Goal: Contribute content: Contribute content

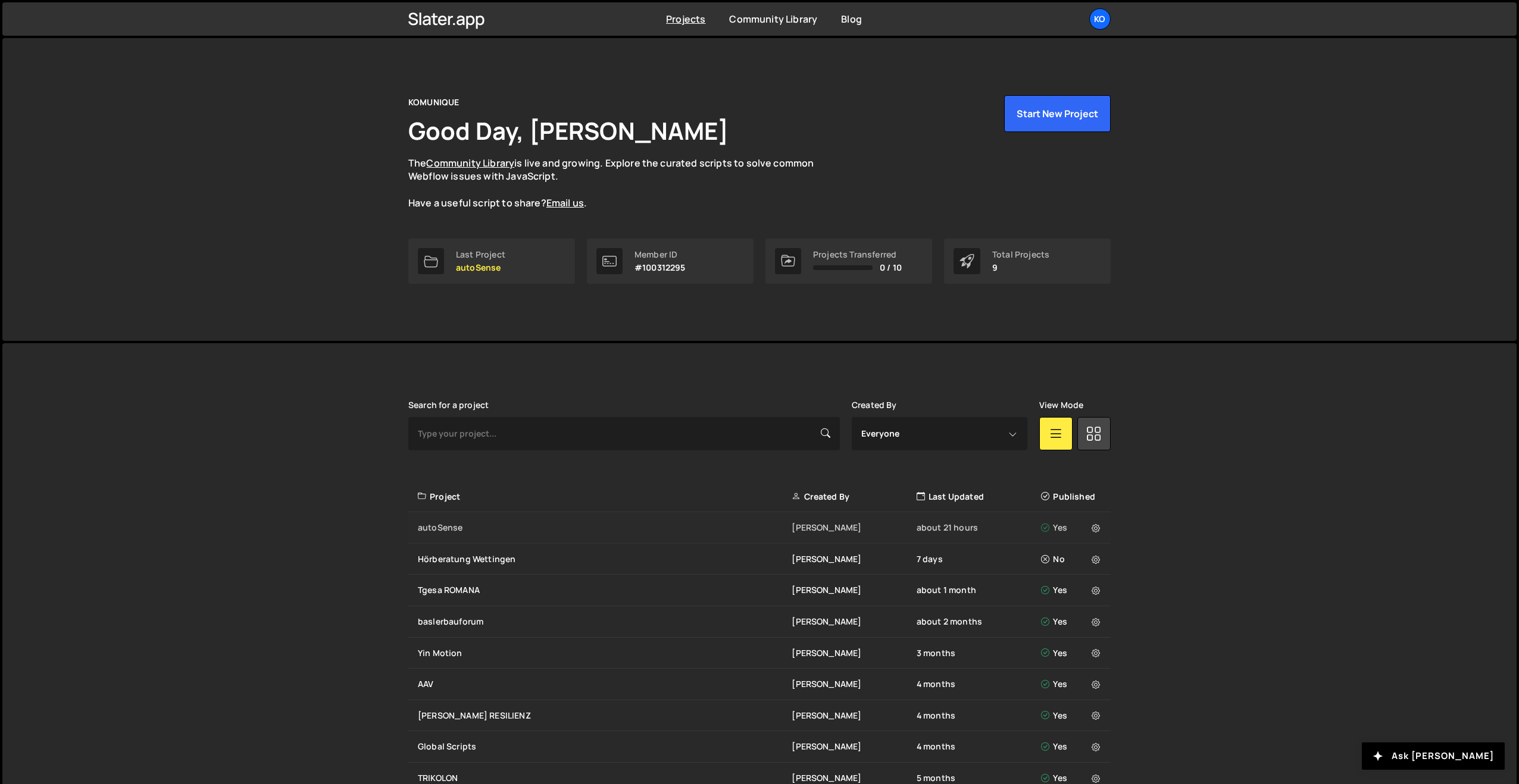
click at [444, 520] on div "autoSense Philipp Roth about 21 hours Yes" at bounding box center [759, 528] width 703 height 31
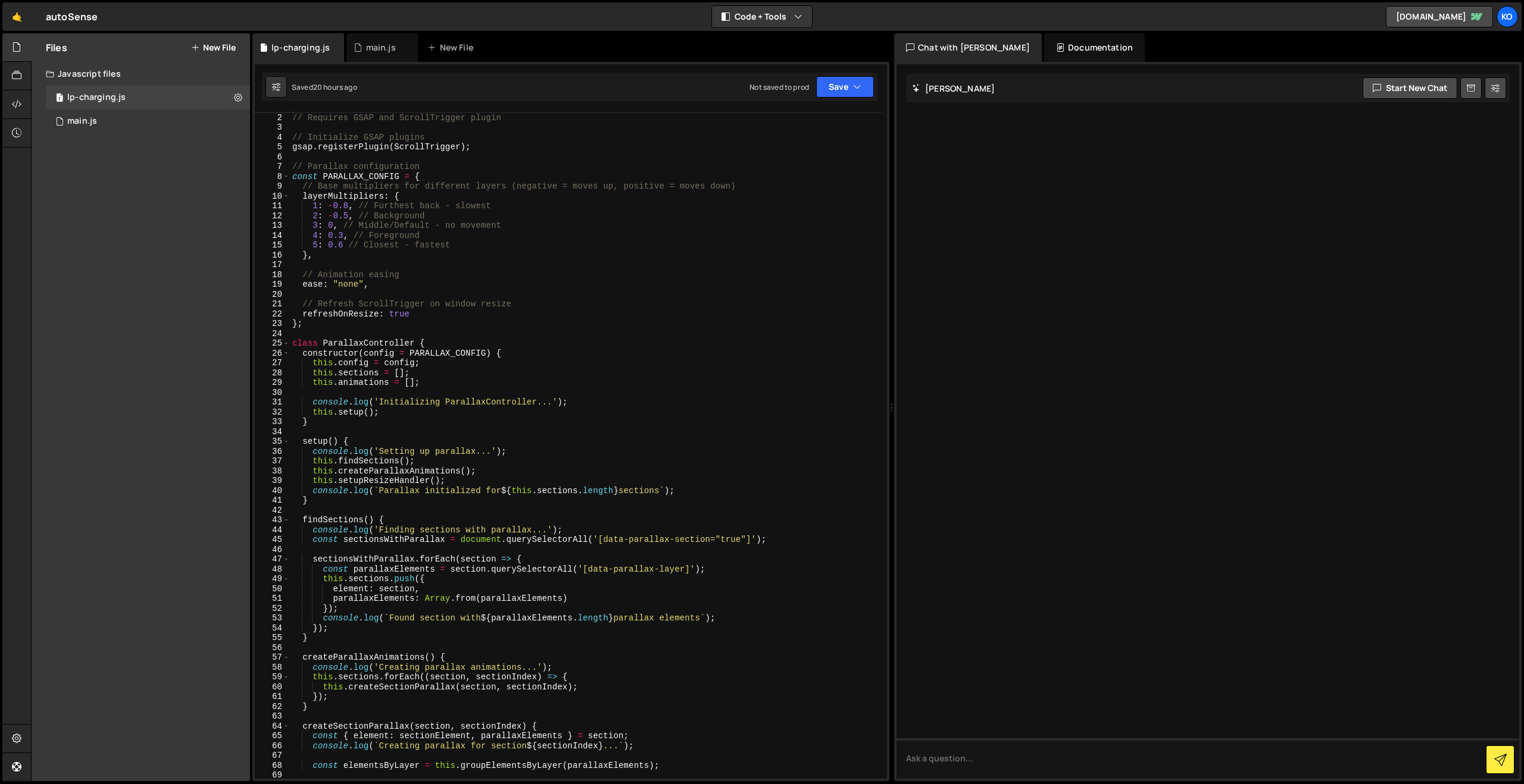
scroll to position [14, 0]
click at [66, 120] on div "1 main.js 0" at bounding box center [148, 121] width 204 height 24
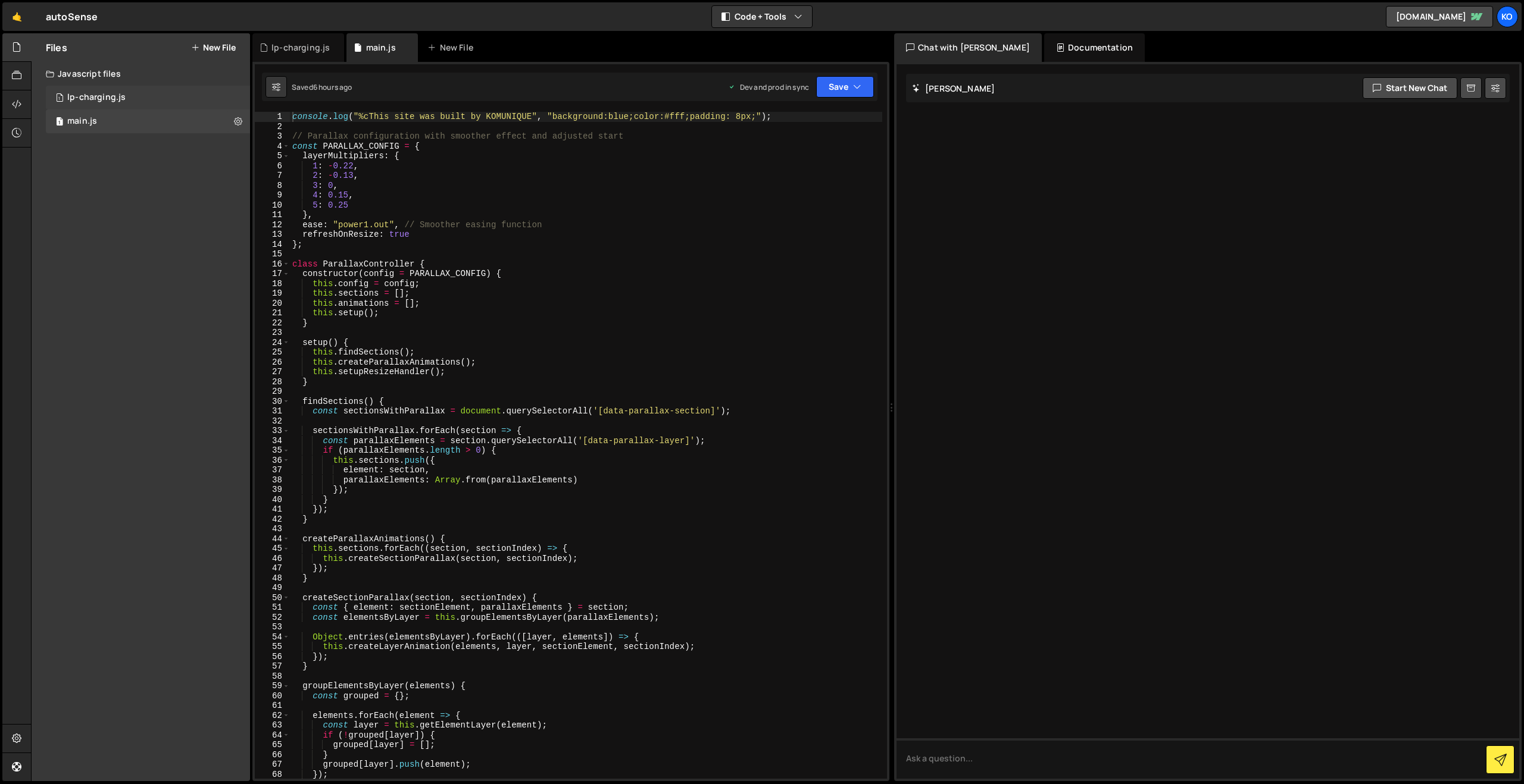
click at [95, 100] on div "lp-charging.js" at bounding box center [96, 97] width 58 height 10
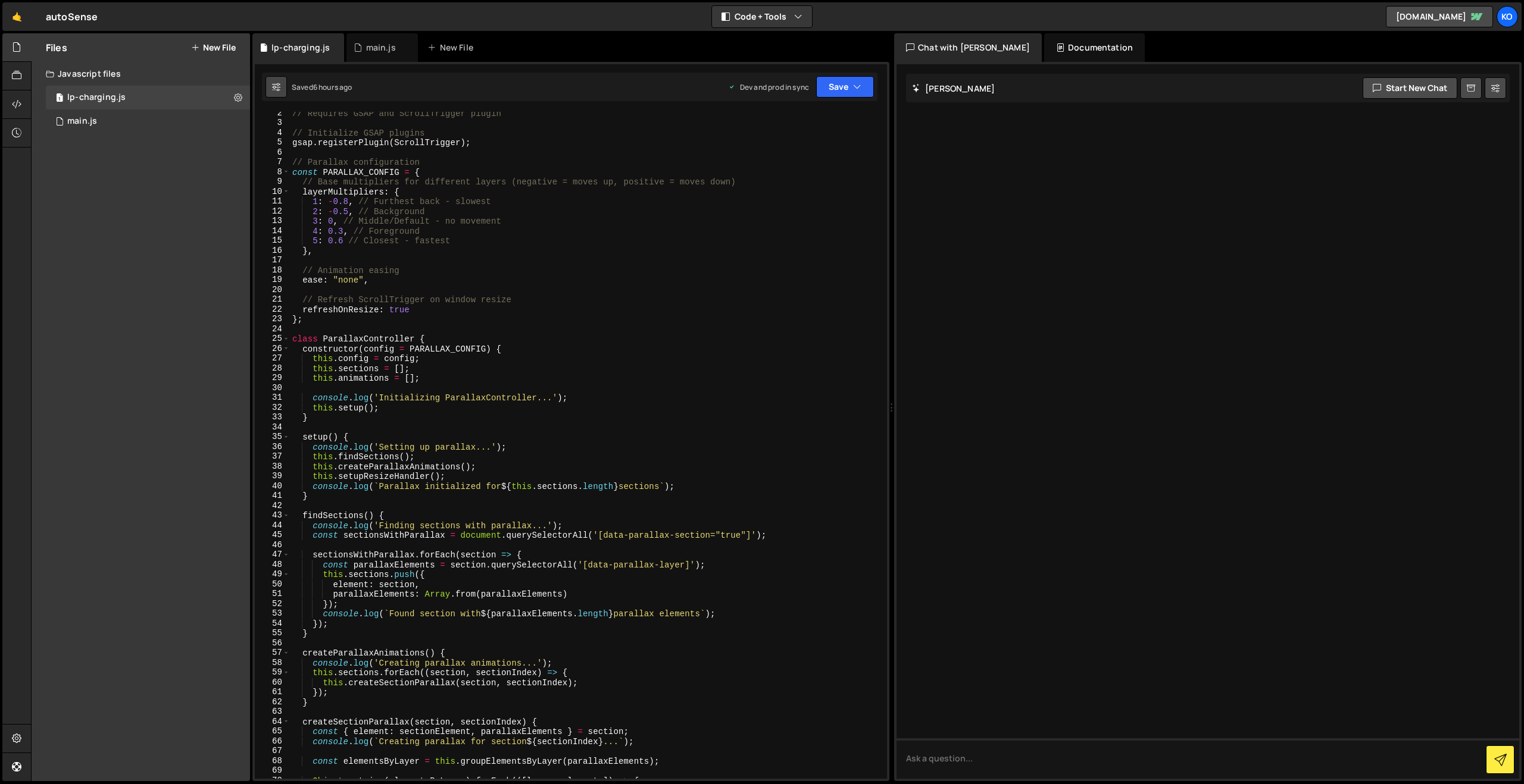
click at [282, 83] on button at bounding box center [276, 87] width 22 height 22
select select "editor"
select select "ace/theme/monokai"
type input "14"
checkbox input "true"
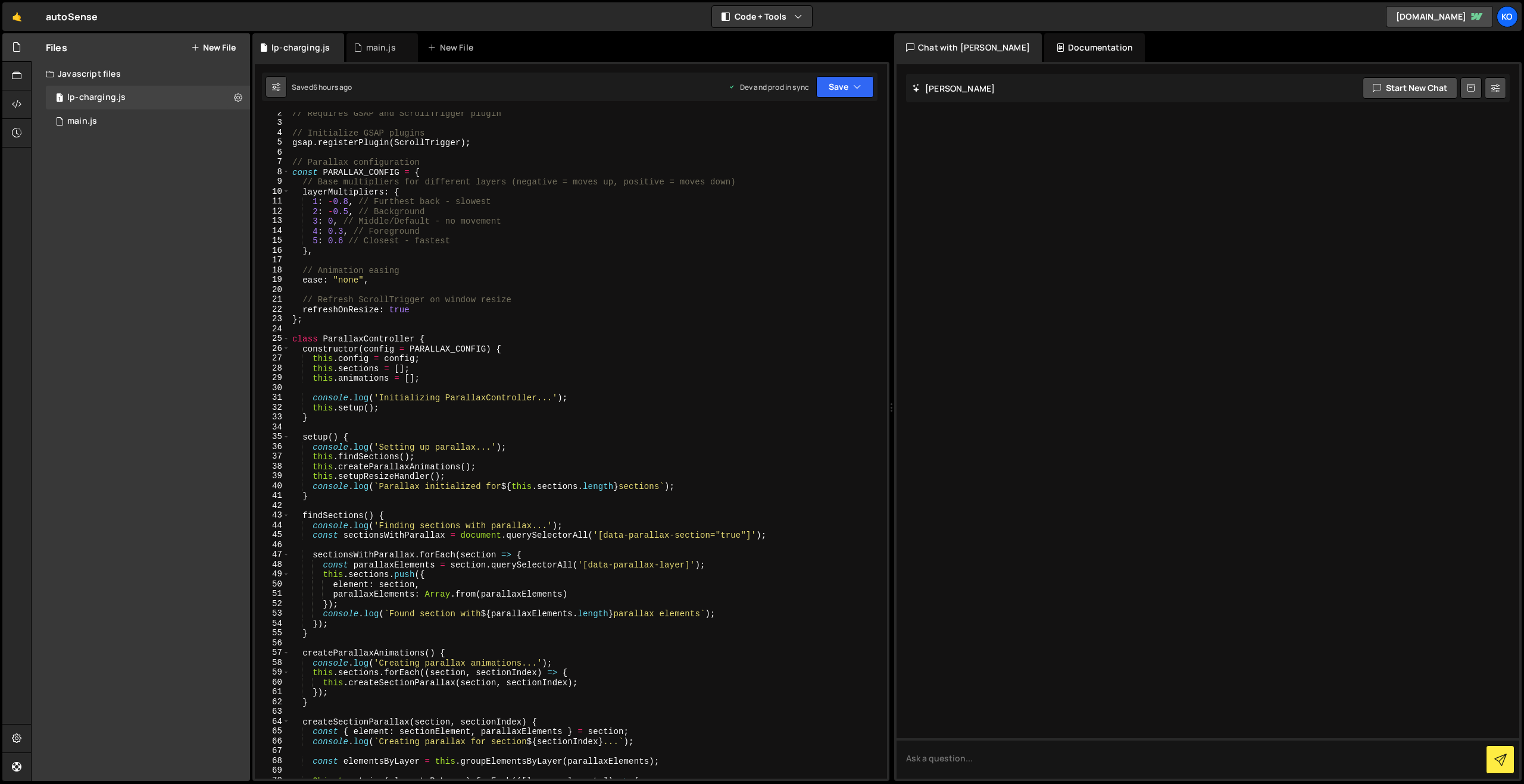
checkbox input "true"
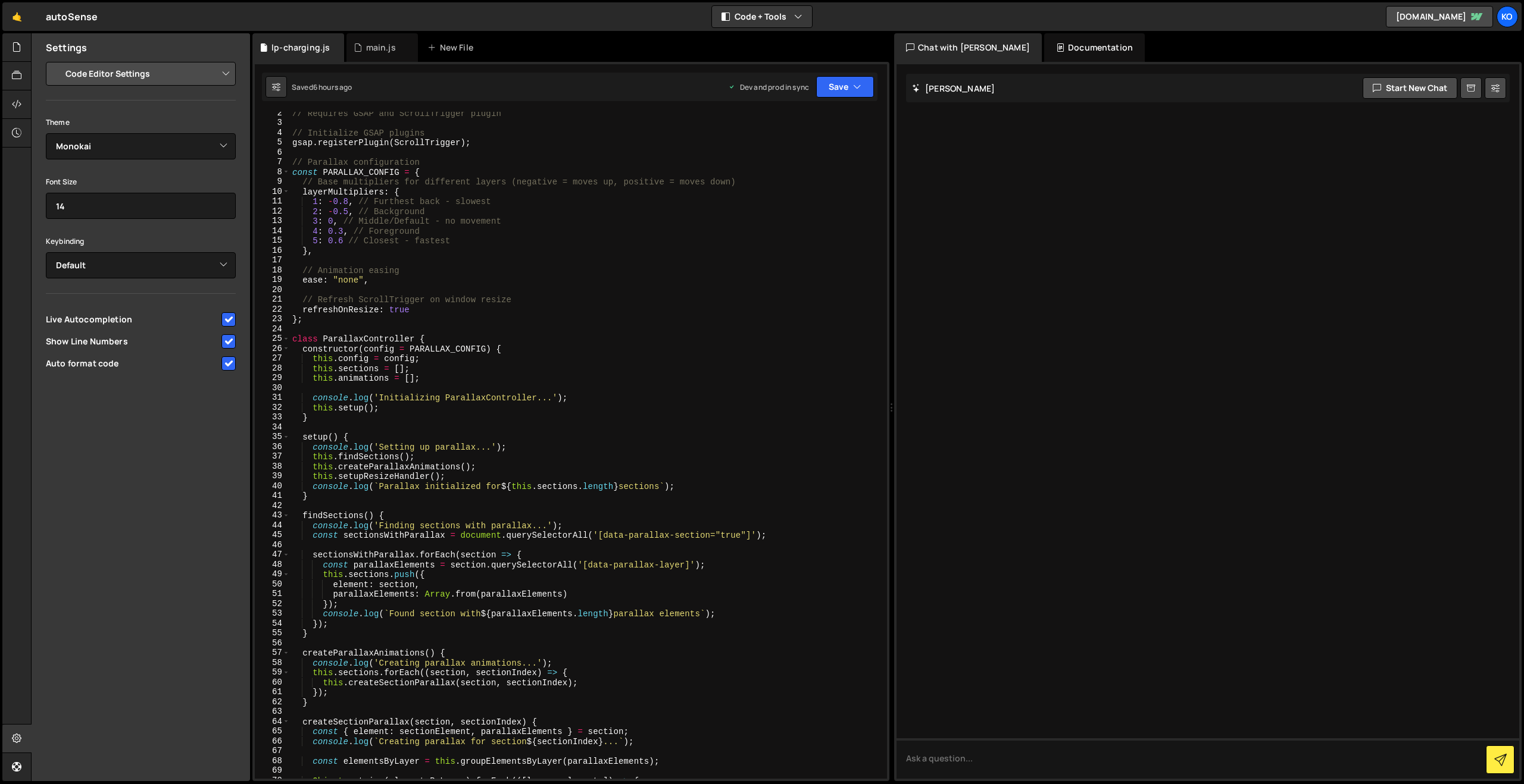
click at [166, 75] on select "Project Settings Code Editor Settings Chat Settings" at bounding box center [143, 74] width 175 height 26
click at [353, 44] on icon at bounding box center [358, 47] width 9 height 12
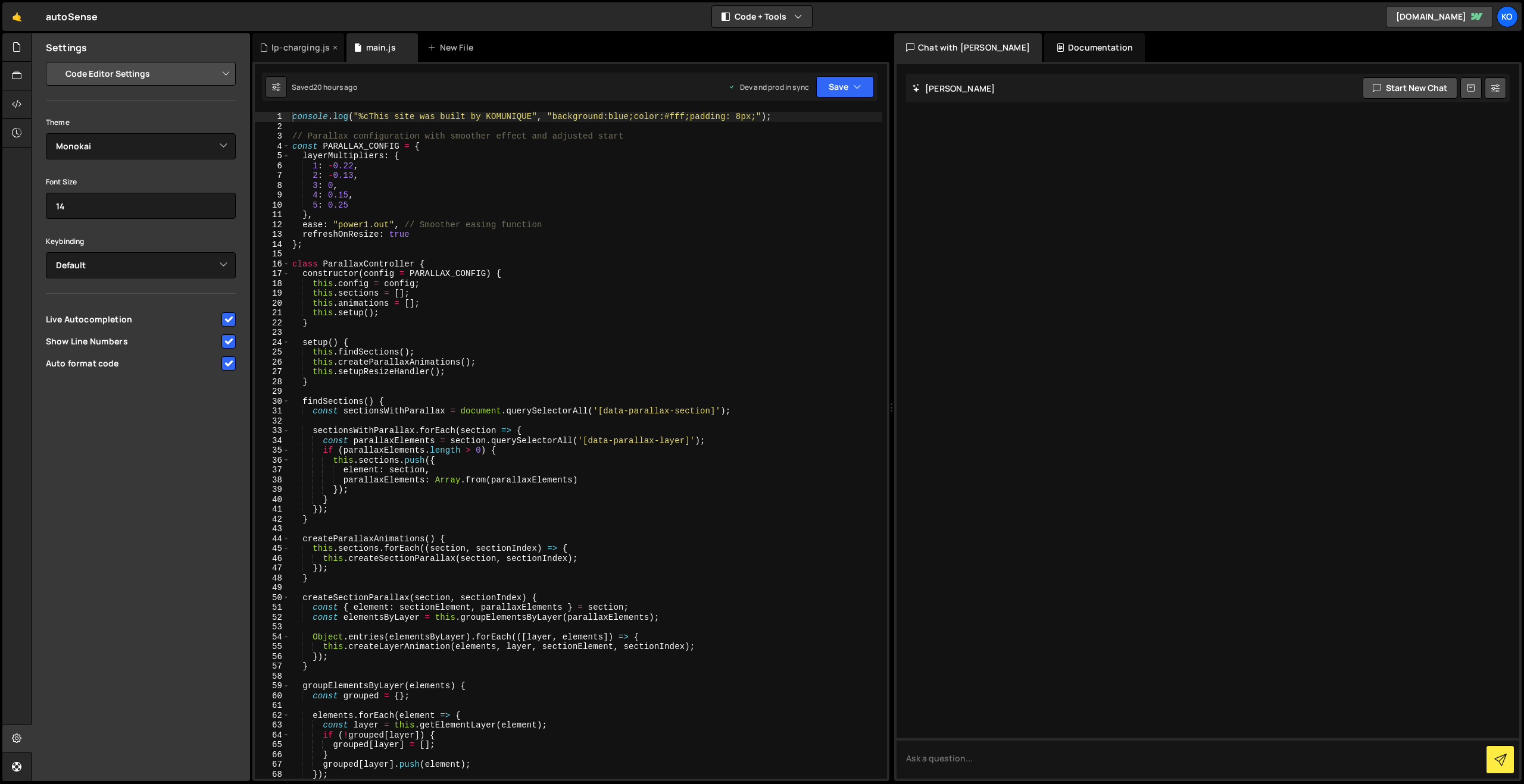
click at [304, 44] on div "lp-charging.js" at bounding box center [301, 47] width 58 height 12
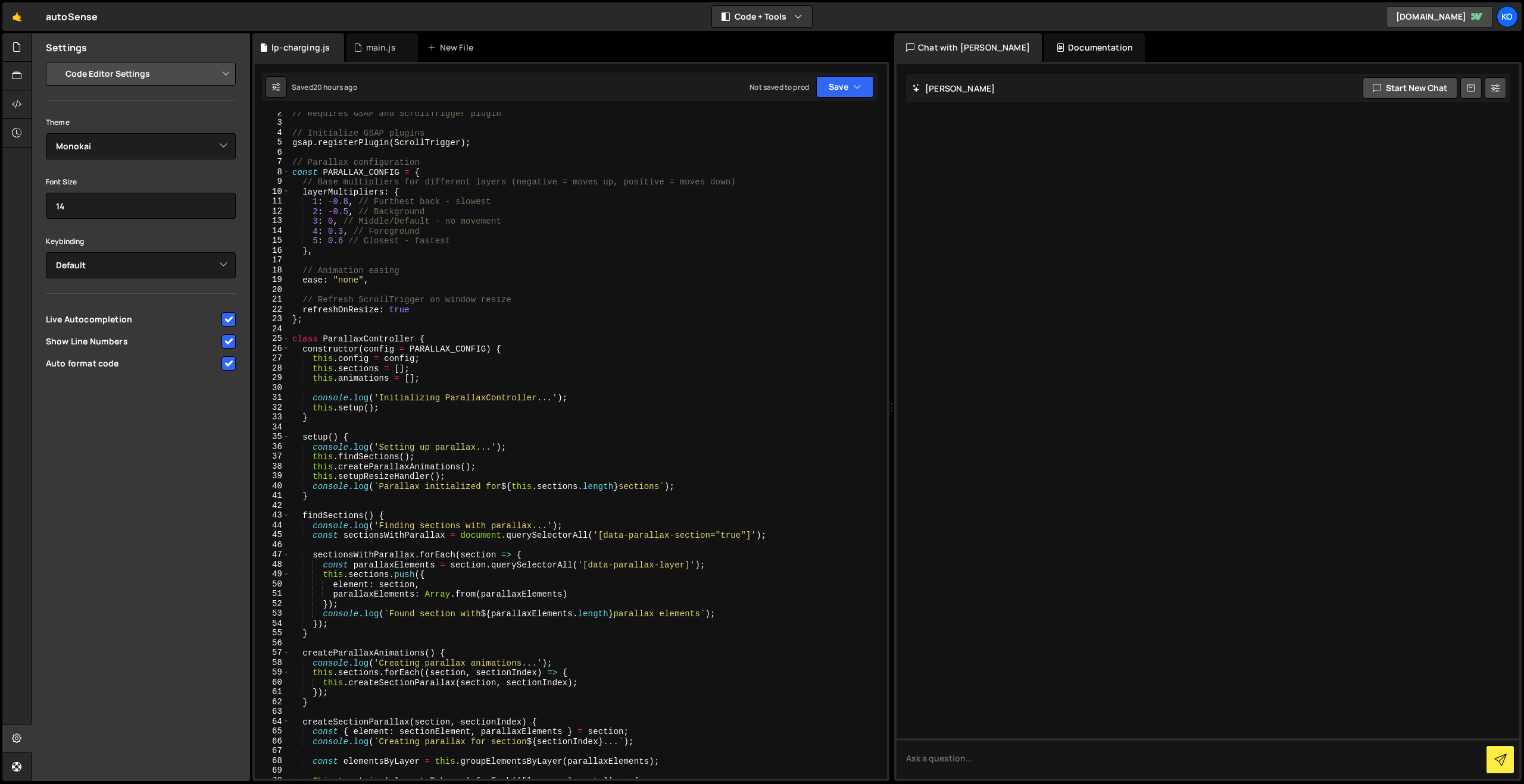
click at [164, 71] on select "Project Settings Code Editor Settings Chat Settings" at bounding box center [143, 74] width 175 height 26
click at [56, 61] on select "Project Settings Code Editor Settings Chat Settings" at bounding box center [143, 74] width 175 height 26
click at [20, 101] on icon at bounding box center [16, 104] width 9 height 13
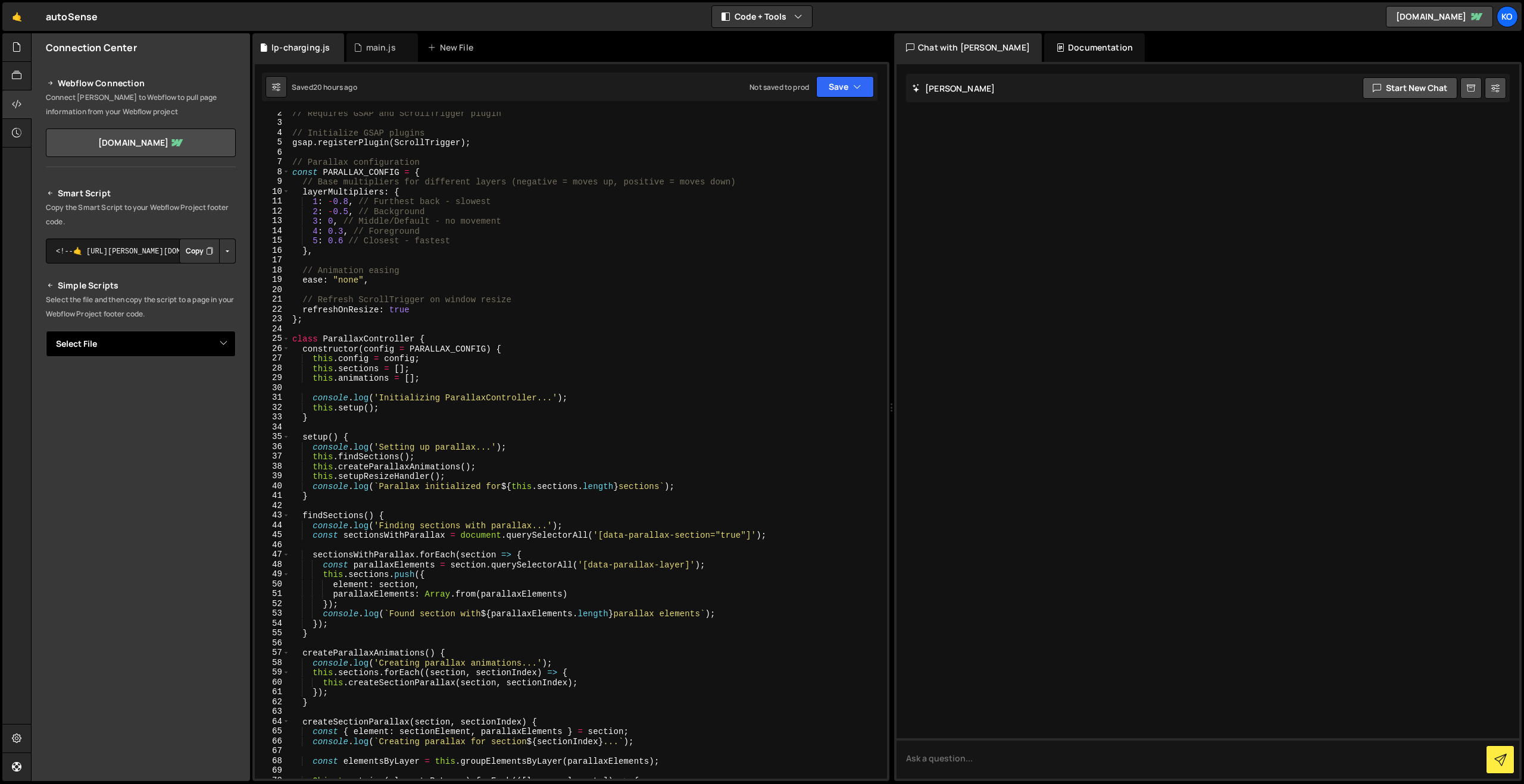
click at [125, 353] on select "Select File lp-charging.js main.js" at bounding box center [141, 343] width 190 height 26
select select "45623"
click at [46, 331] on select "Select File lp-charging.js main.js" at bounding box center [141, 343] width 190 height 26
click at [207, 348] on select "Select File lp-charging.js main.js" at bounding box center [141, 343] width 190 height 26
click at [46, 331] on select "Select File lp-charging.js main.js" at bounding box center [141, 343] width 190 height 26
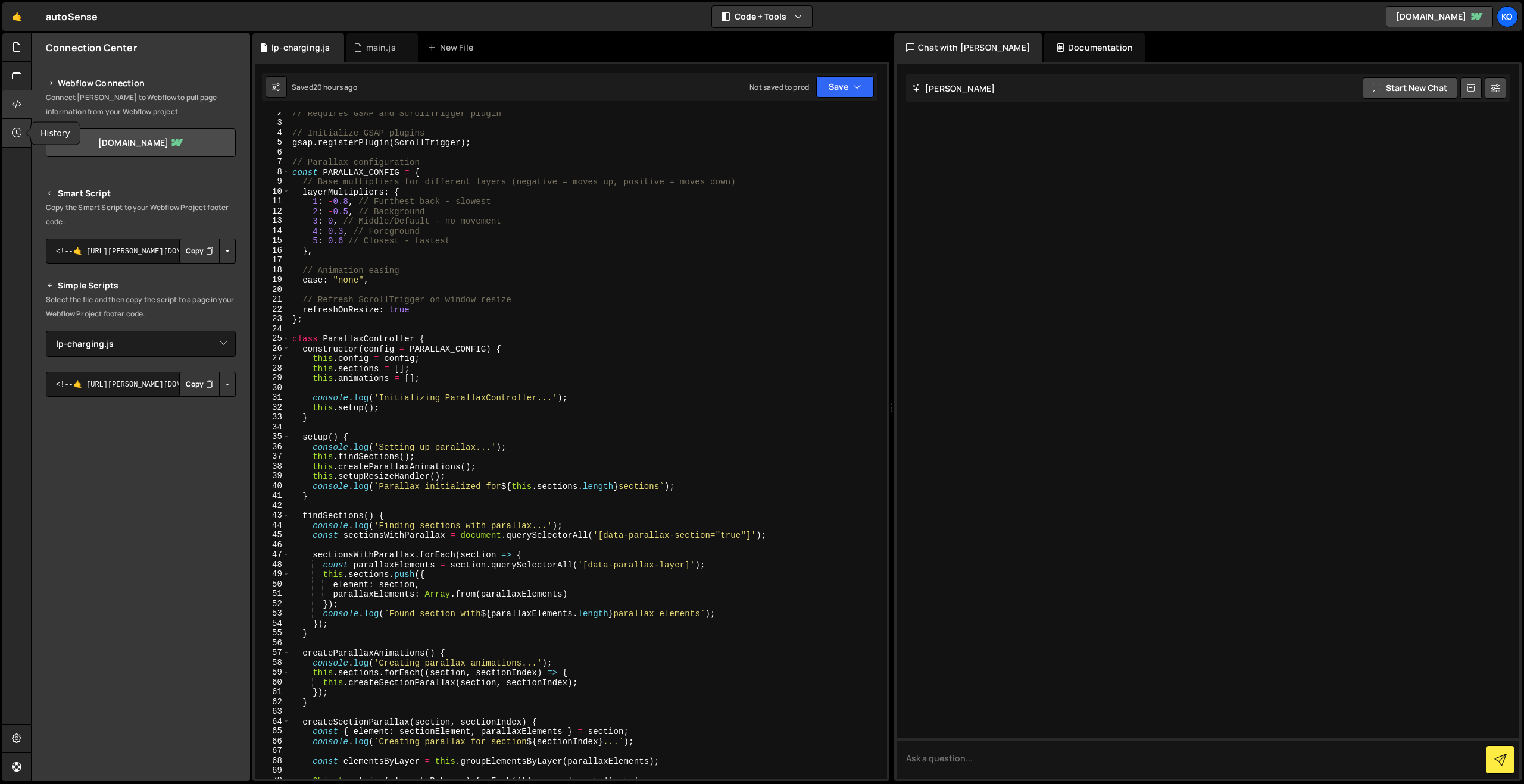
click at [12, 135] on icon at bounding box center [16, 132] width 9 height 13
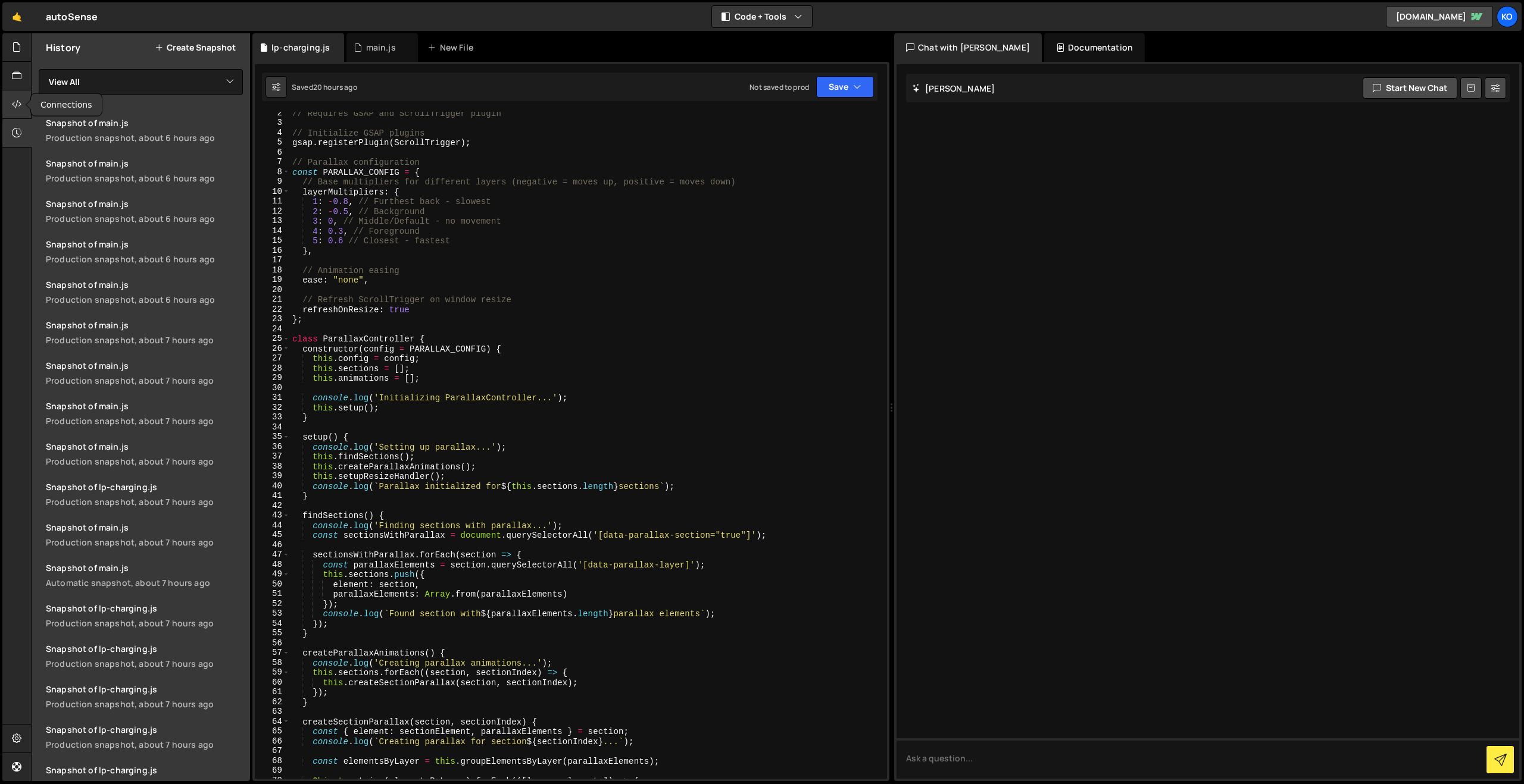
click at [20, 109] on icon at bounding box center [16, 104] width 9 height 13
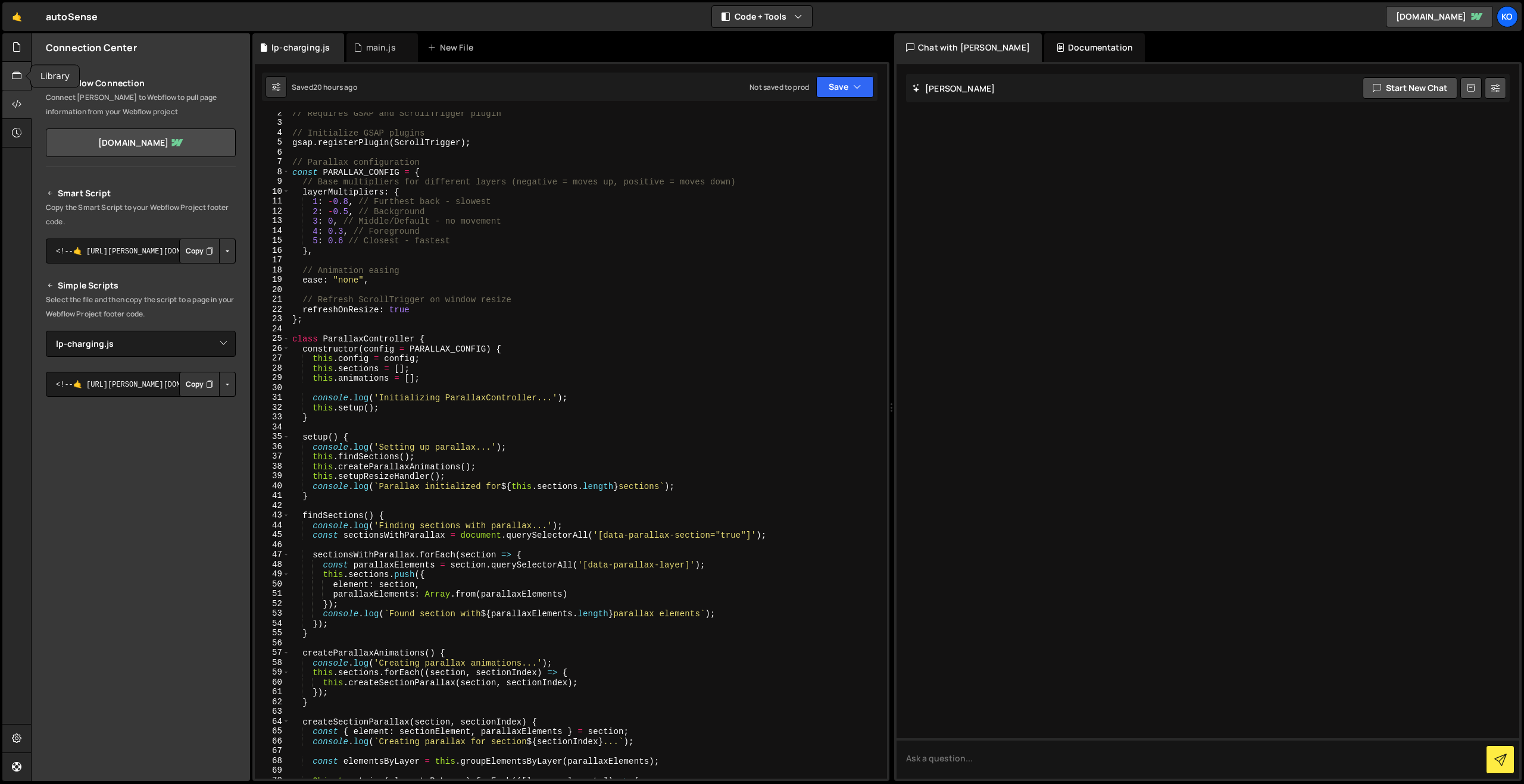
click at [18, 82] on icon at bounding box center [16, 75] width 9 height 13
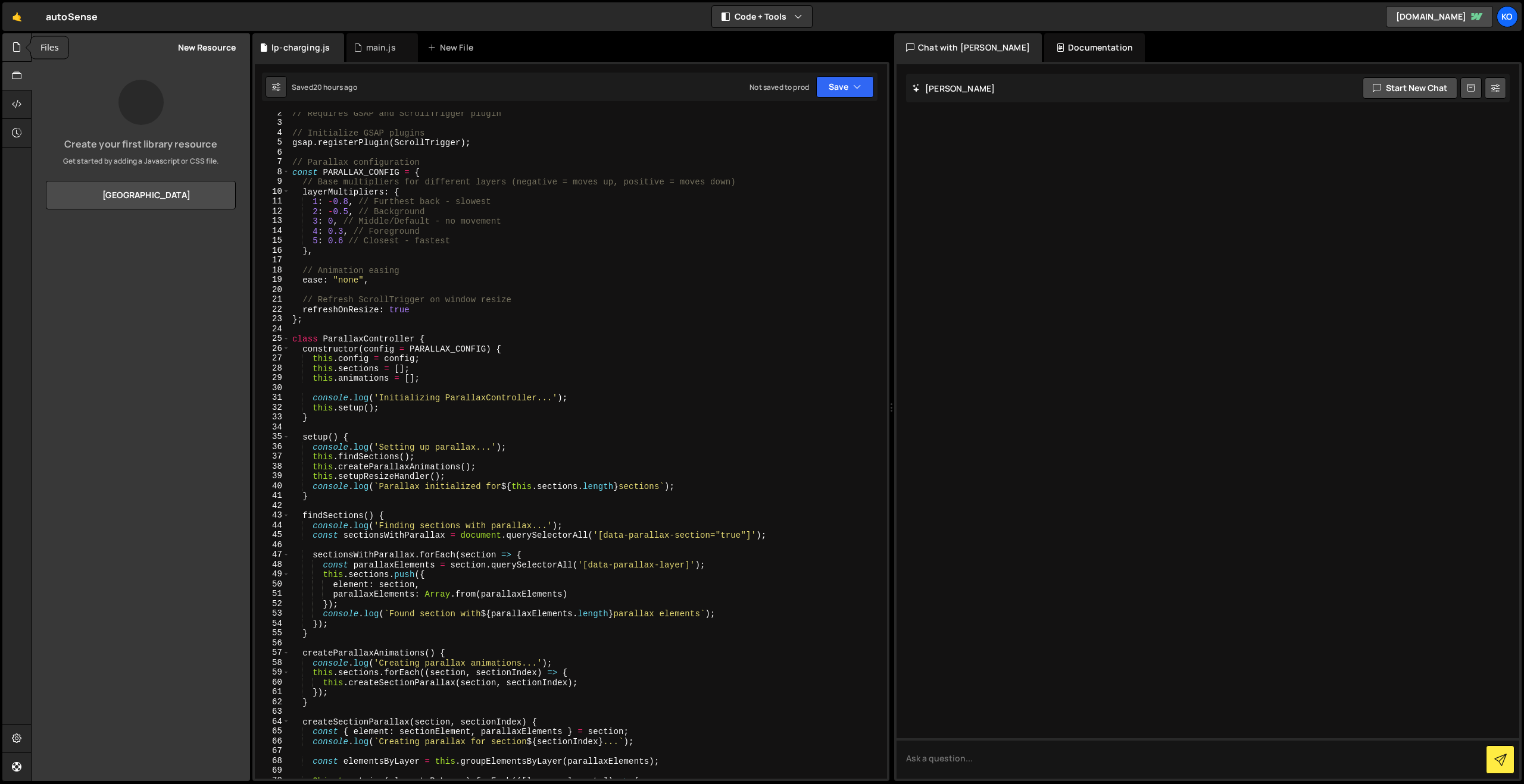
click at [13, 44] on icon at bounding box center [16, 47] width 9 height 13
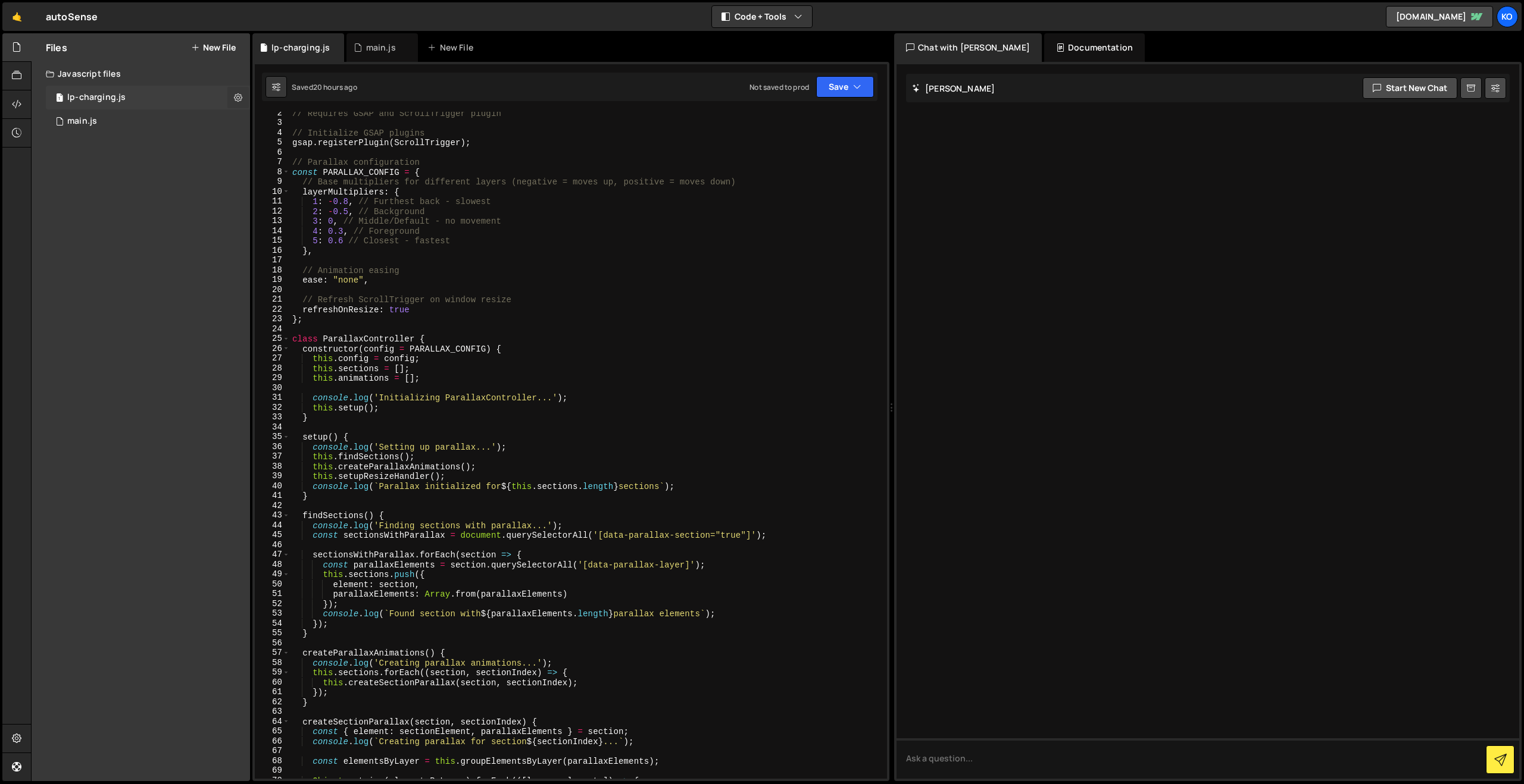
click at [236, 96] on icon at bounding box center [239, 97] width 9 height 11
click at [281, 120] on button "Edit File Settings" at bounding box center [311, 122] width 117 height 24
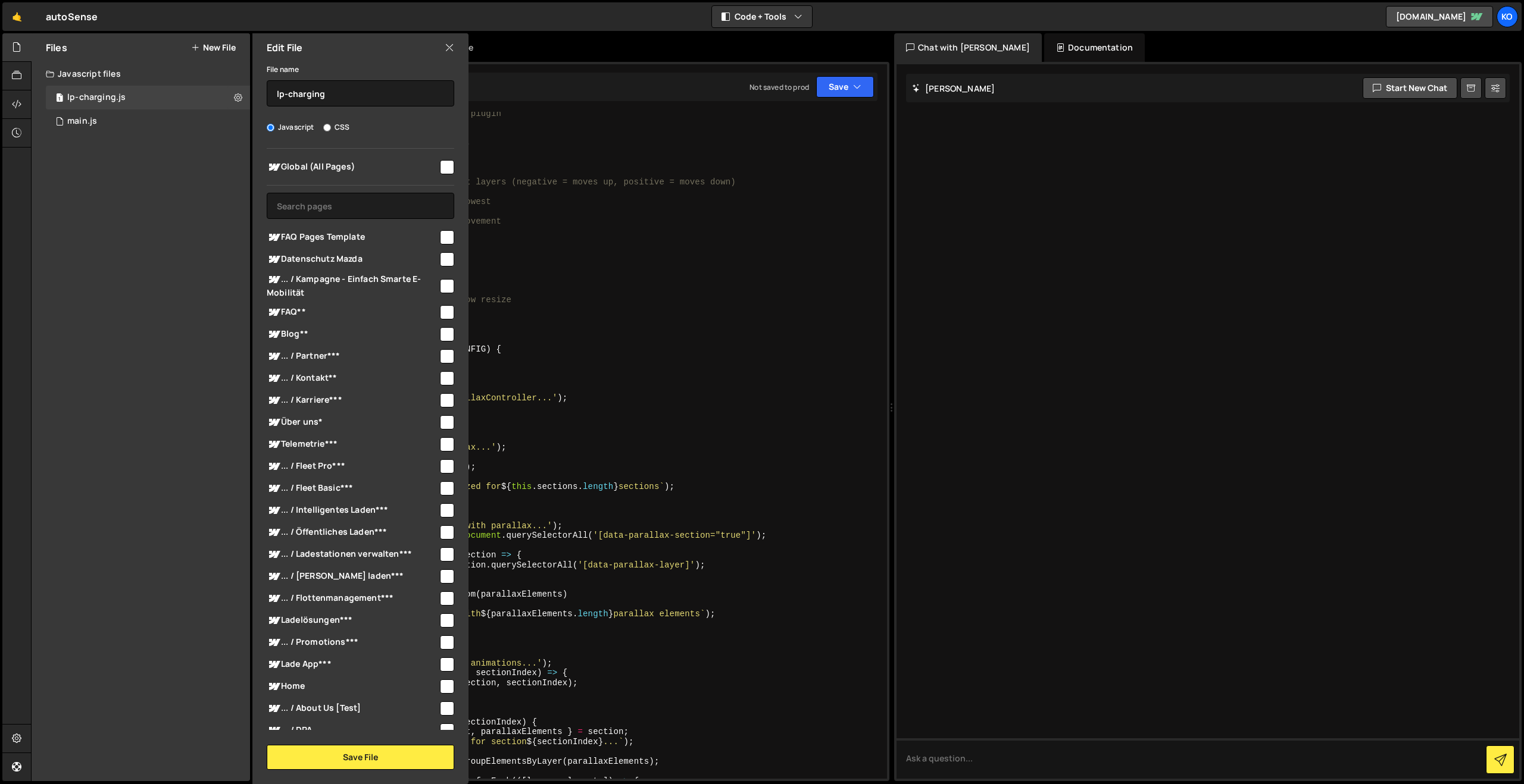
click at [452, 46] on icon at bounding box center [449, 47] width 9 height 13
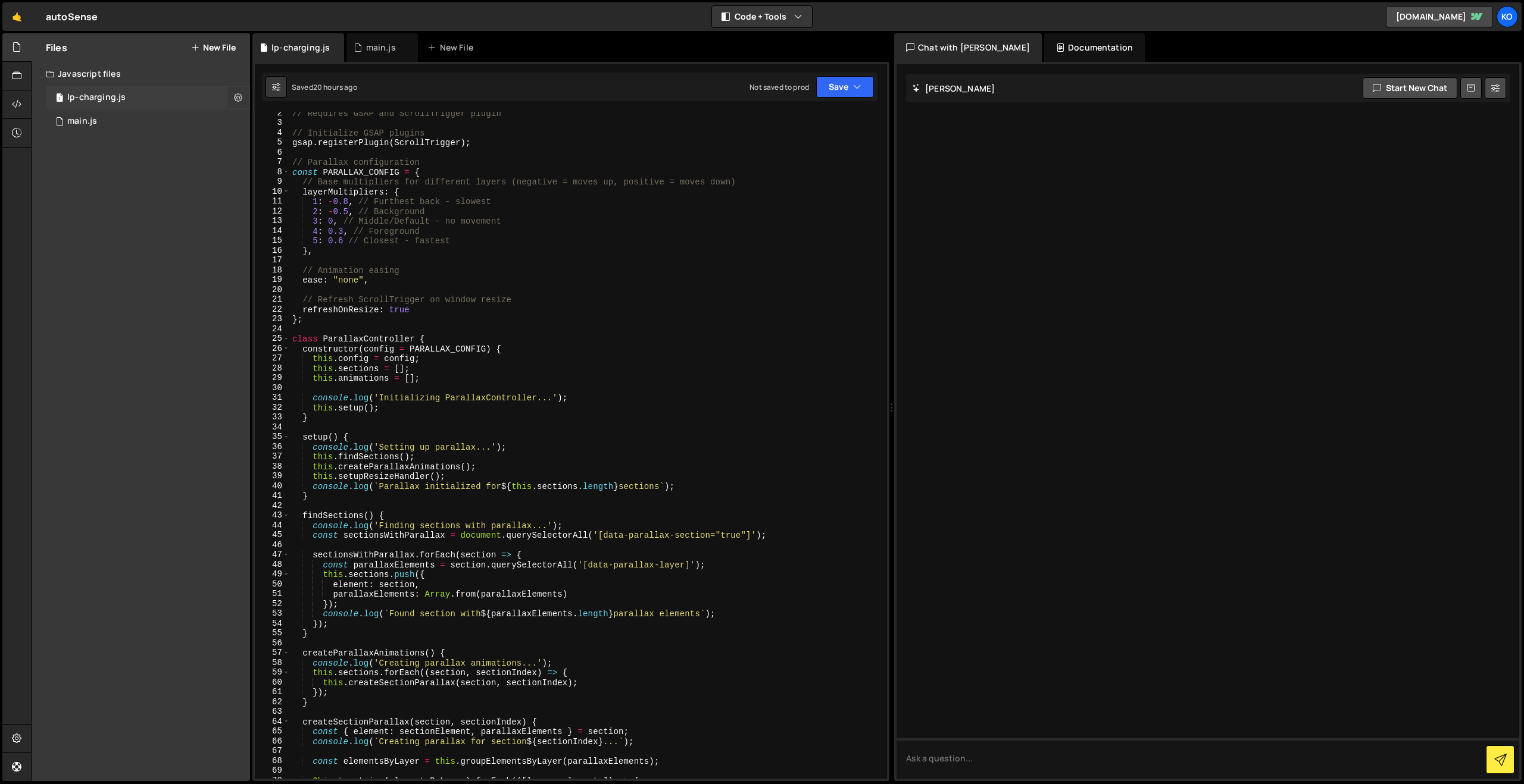
click at [234, 96] on icon at bounding box center [239, 97] width 9 height 11
click at [298, 127] on button "Edit File Settings" at bounding box center [311, 122] width 117 height 24
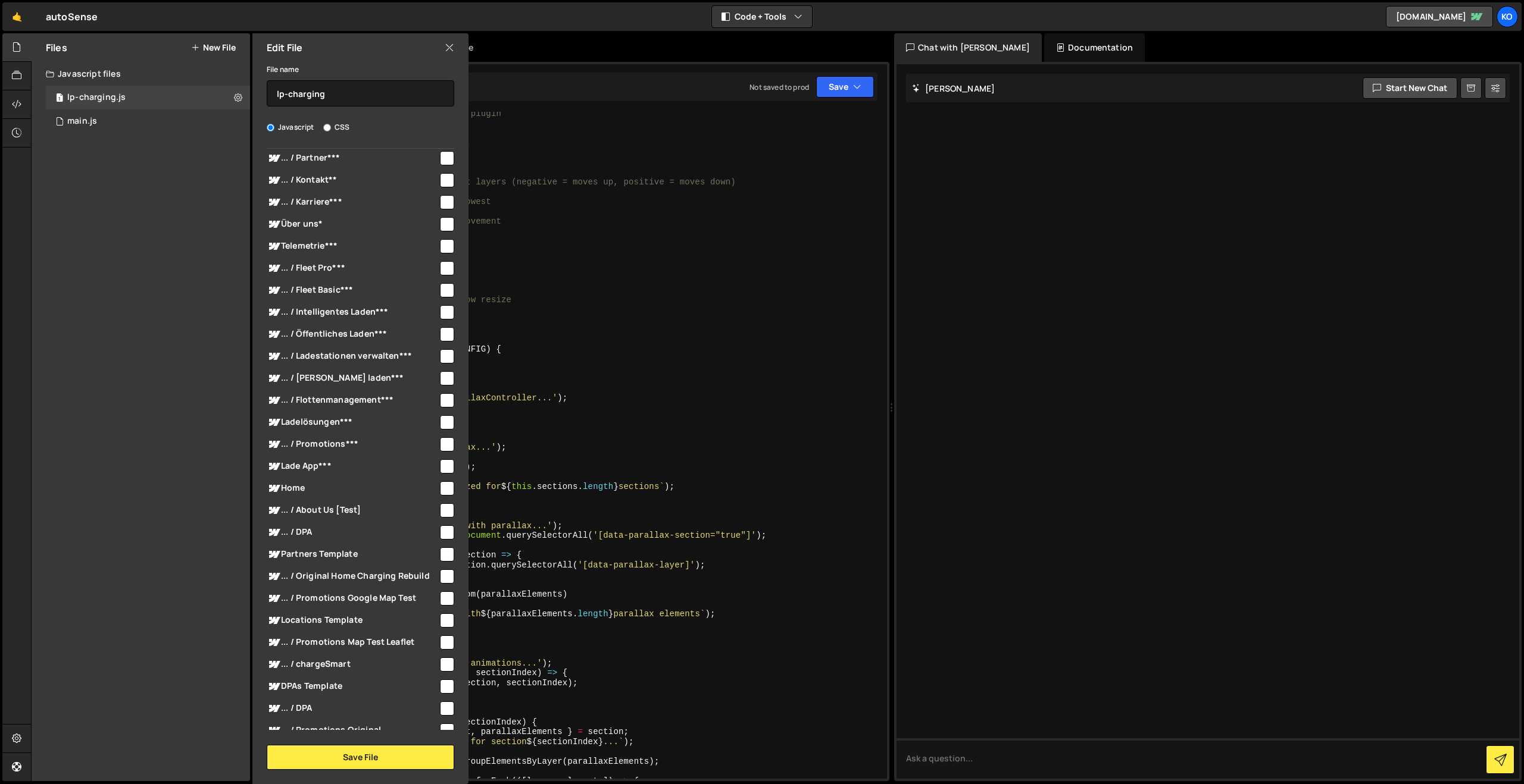
scroll to position [206, 0]
click at [449, 47] on icon at bounding box center [449, 47] width 9 height 13
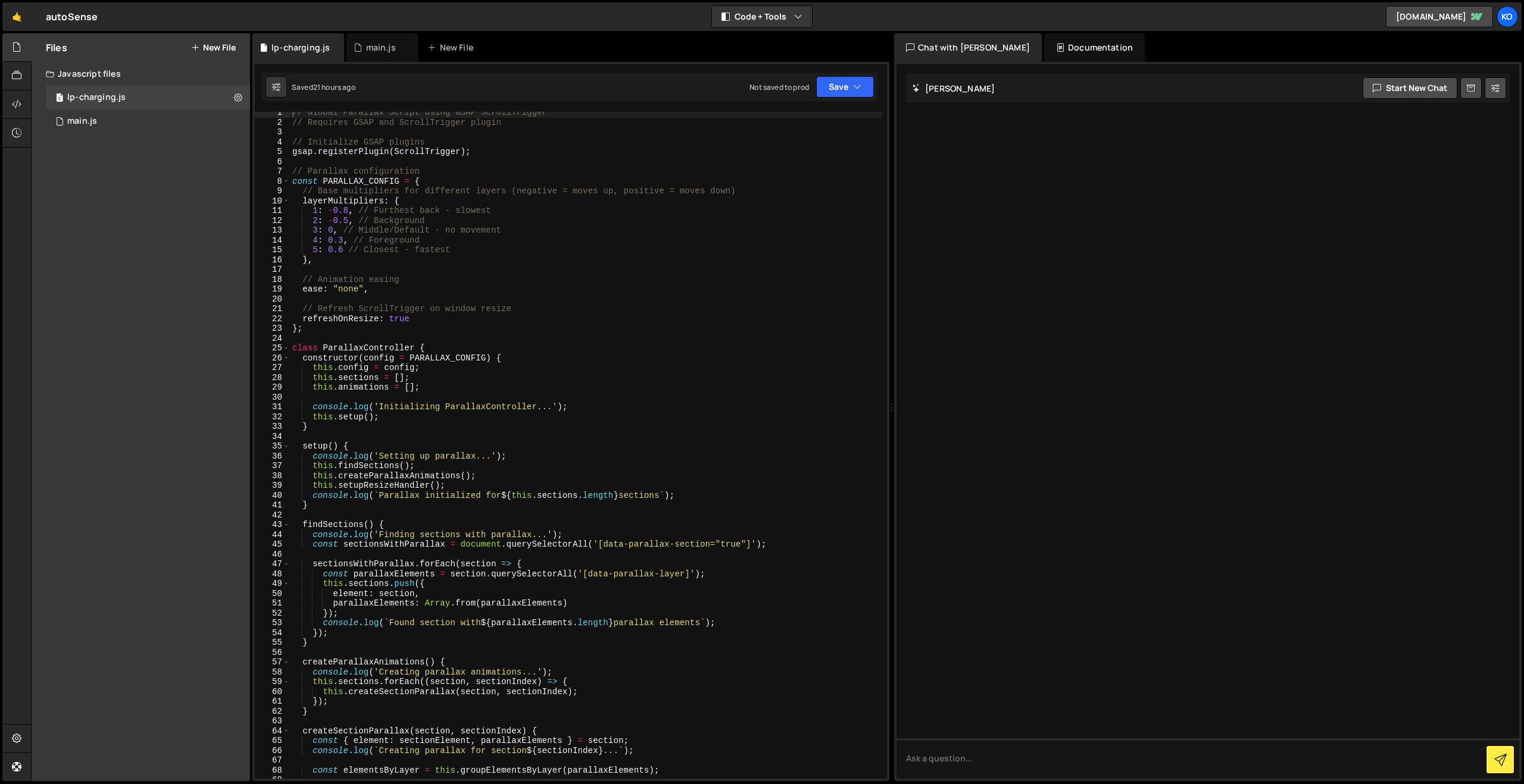
scroll to position [0, 0]
click at [109, 122] on div "1 main.js 0" at bounding box center [148, 121] width 204 height 24
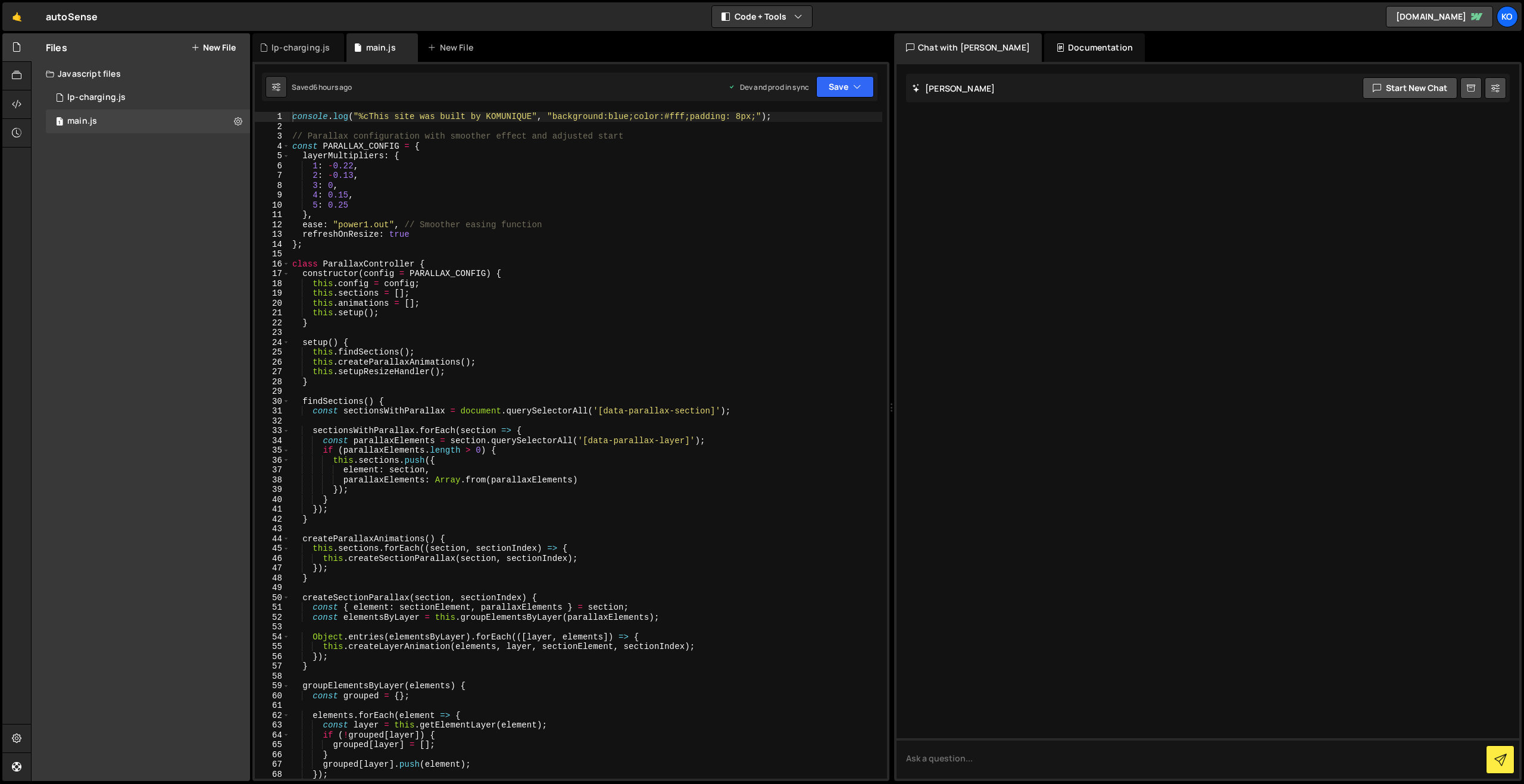
click at [291, 116] on div "console . log ( "%cThis site was built by KOMUNIQUE" , "background:blue;color:#…" at bounding box center [586, 455] width 592 height 686
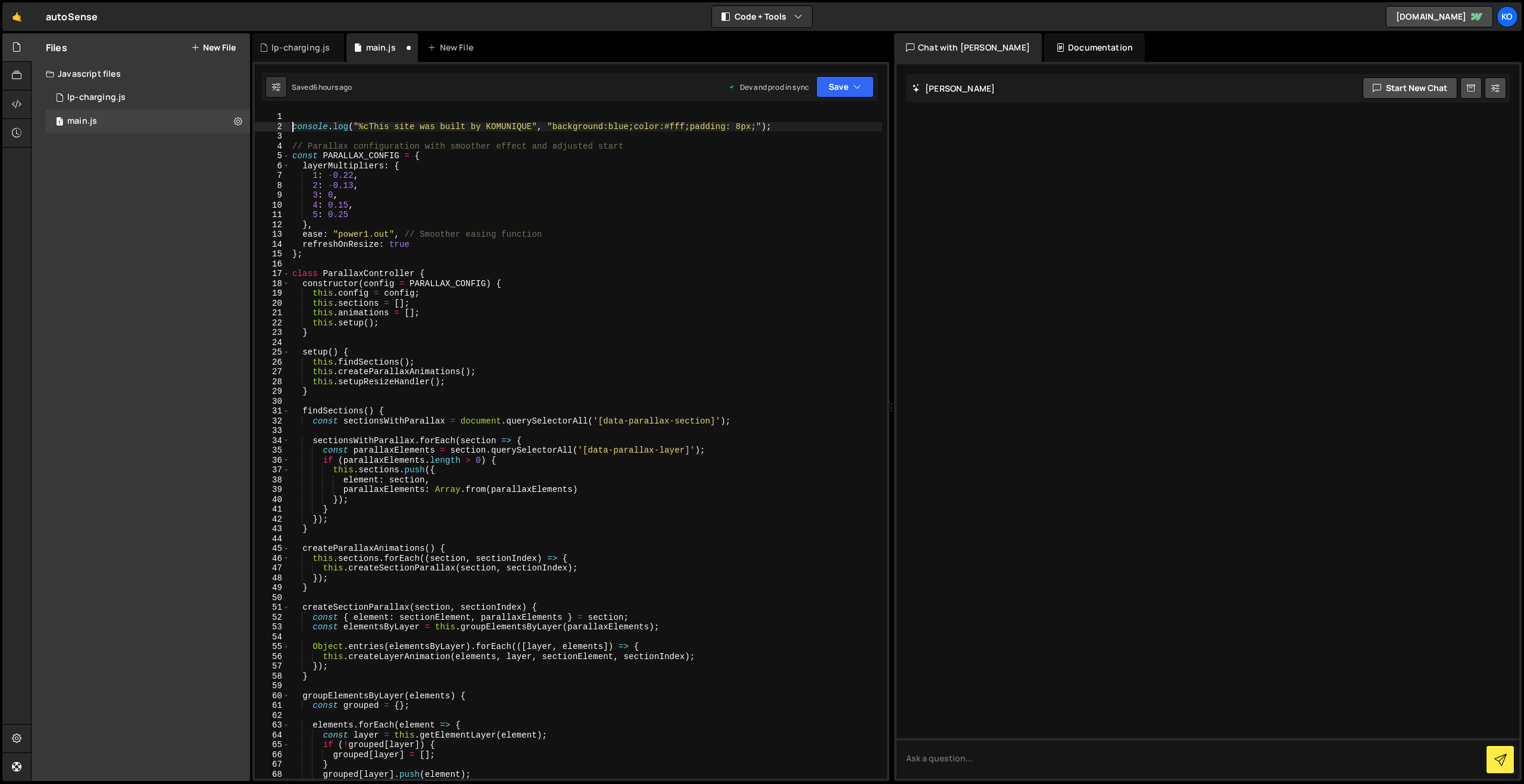
type textarea "console.log("%cThis site was built by KOMUNIQUE", "background:blue;color:#fff;p…"
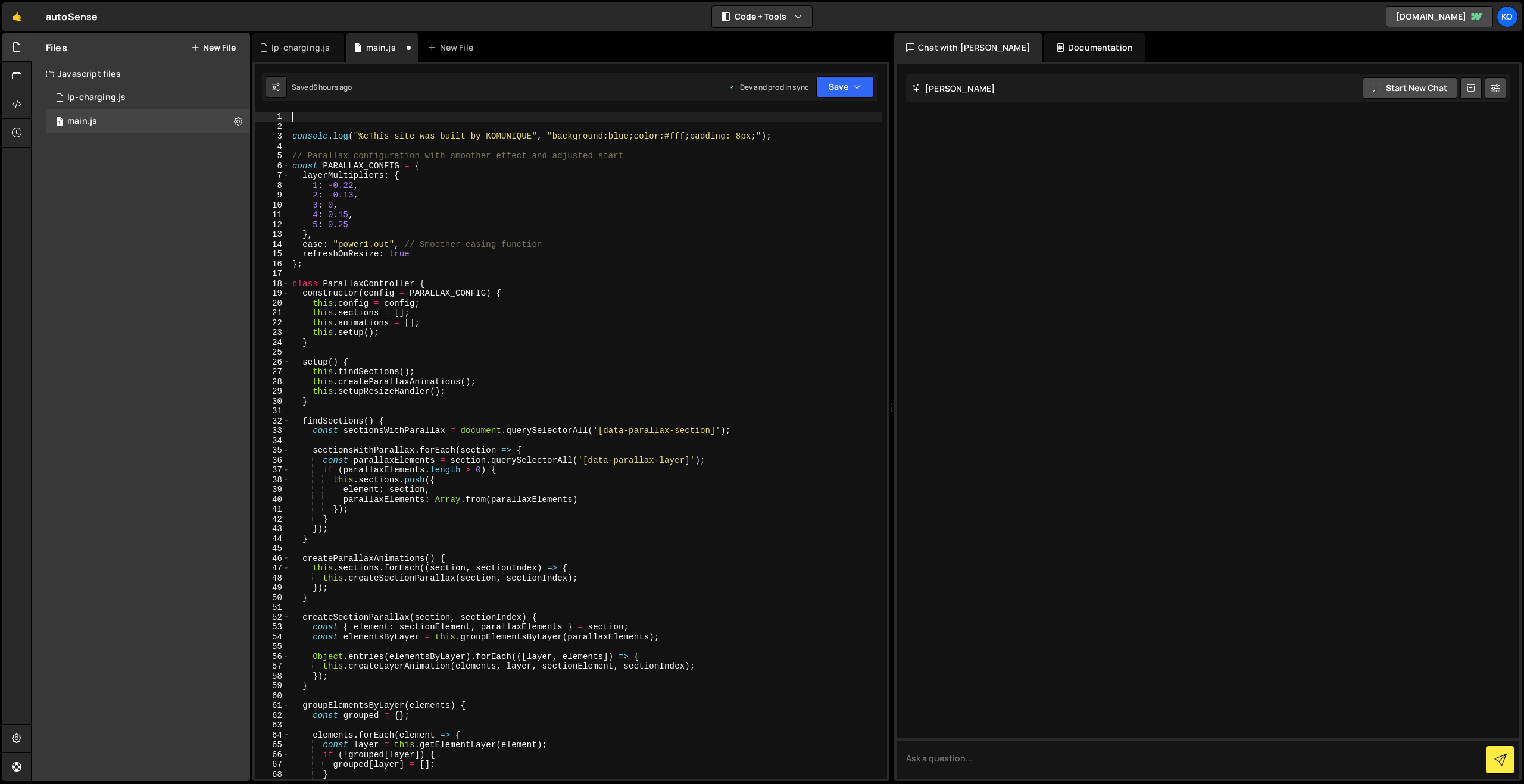
paste textarea "});"
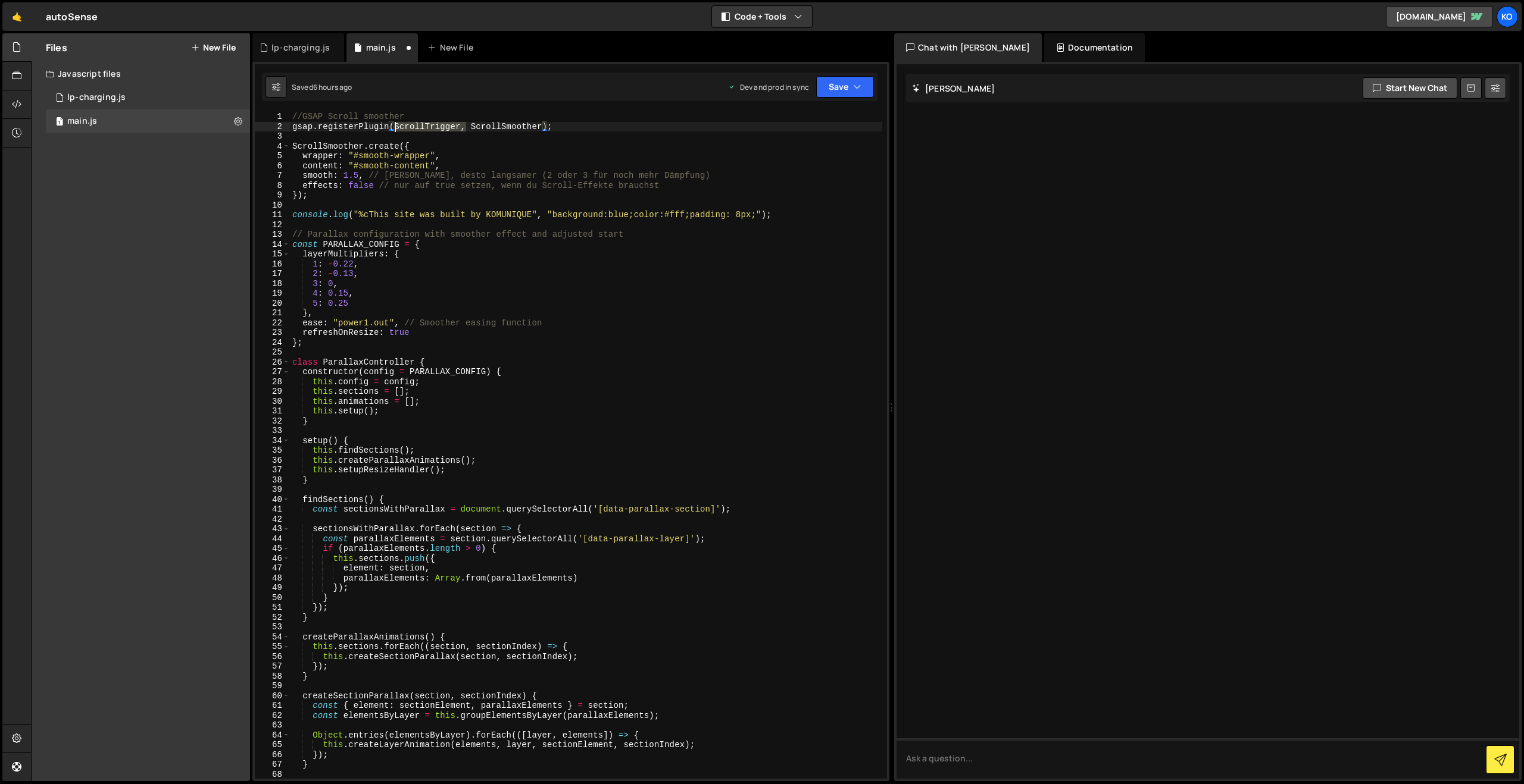
drag, startPoint x: 465, startPoint y: 124, endPoint x: 397, endPoint y: 126, distance: 68.0
click at [397, 126] on div "//GSAP Scroll smoother gsap . registerPlugin ( ScrollTrigger , ScrollSmoother )…" at bounding box center [586, 455] width 592 height 686
click at [431, 171] on div "//GSAP Scroll smoother gsap . registerPlugin ( ScrollSmoother ) ; ScrollSmoothe…" at bounding box center [586, 455] width 592 height 686
click at [367, 152] on div "//GSAP Scroll smoother gsap . registerPlugin ( ScrollSmoother ) ; ScrollSmoothe…" at bounding box center [586, 455] width 592 height 686
click at [358, 157] on div "//GSAP Scroll smoother gsap . registerPlugin ( ScrollSmoother ) ; ScrollSmoothe…" at bounding box center [586, 455] width 592 height 686
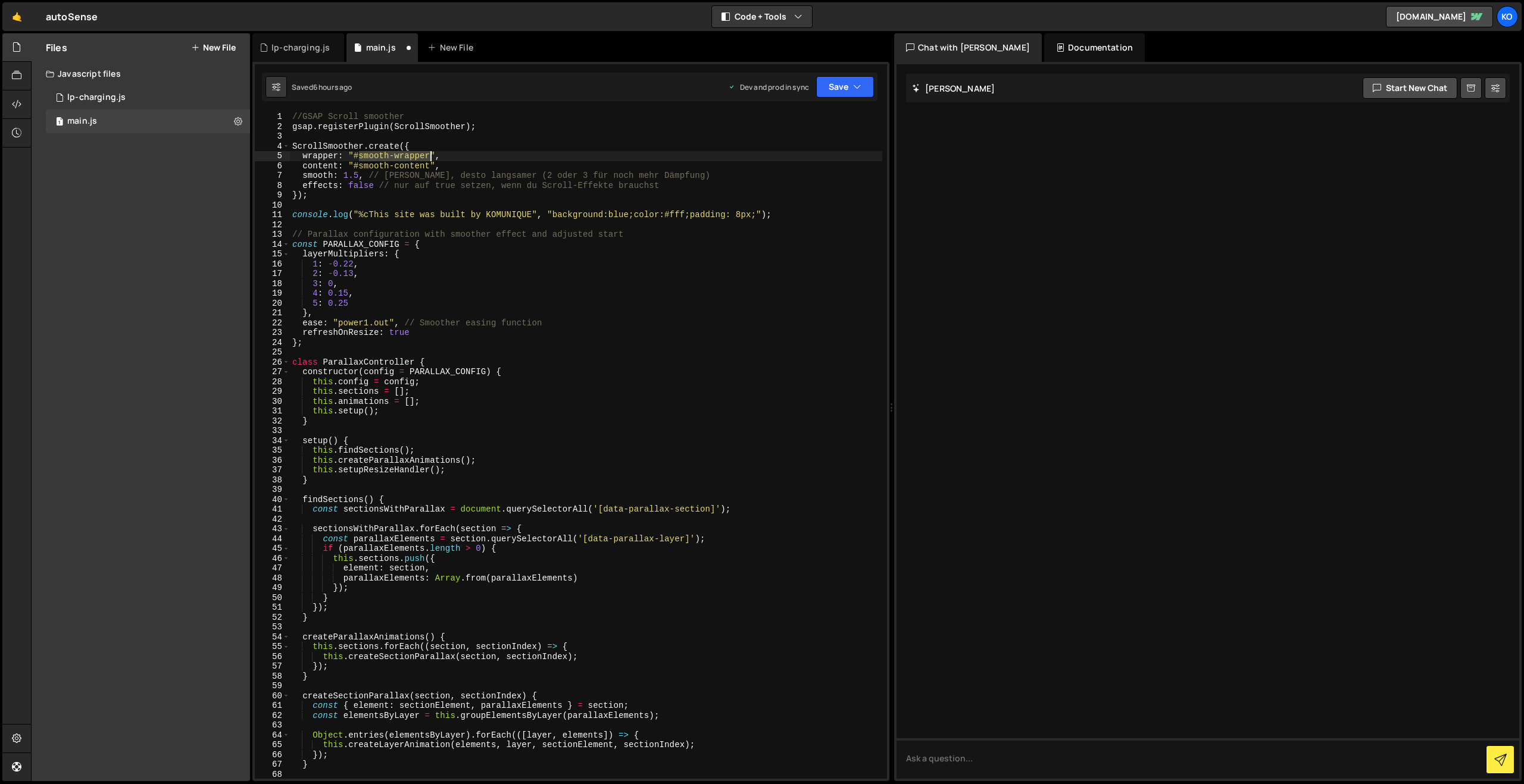
drag, startPoint x: 357, startPoint y: 154, endPoint x: 428, endPoint y: 153, distance: 71.0
click at [428, 153] on div "//GSAP Scroll smoother gsap . registerPlugin ( ScrollSmoother ) ; ScrollSmoothe…" at bounding box center [586, 455] width 592 height 686
click at [352, 168] on div "//GSAP Scroll smoother gsap . registerPlugin ( ScrollSmoother ) ; ScrollSmoothe…" at bounding box center [586, 455] width 592 height 686
drag, startPoint x: 360, startPoint y: 165, endPoint x: 428, endPoint y: 164, distance: 68.0
click at [428, 164] on div "//GSAP Scroll smoother gsap . registerPlugin ( ScrollSmoother ) ; ScrollSmoothe…" at bounding box center [586, 455] width 592 height 686
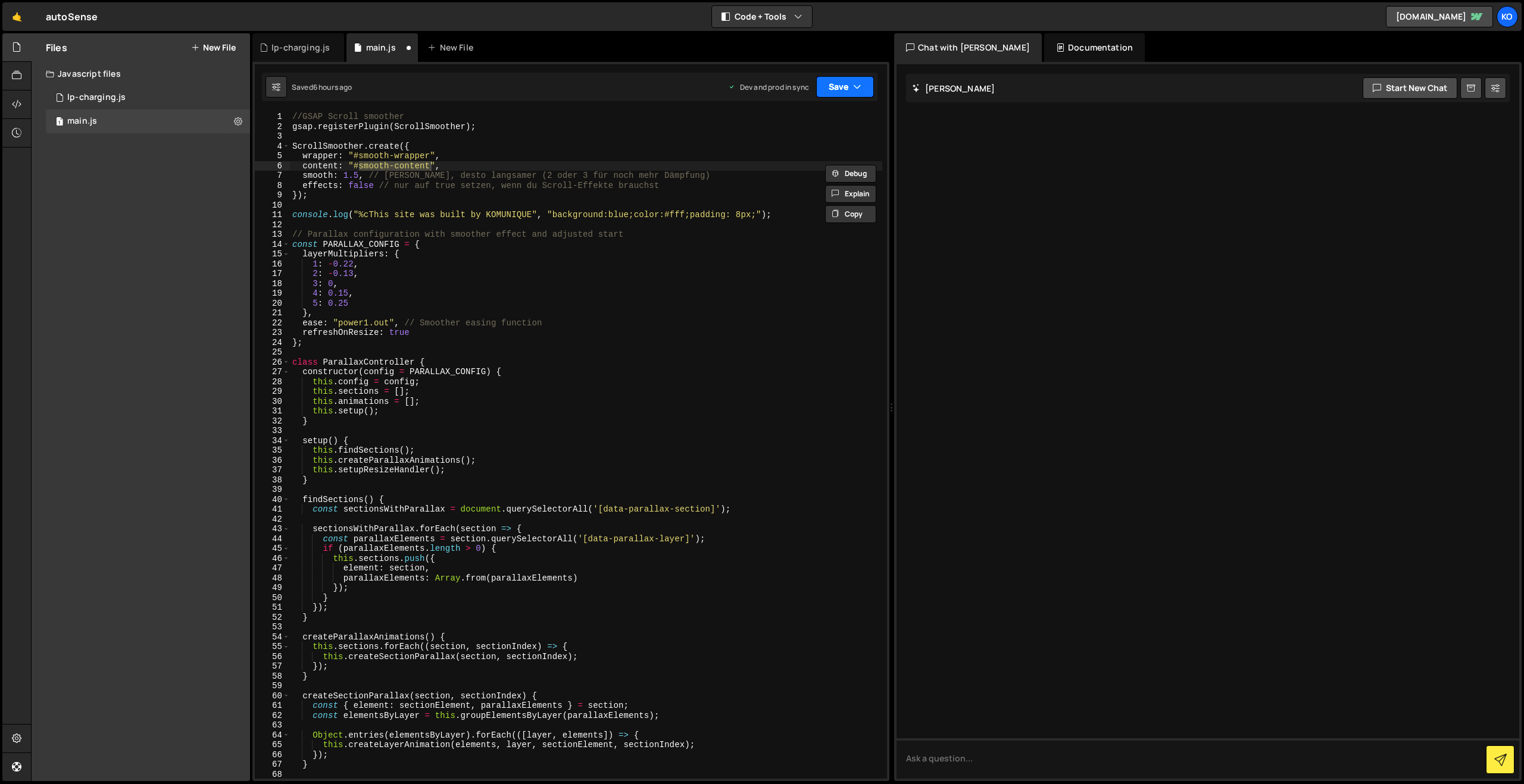
click at [867, 93] on button "Save" at bounding box center [845, 87] width 58 height 22
click at [814, 153] on div "Save to Production S" at bounding box center [804, 154] width 124 height 12
click at [342, 128] on div "//GSAP Scroll smoother gsap . registerPlugin ( ScrollSmoother ) ; ScrollSmoothe…" at bounding box center [586, 455] width 592 height 686
type textarea "}"
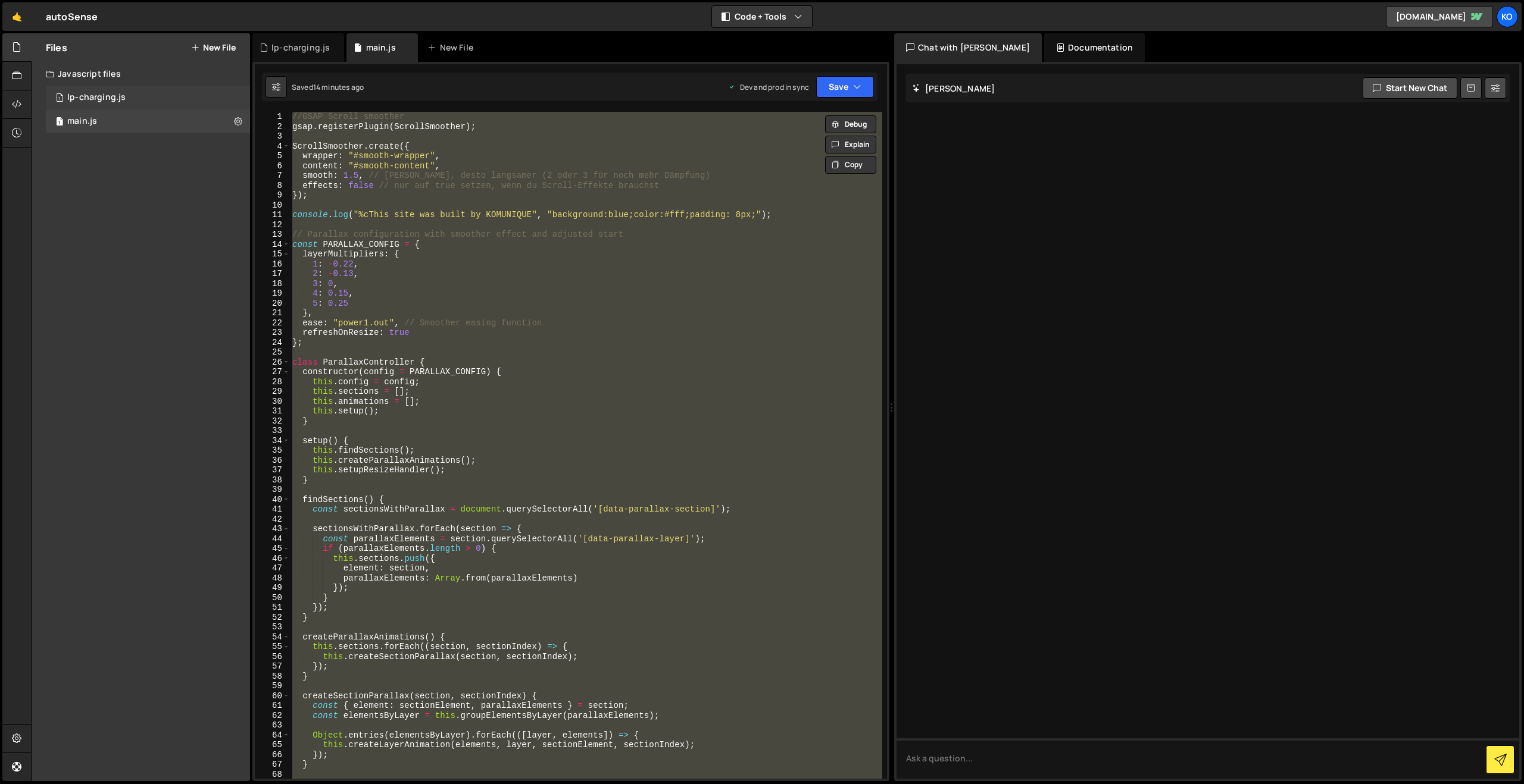
click at [81, 95] on div "lp-charging.js" at bounding box center [96, 97] width 58 height 10
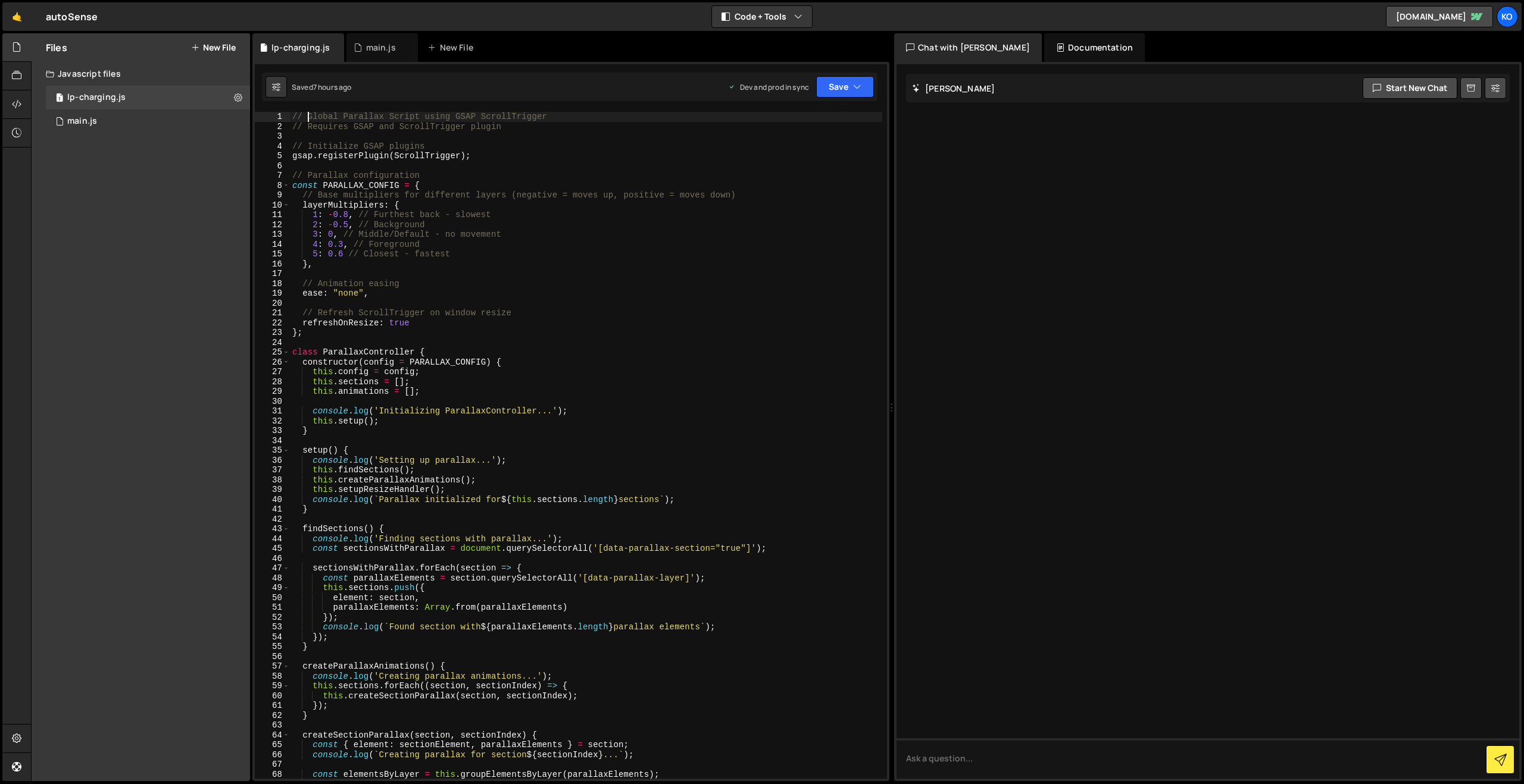
click at [308, 117] on div "// Global Parallax Script using GSAP ScrollTrigger // Requires GSAP and ScrollT…" at bounding box center [586, 455] width 592 height 686
type textarea "}"
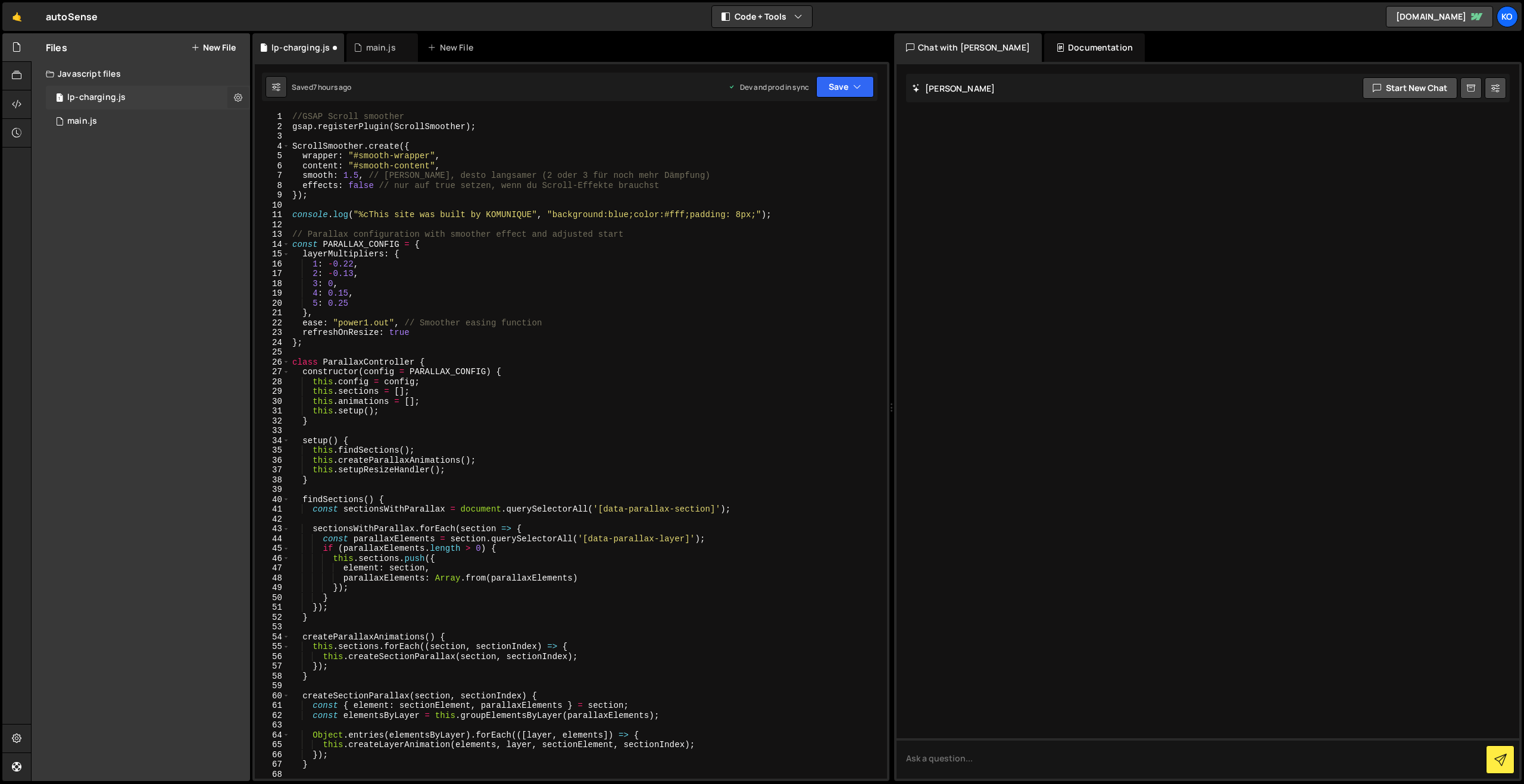
click at [238, 96] on icon at bounding box center [239, 97] width 9 height 11
click at [290, 126] on button "Edit File Settings" at bounding box center [311, 122] width 117 height 24
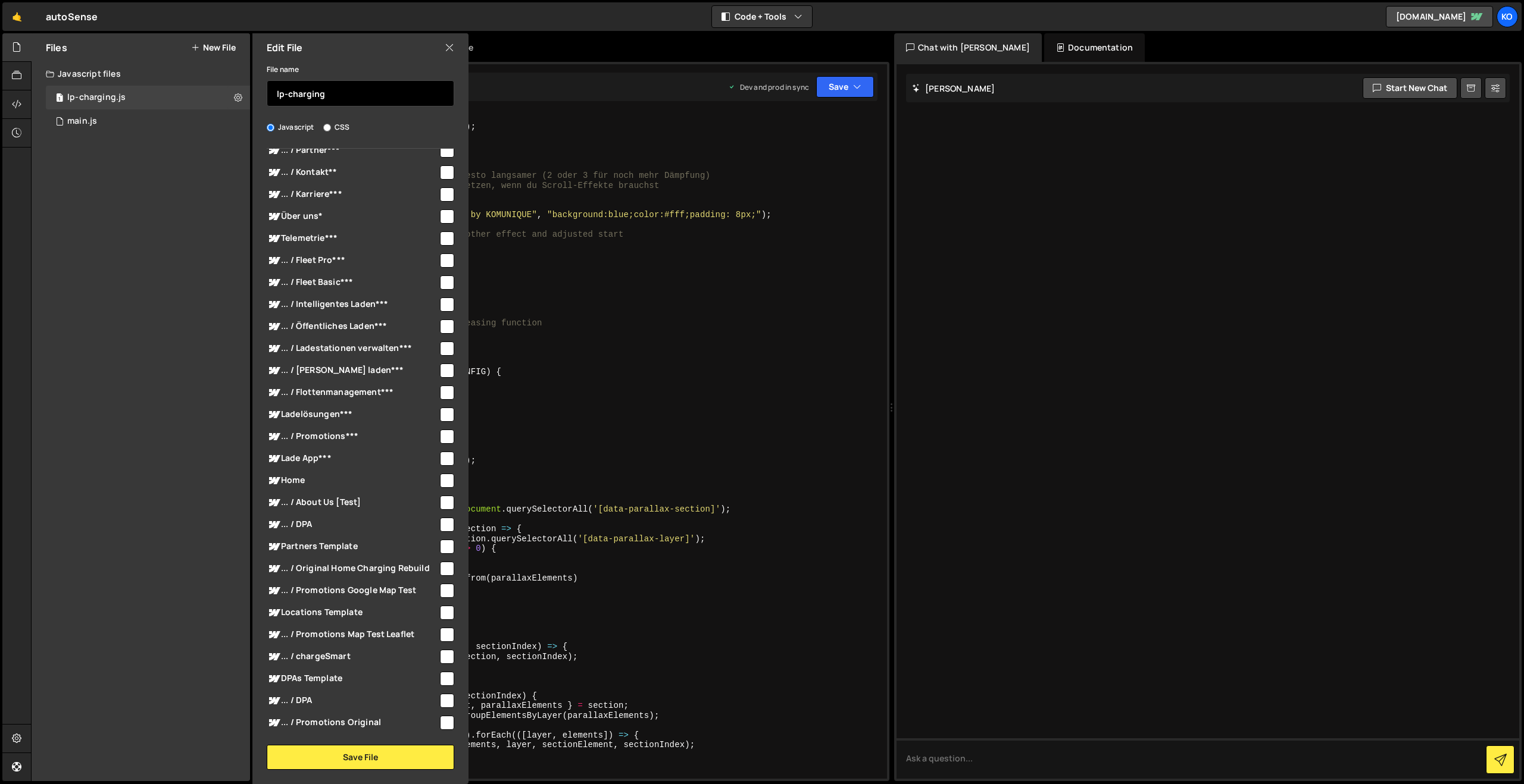
click at [349, 95] on input "lp-charging" at bounding box center [360, 93] width 188 height 26
type input "lp-charging"
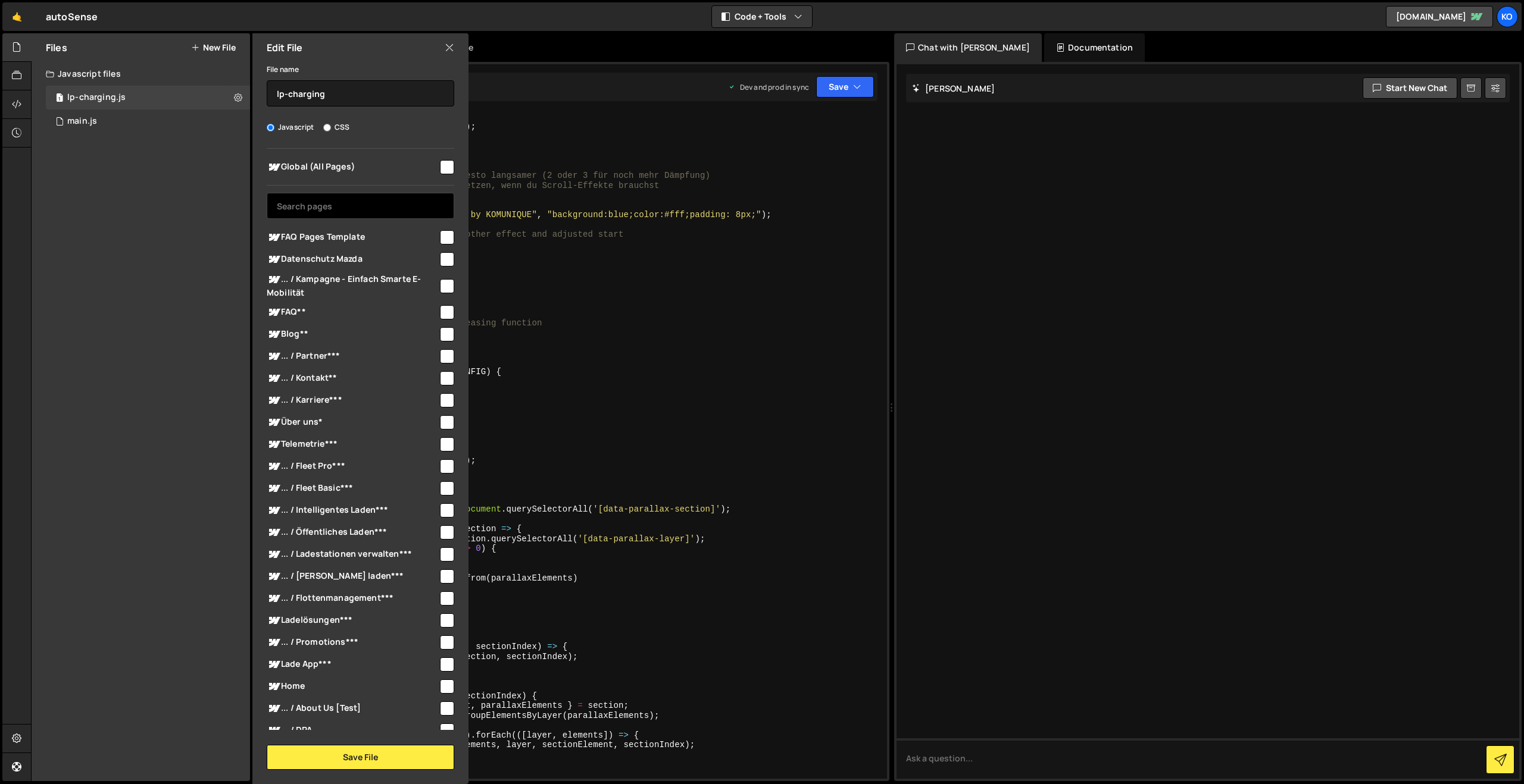
drag, startPoint x: 323, startPoint y: 206, endPoint x: 330, endPoint y: 214, distance: 10.6
click at [323, 206] on input "text" at bounding box center [360, 206] width 188 height 26
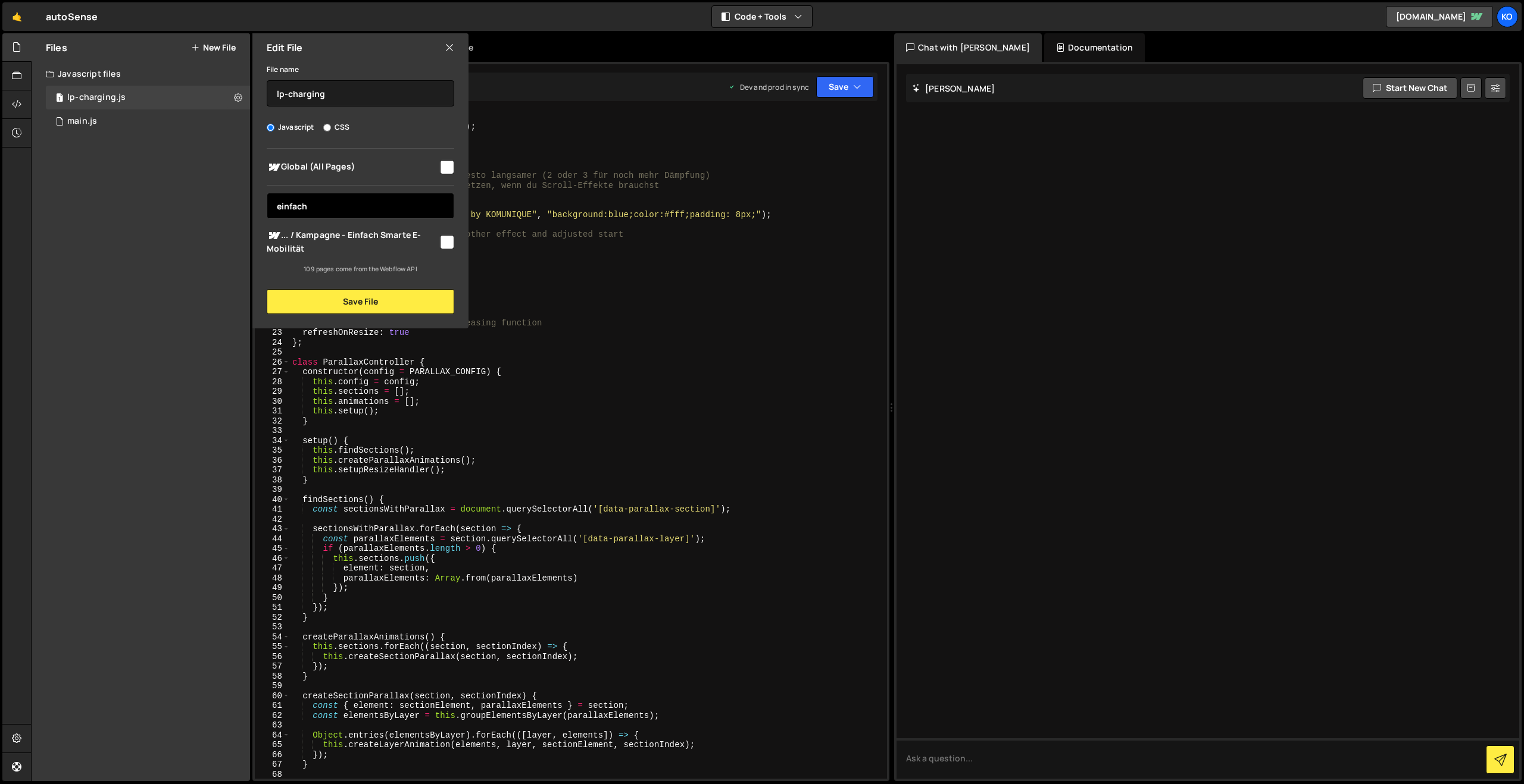
type input "einfach"
click at [442, 248] on input "checkbox" at bounding box center [447, 241] width 14 height 14
checkbox input "true"
click at [385, 304] on button "Save File" at bounding box center [360, 302] width 188 height 25
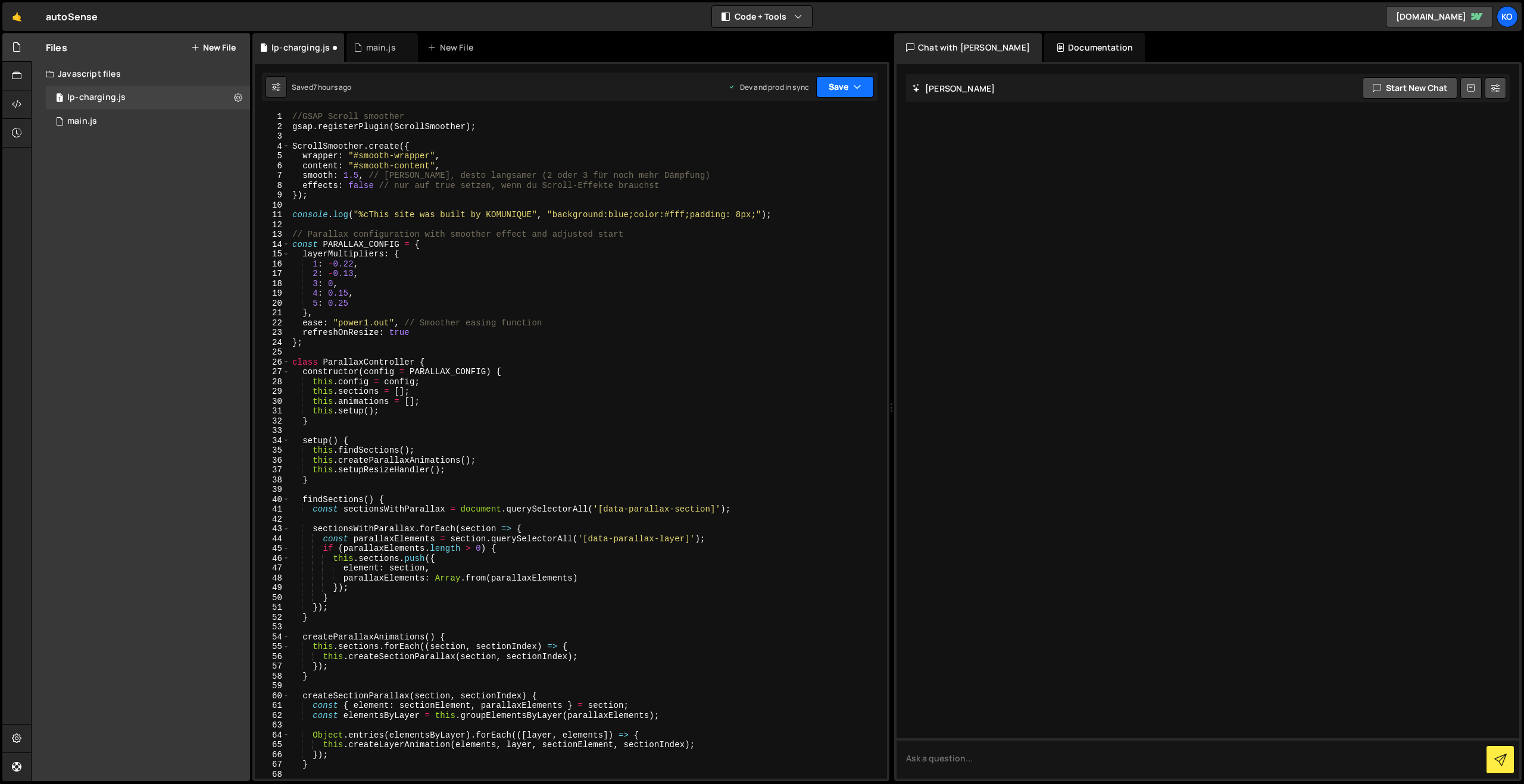
click at [865, 90] on button "Save" at bounding box center [845, 87] width 58 height 22
click at [788, 160] on div "Save to Production S" at bounding box center [804, 154] width 124 height 12
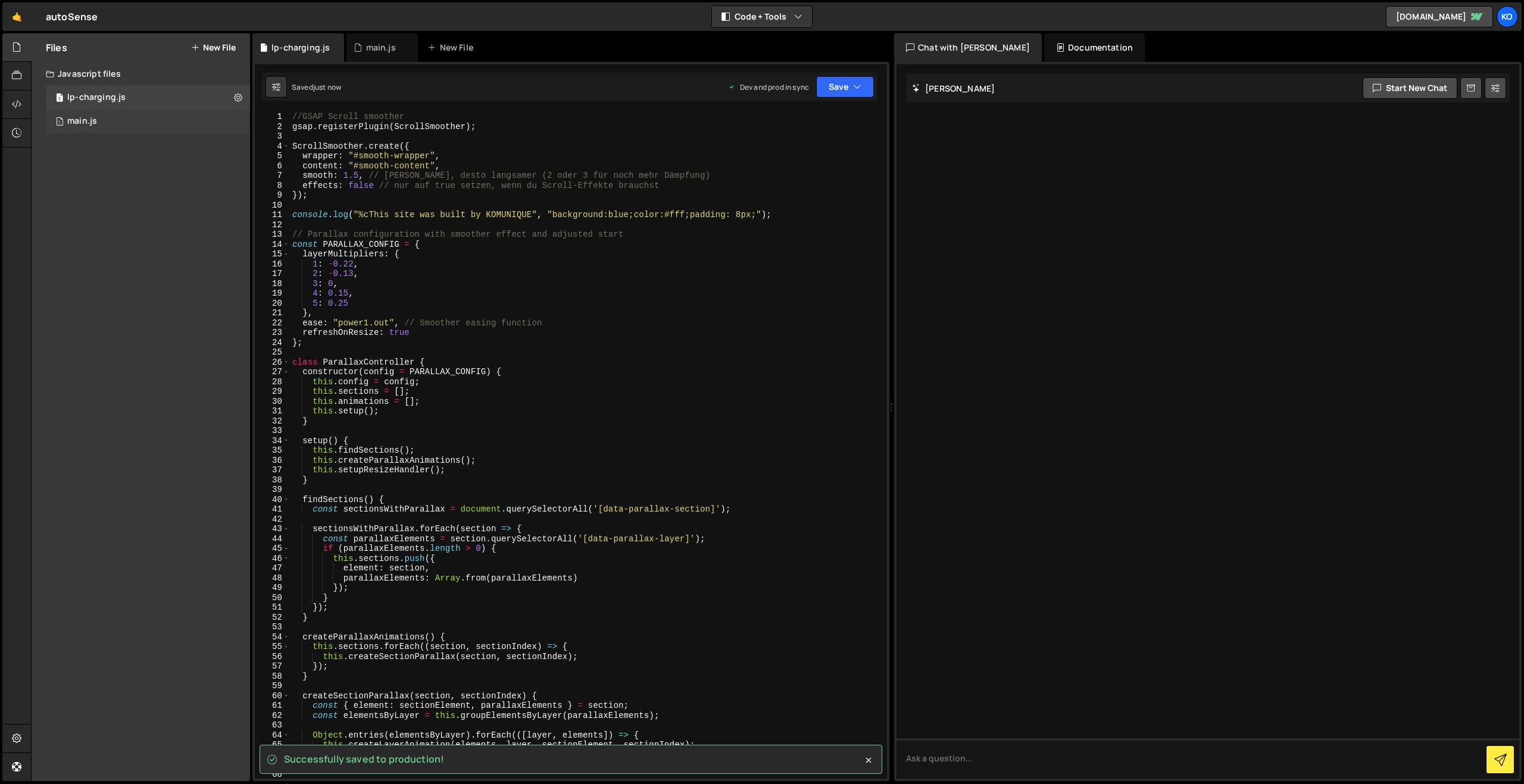
click at [132, 122] on div "1 main.js 0" at bounding box center [148, 121] width 204 height 24
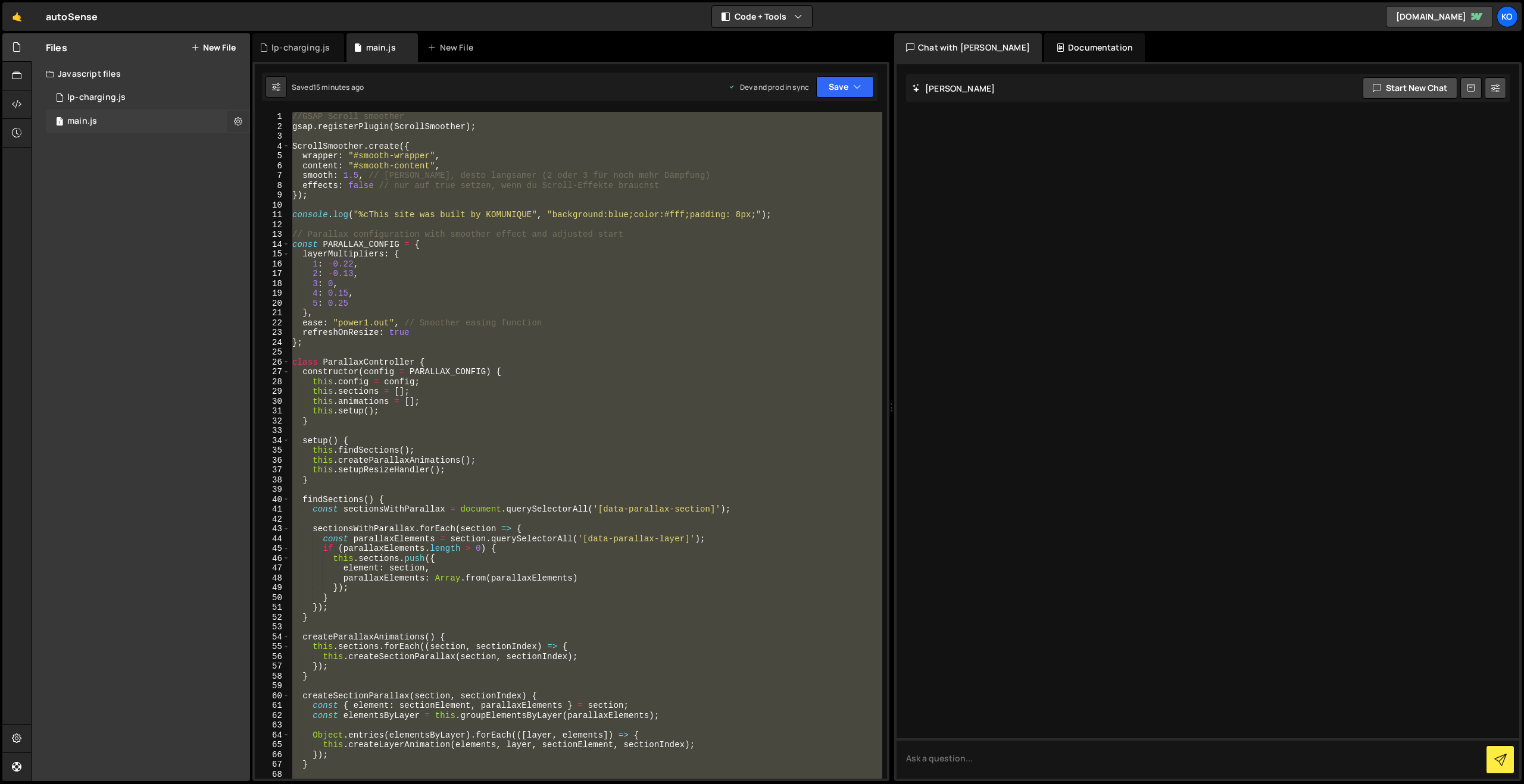
click at [237, 120] on icon at bounding box center [239, 121] width 9 height 11
click at [485, 181] on div "//GSAP Scroll smoother gsap . registerPlugin ( ScrollSmoother ) ; ScrollSmoothe…" at bounding box center [586, 445] width 592 height 667
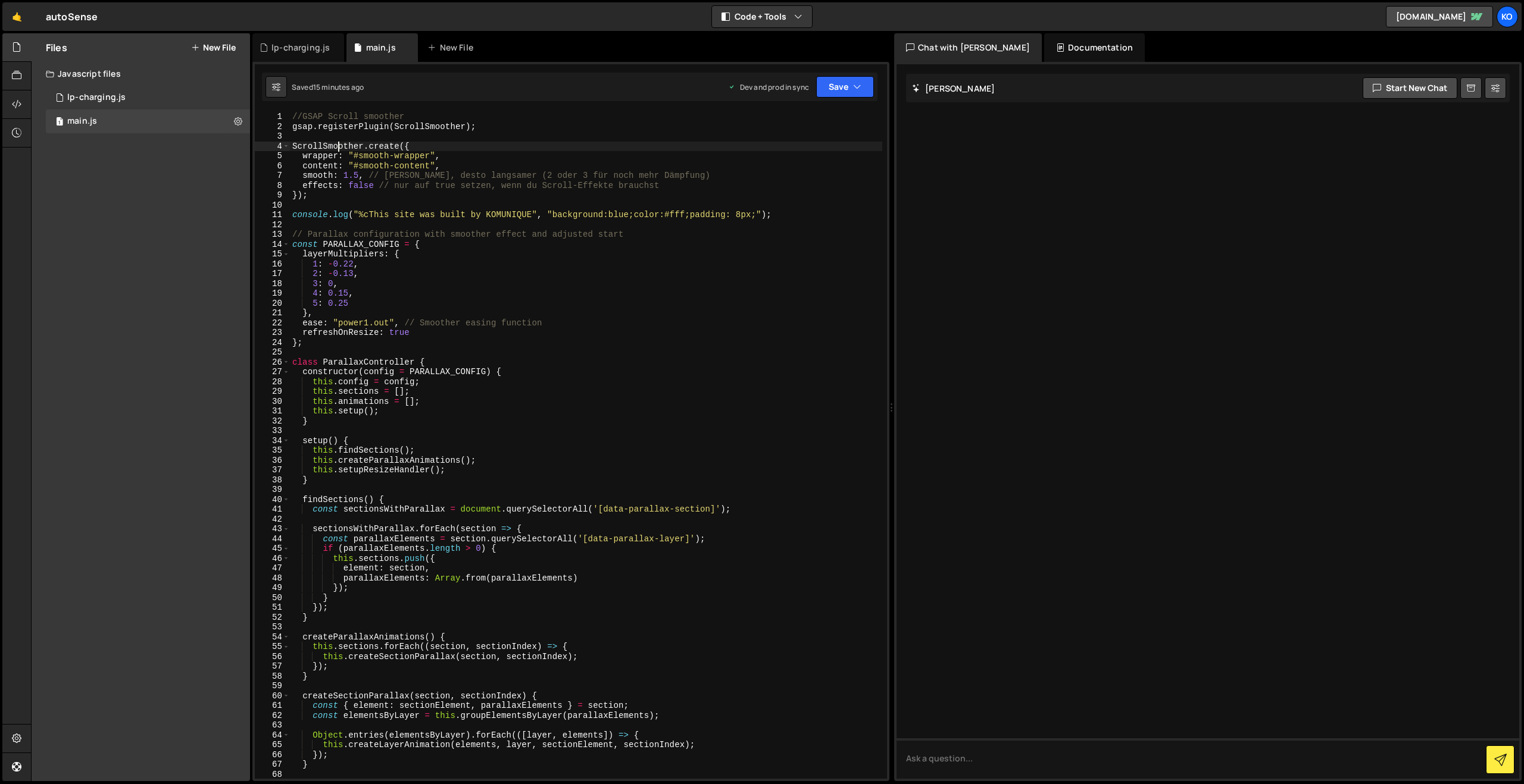
click at [341, 143] on div "//GSAP Scroll smoother gsap . registerPlugin ( ScrollSmoother ) ; ScrollSmoothe…" at bounding box center [586, 455] width 592 height 686
click at [868, 87] on button "Save" at bounding box center [845, 87] width 58 height 22
click at [583, 173] on div "//GSAP Scroll smoother gsap . registerPlugin ( ScrollSmoother ) ; ScrollSmoothe…" at bounding box center [586, 455] width 592 height 686
click at [324, 123] on div "//GSAP Scroll smoother gsap . registerPlugin ( ScrollSmoother ) ; ScrollSmoothe…" at bounding box center [586, 455] width 592 height 686
click at [296, 114] on div "//GSAP Scroll smoother gsap . registerPlugin ( ScrollSmoother ) ; ScrollSmoothe…" at bounding box center [586, 455] width 592 height 686
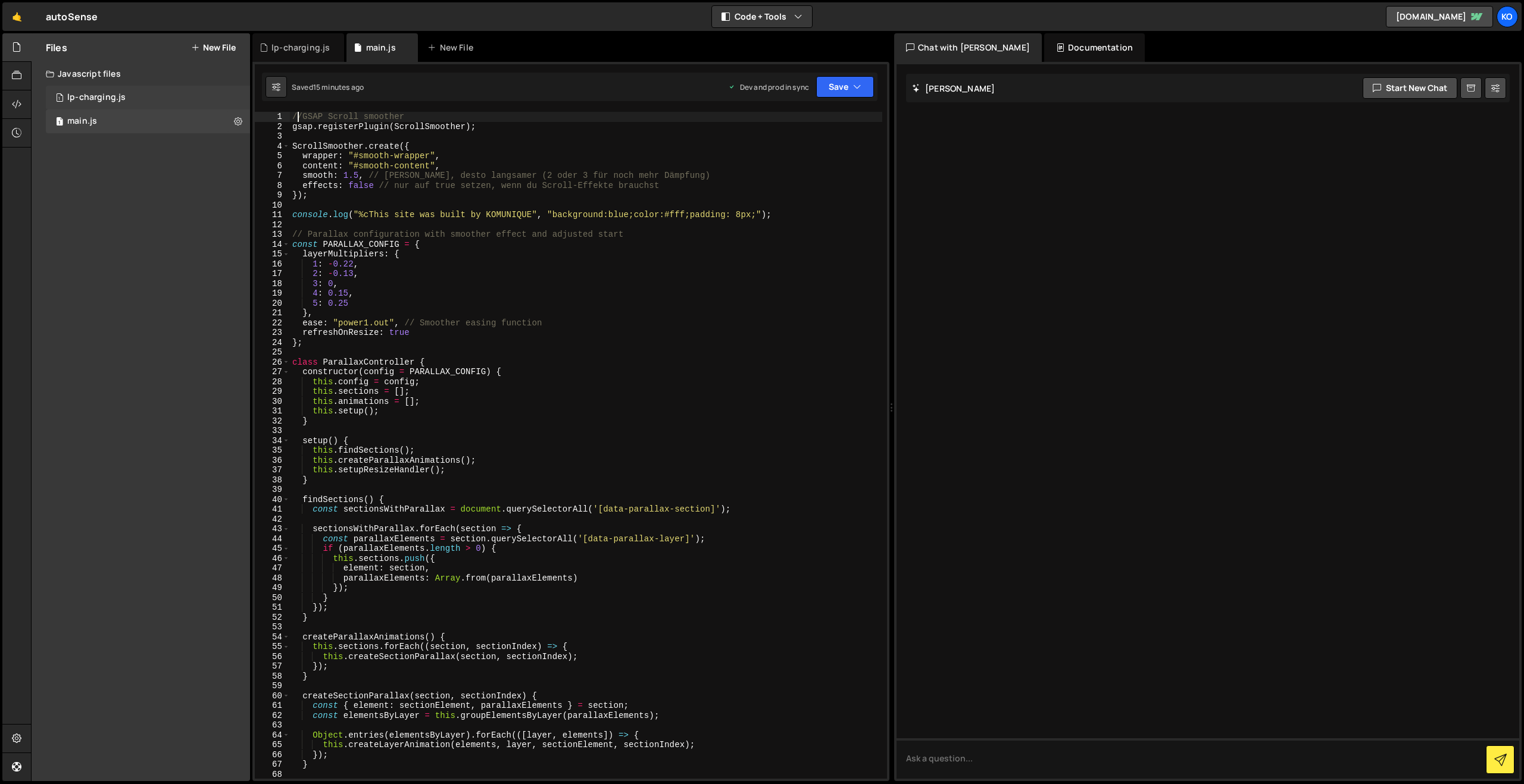
click at [92, 100] on div "lp-charging.js" at bounding box center [96, 97] width 58 height 10
click at [77, 112] on div "1 main.js 0" at bounding box center [148, 121] width 204 height 24
type textarea "console.log("%cThis site was built by KOMUNIQUE", "background:blue;color:#fff;p…"
drag, startPoint x: 782, startPoint y: 212, endPoint x: 272, endPoint y: 213, distance: 510.0
click at [272, 213] on div "console.log("%cThis site was built by KOMUNIQUE", "background:blue;color:#fff;p…" at bounding box center [571, 445] width 632 height 667
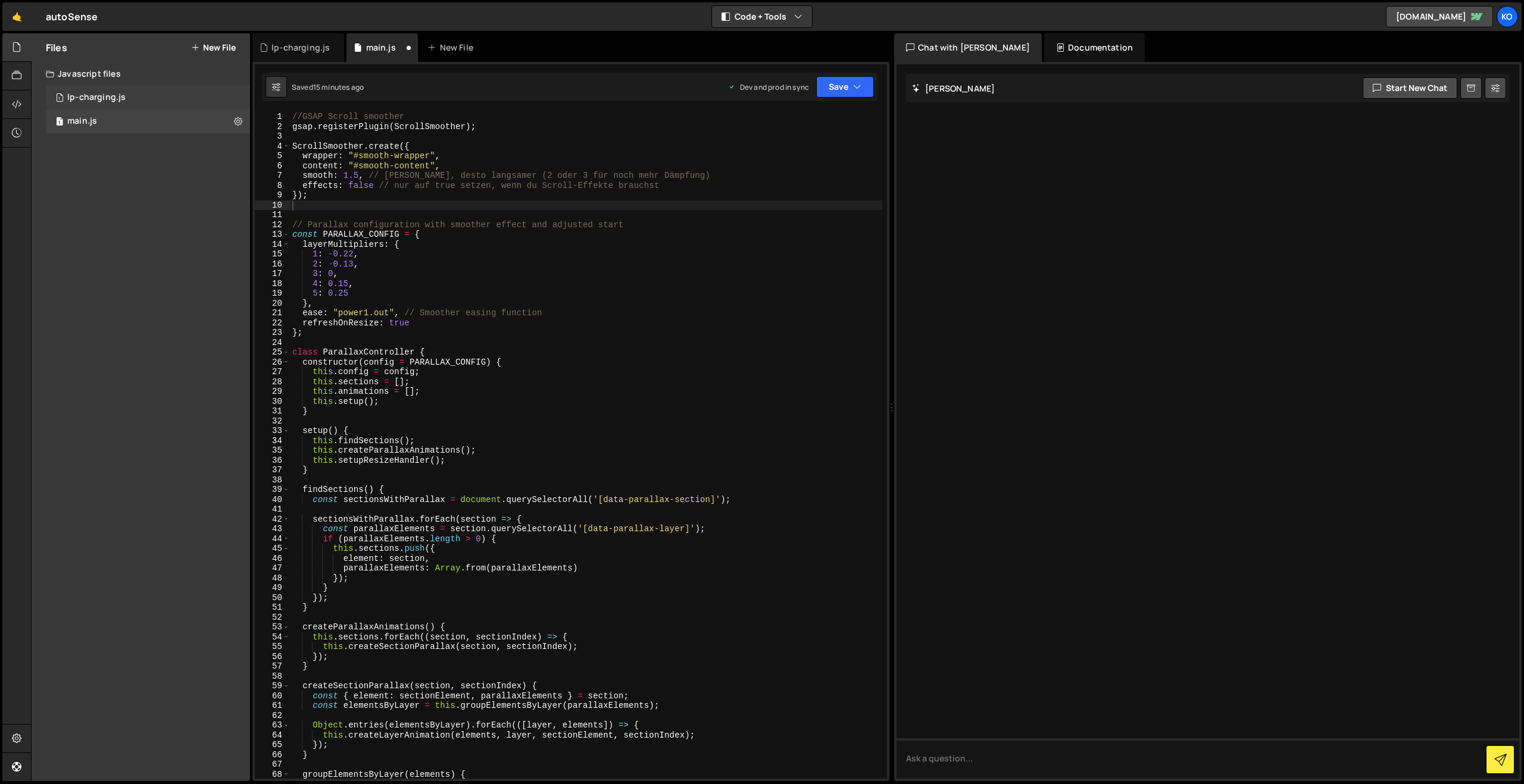
click at [100, 91] on div "1 lp-charging.js 0" at bounding box center [148, 97] width 204 height 24
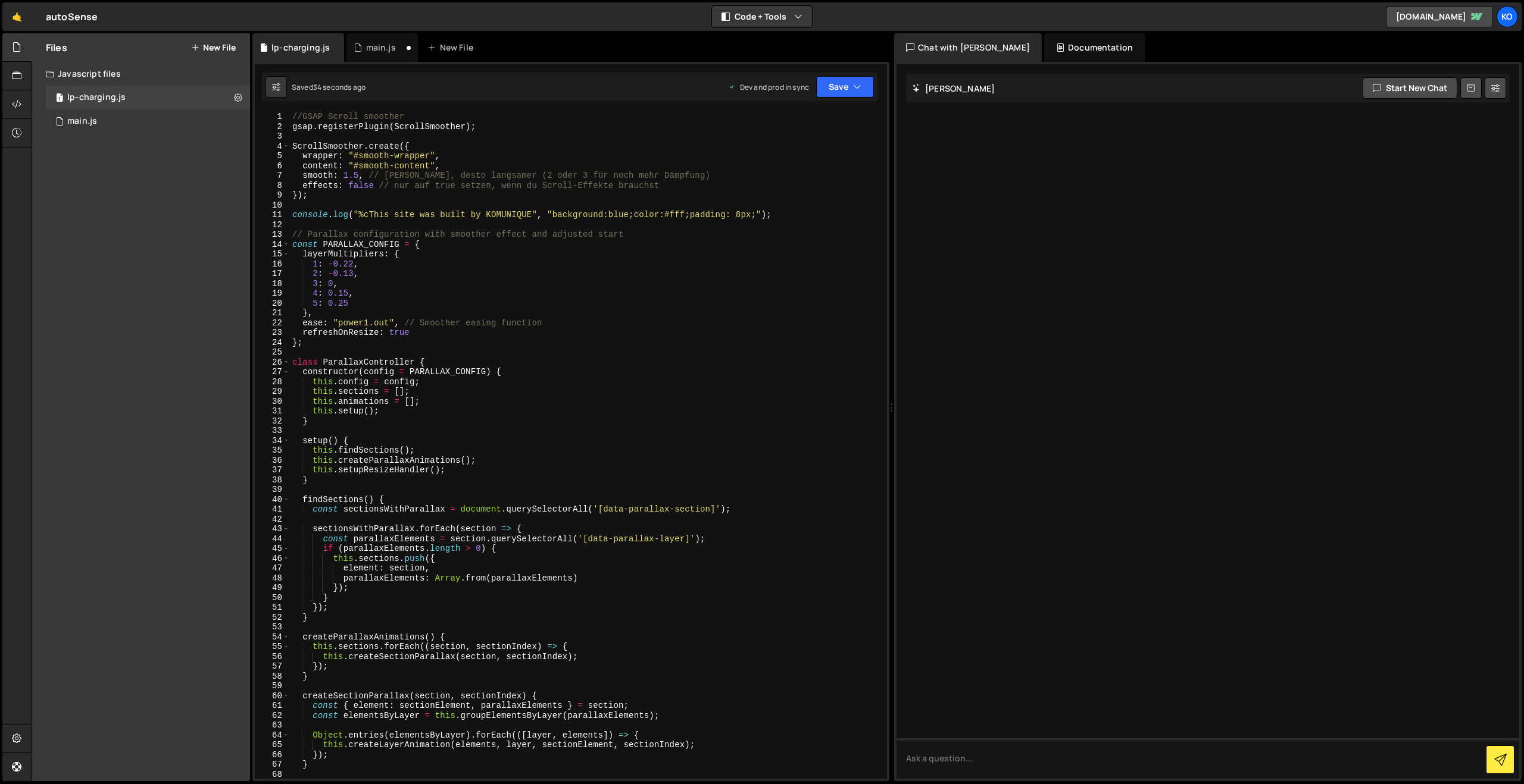
click at [292, 116] on div "//GSAP Scroll smoother gsap . registerPlugin ( ScrollSmoother ) ; ScrollSmoothe…" at bounding box center [586, 455] width 592 height 686
type textarea "//GSAP Scroll smoother"
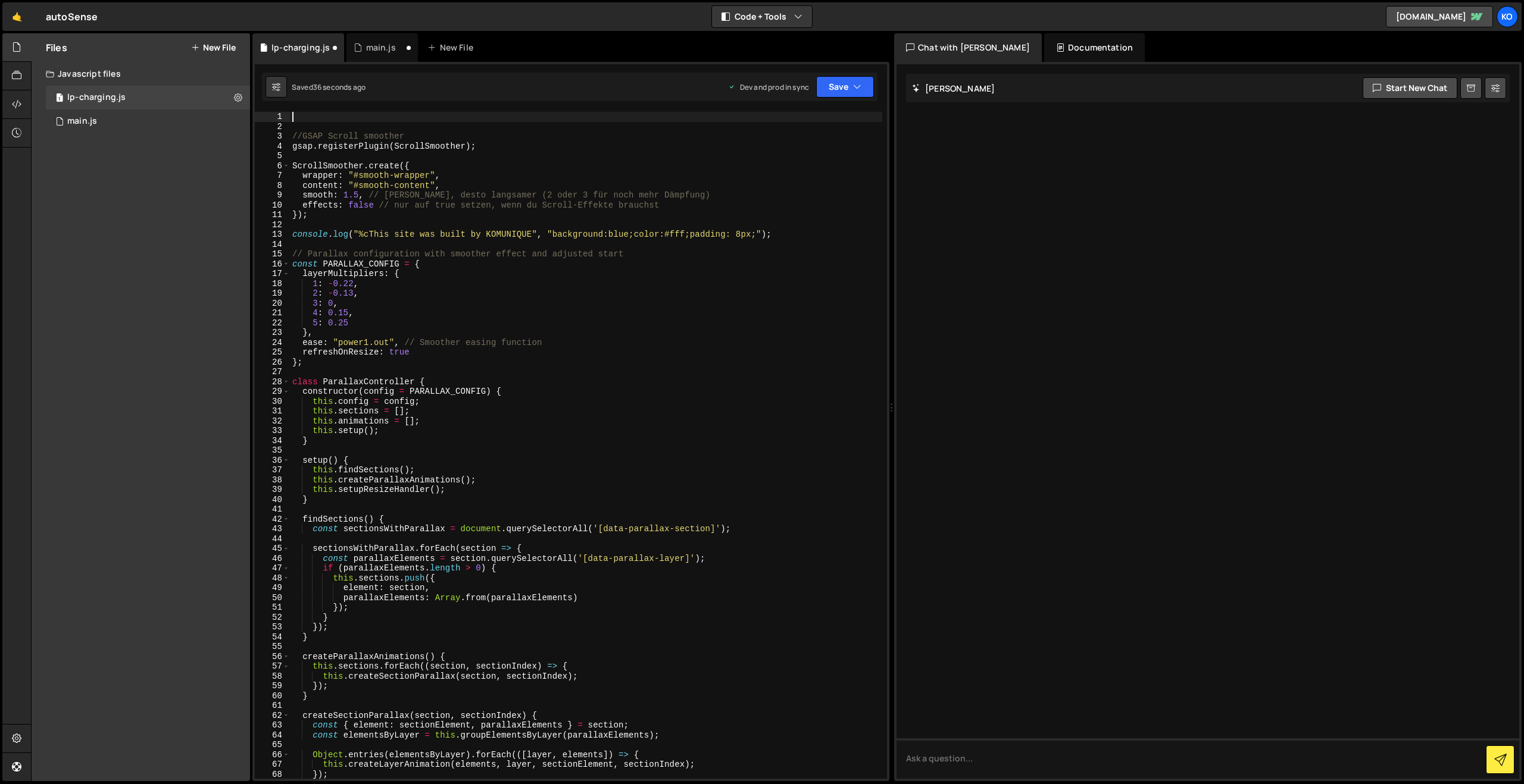
paste textarea "console.log("%cThis site was built by KOMUNIQUE", "background:blue;color:#fff;p…"
click at [534, 117] on div "console . log ( "%cThis site was built by KOMUNIQUE" , "background:blue;color:#…" at bounding box center [586, 455] width 592 height 686
type textarea "console.log("%cThis site was built by KOMUNIQUE – www.komunique.com", "backgrou…"
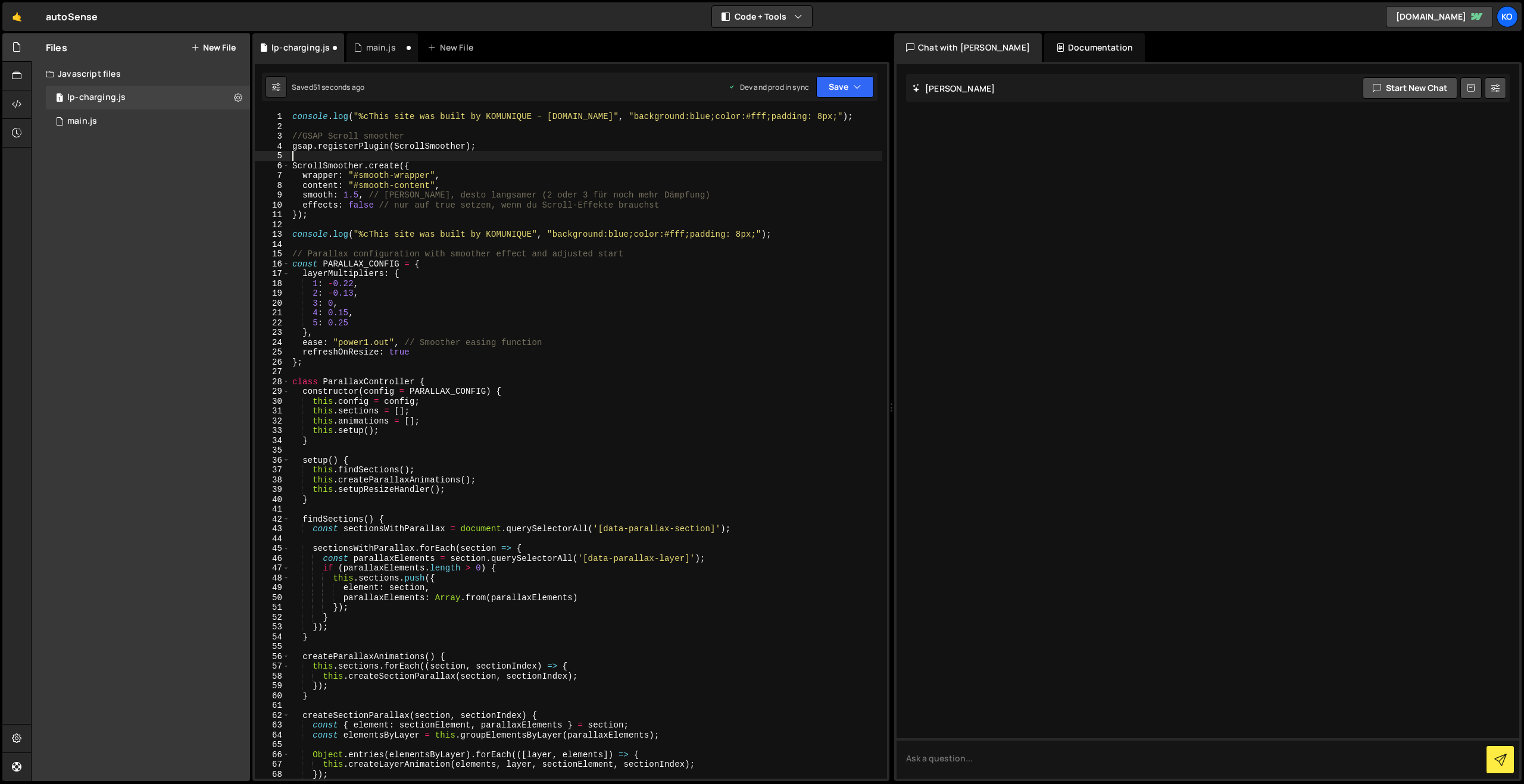
click at [526, 158] on div "console . log ( "%cThis site was built by KOMUNIQUE – www.komunique.com" , "bac…" at bounding box center [586, 455] width 592 height 686
click at [849, 88] on button "Save" at bounding box center [845, 87] width 58 height 22
click at [797, 151] on div "Save to Production S" at bounding box center [804, 154] width 124 height 12
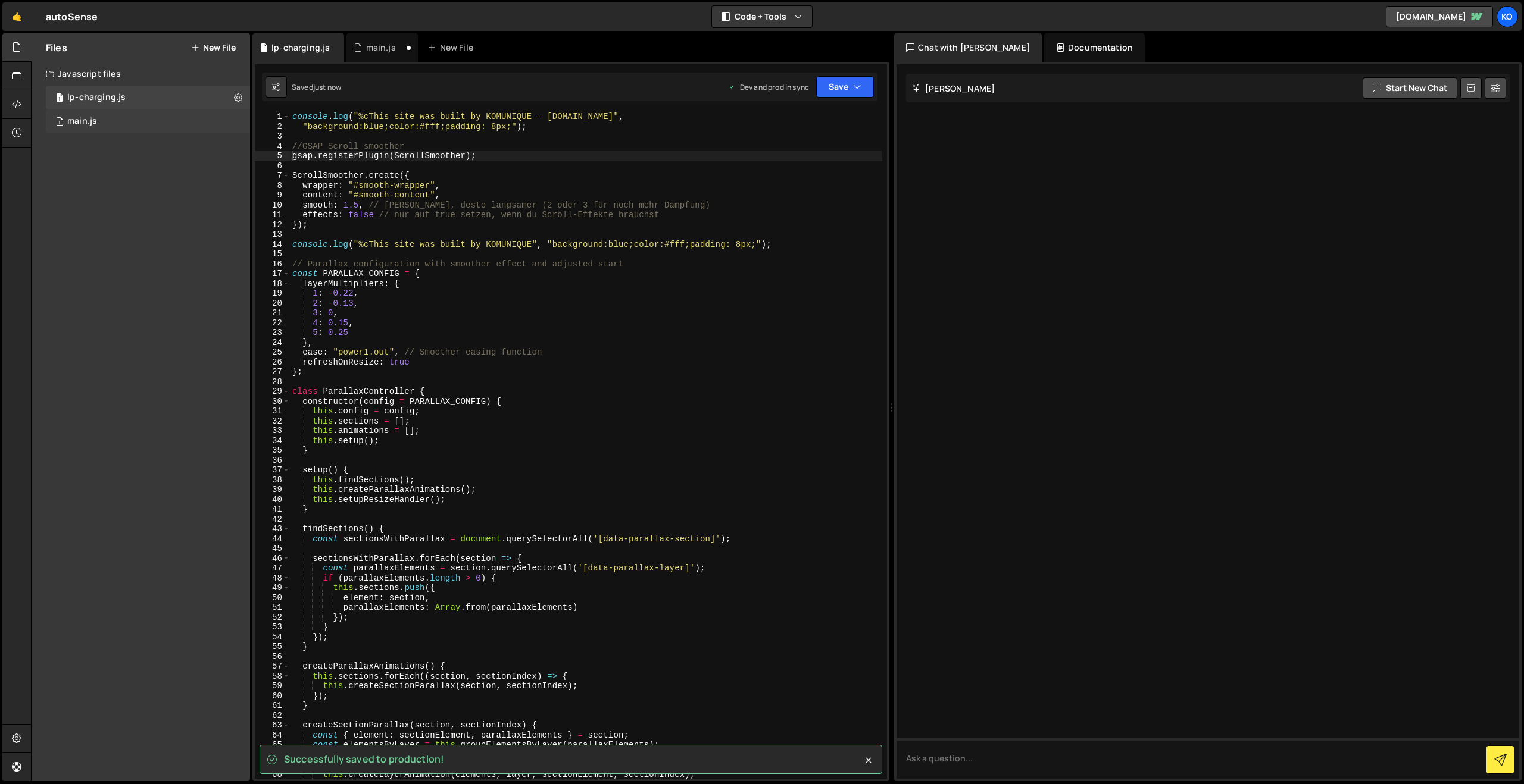
click at [127, 121] on div "1 main.js 0" at bounding box center [148, 121] width 204 height 24
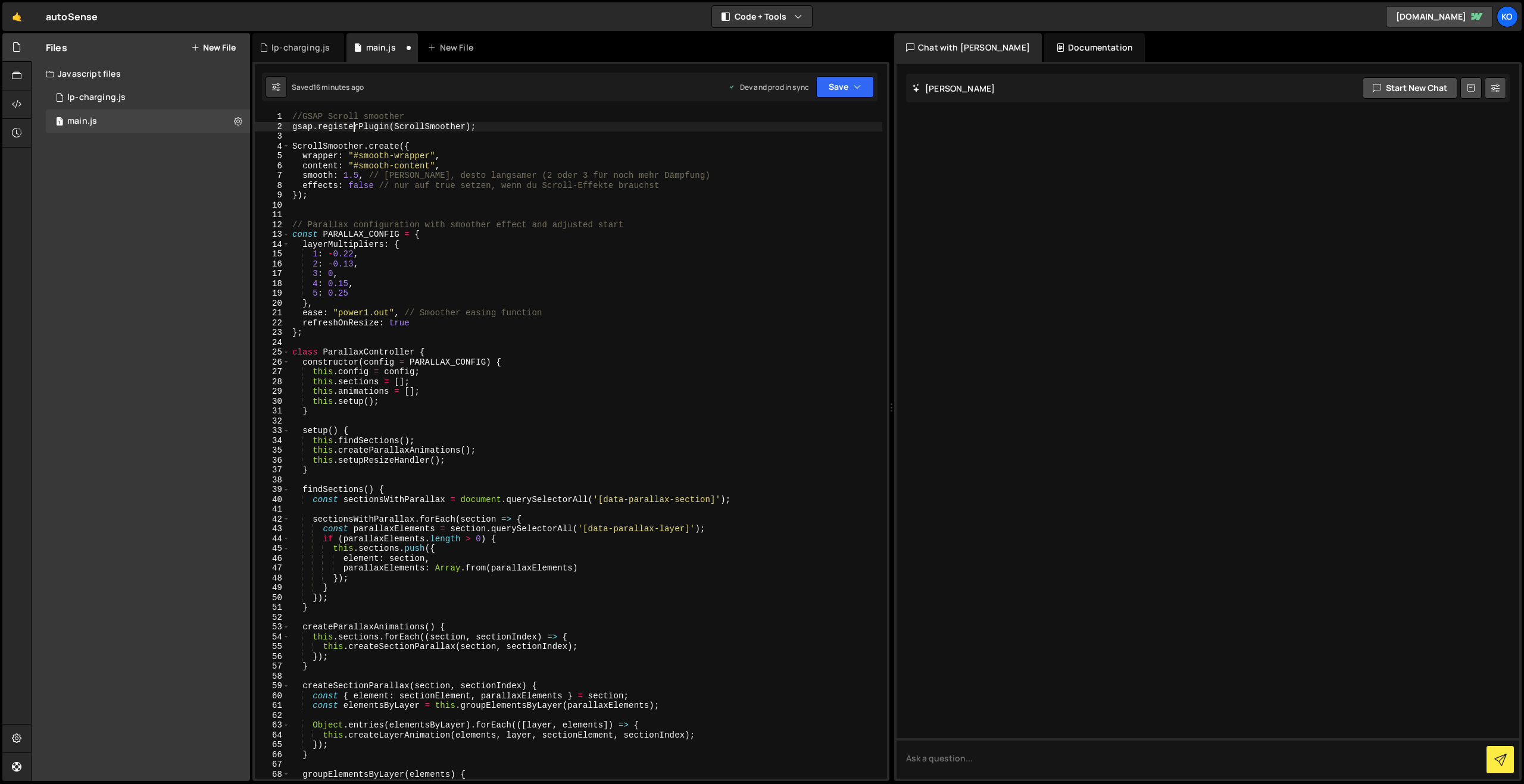
click at [353, 124] on div "//GSAP Scroll smoother gsap . registerPlugin ( ScrollSmoother ) ; ScrollSmoothe…" at bounding box center [586, 455] width 592 height 686
type textarea "}"
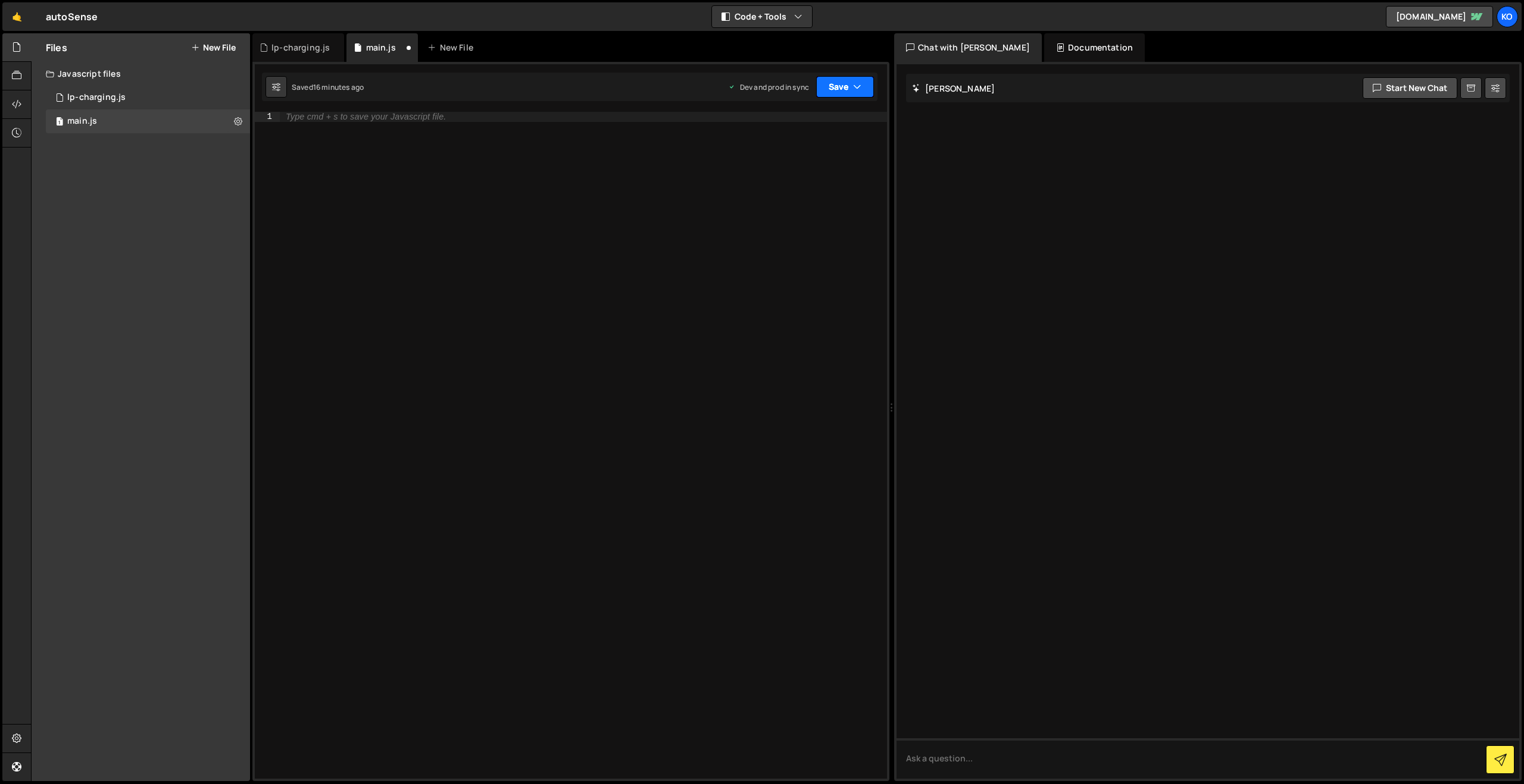
click at [840, 85] on button "Save" at bounding box center [845, 87] width 58 height 22
click at [797, 152] on div "Save to Production S" at bounding box center [804, 154] width 124 height 12
click at [111, 88] on div "1 lp-charging.js 0" at bounding box center [148, 97] width 204 height 24
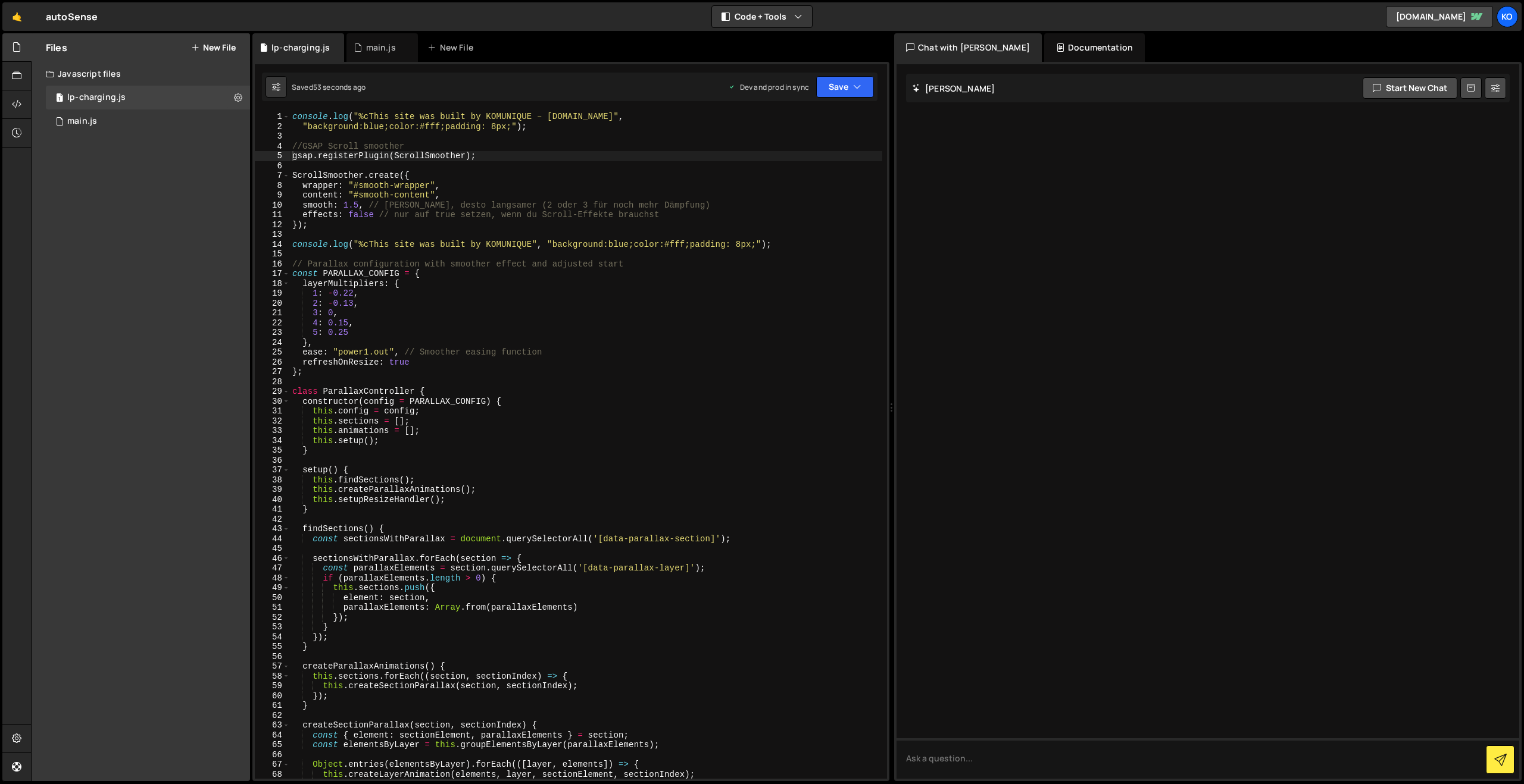
click at [376, 127] on div "console . log ( "%cThis site was built by KOMUNIQUE – www.komunique.com" , "bac…" at bounding box center [586, 455] width 592 height 686
click at [454, 155] on div "console . log ( "%cThis site was built by KOMUNIQUE – www.komunique.com" , "bac…" at bounding box center [586, 455] width 592 height 686
drag, startPoint x: 540, startPoint y: 132, endPoint x: 512, endPoint y: 130, distance: 28.1
click at [512, 130] on div "console . log ( "%cThis site was built by KOMUNIQUE – www.komunique.com" , "bac…" at bounding box center [586, 455] width 592 height 686
click at [619, 121] on div "console . log ( "%cThis site was built by KOMUNIQUE – www.komunique.com" , "bac…" at bounding box center [586, 455] width 592 height 686
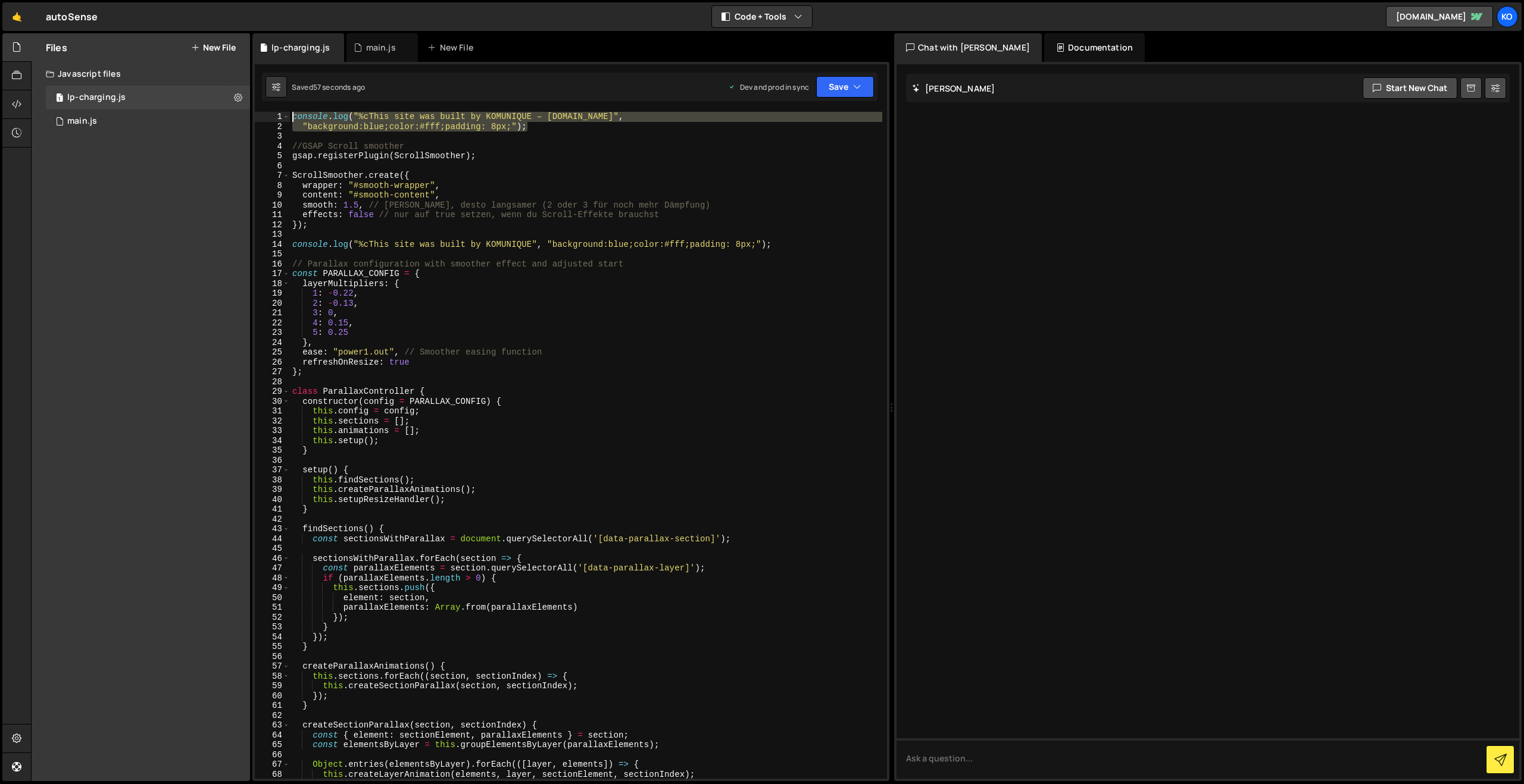
drag, startPoint x: 602, startPoint y: 127, endPoint x: 265, endPoint y: 110, distance: 337.4
click at [265, 110] on div "1 2 ההההההההההההההההההההההההההההההההההההההההההההההההההההההההההההההההההההההההההה…" at bounding box center [571, 421] width 637 height 719
type textarea "console.log("%cThis site was built by KOMUNIQUE – www.komunique.com", "backgrou…"
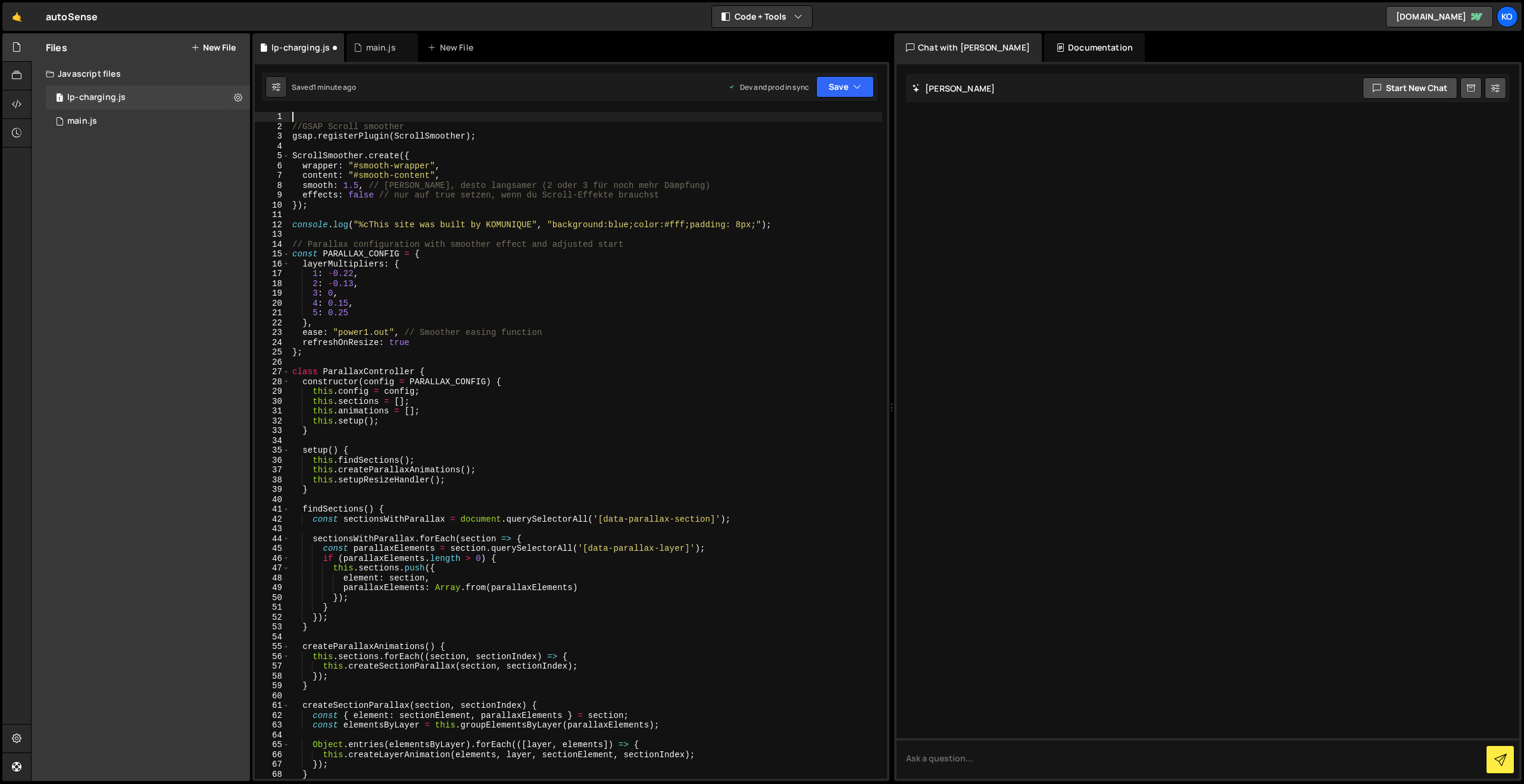
type textarea "//GSAP Scroll smoother"
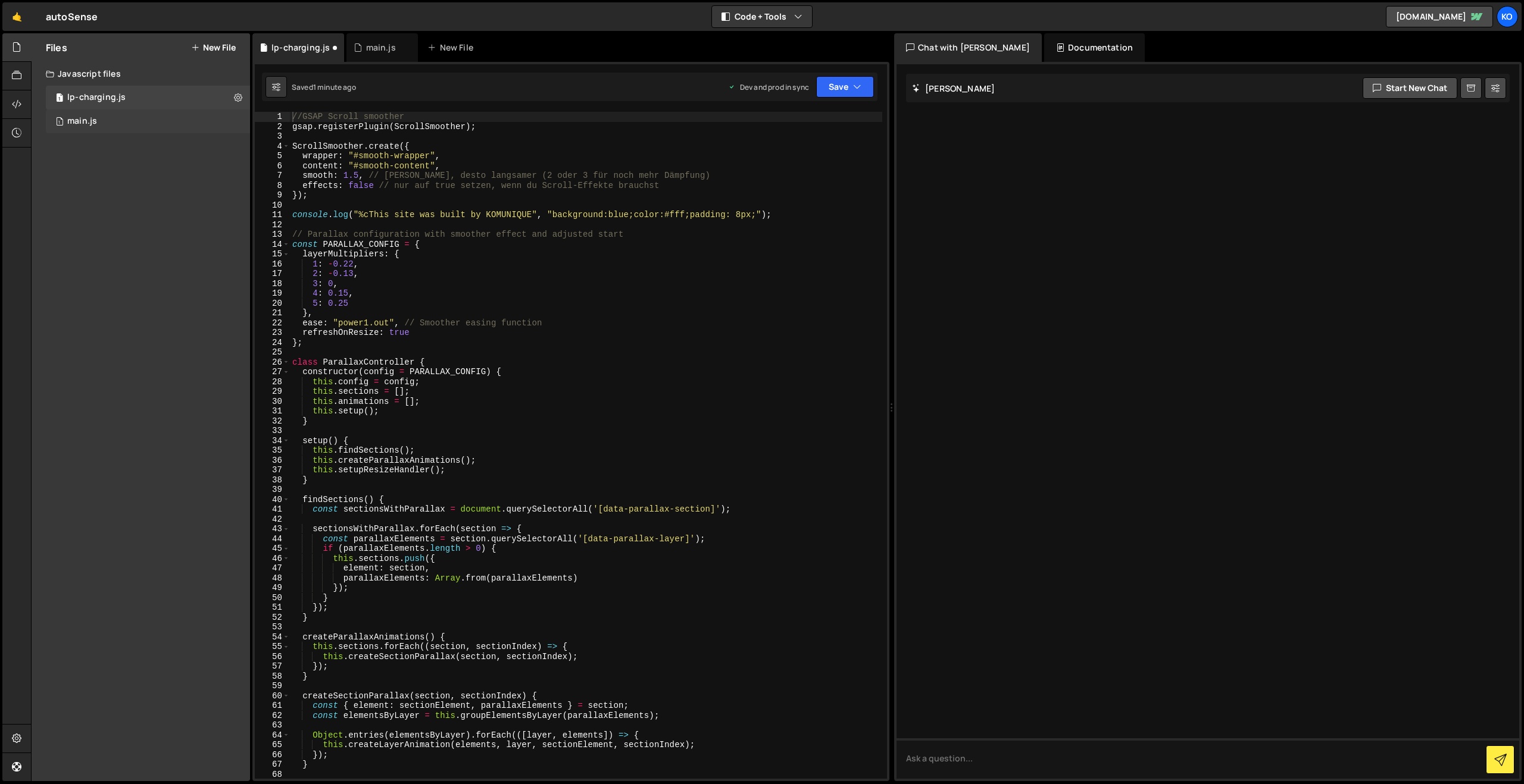
click at [95, 119] on div "main.js" at bounding box center [82, 121] width 30 height 10
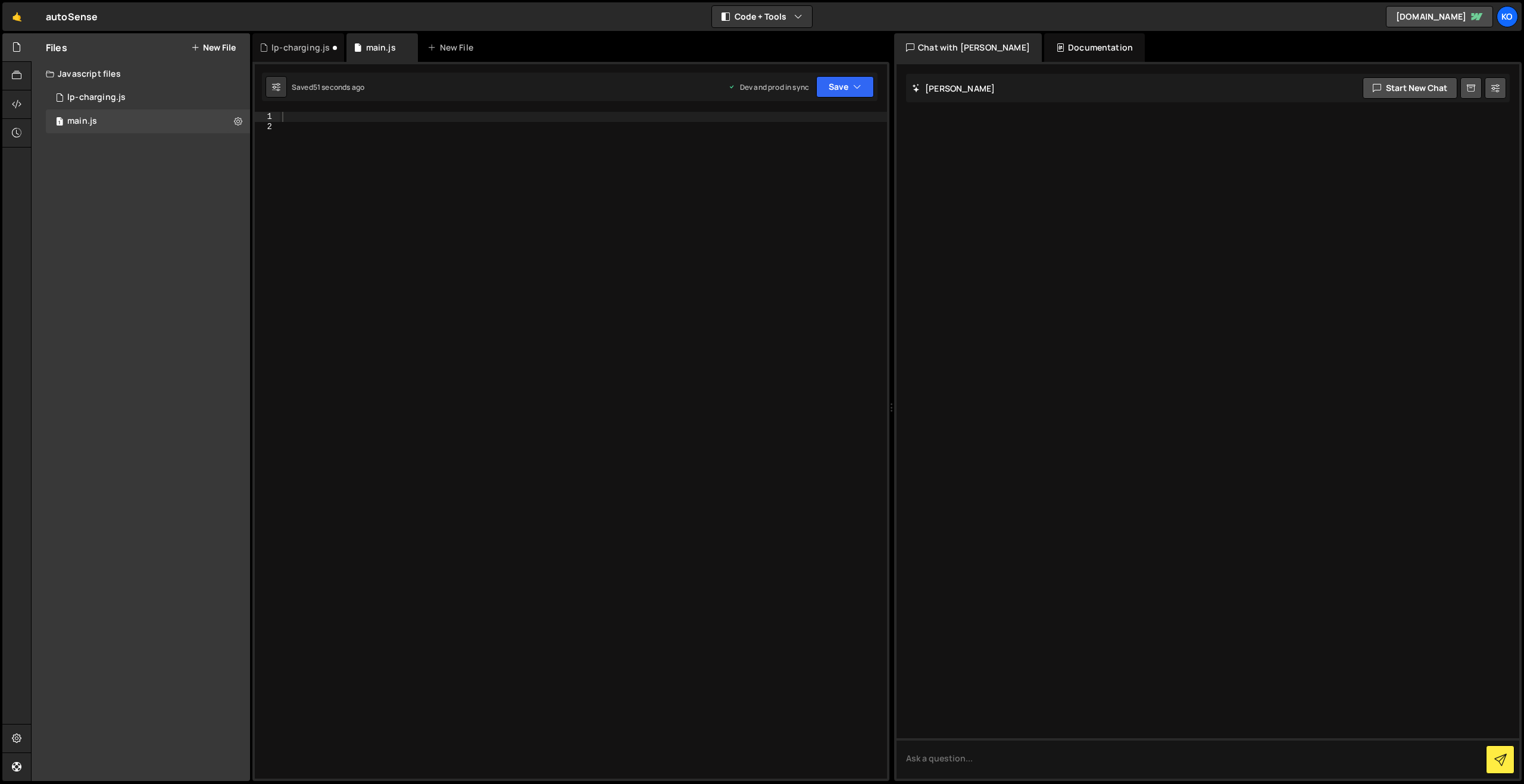
click at [326, 130] on div at bounding box center [583, 455] width 607 height 686
click at [312, 117] on div at bounding box center [583, 455] width 607 height 686
paste textarea ""background:blue;color:#fff;padding: 8px;");"
type textarea ""background:blue;color:#fff;padding: 8px;");"
click at [821, 84] on button "Save" at bounding box center [845, 87] width 58 height 22
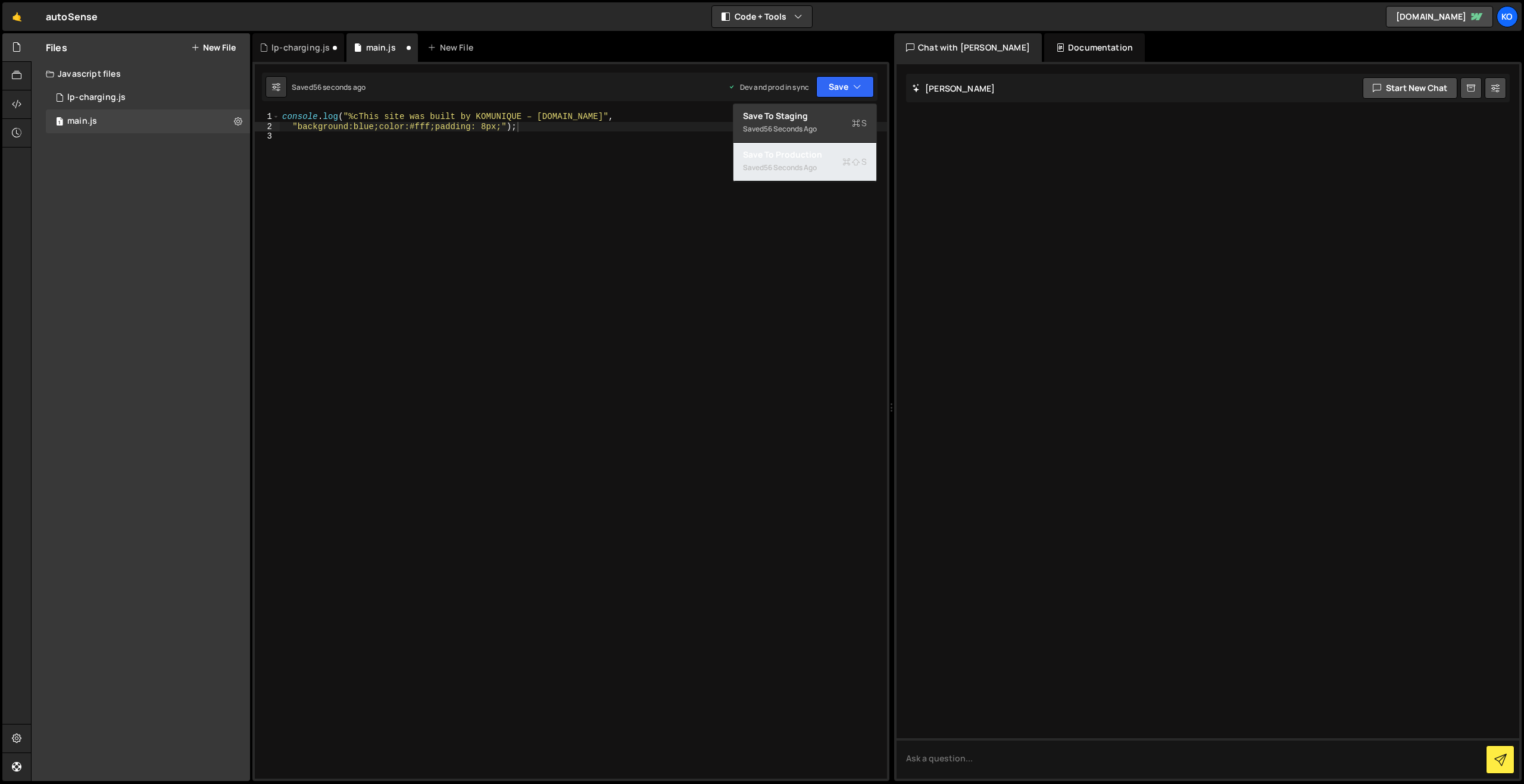
click at [774, 149] on div "Save to Production S" at bounding box center [804, 154] width 124 height 12
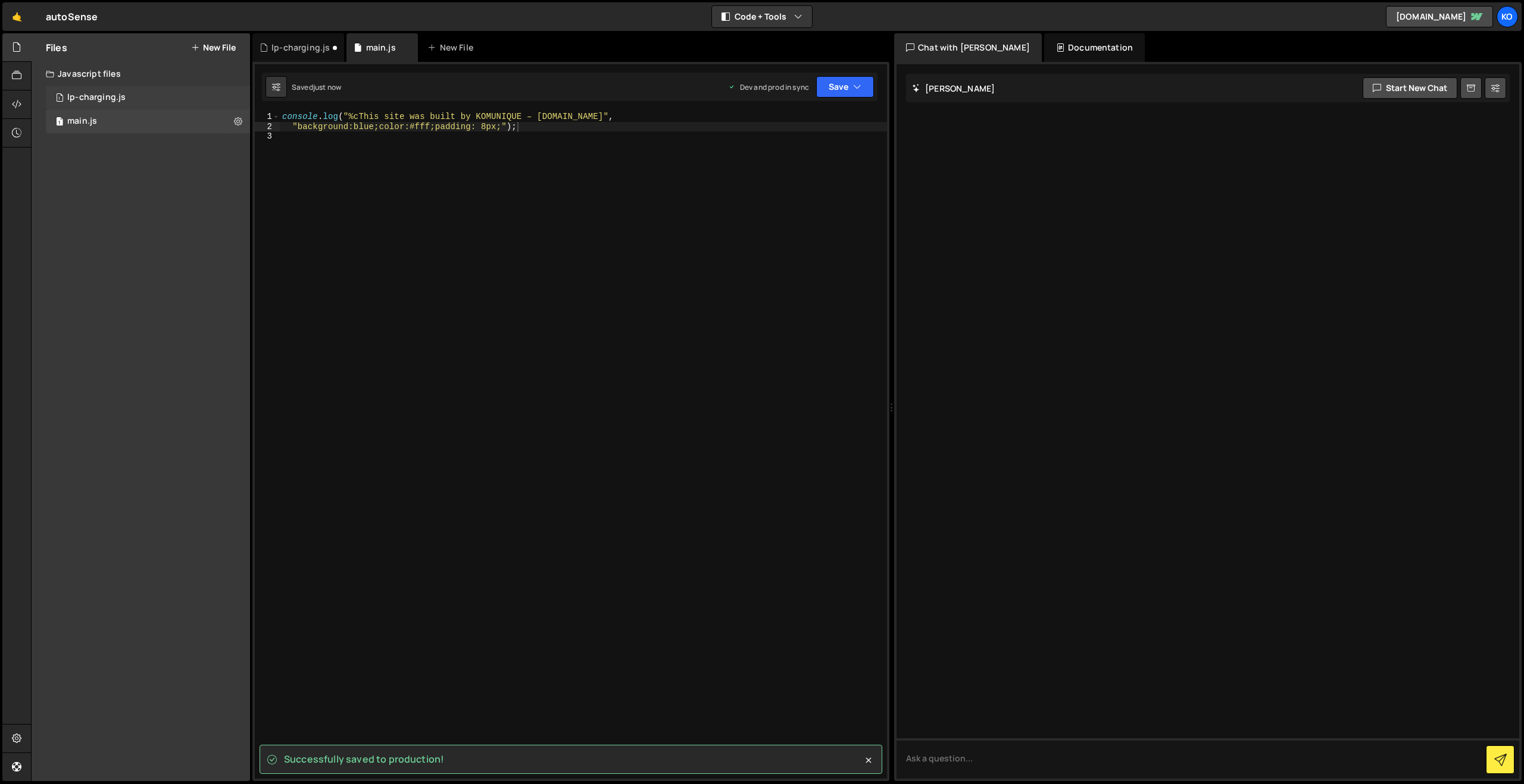
click at [93, 93] on div "lp-charging.js" at bounding box center [96, 97] width 58 height 10
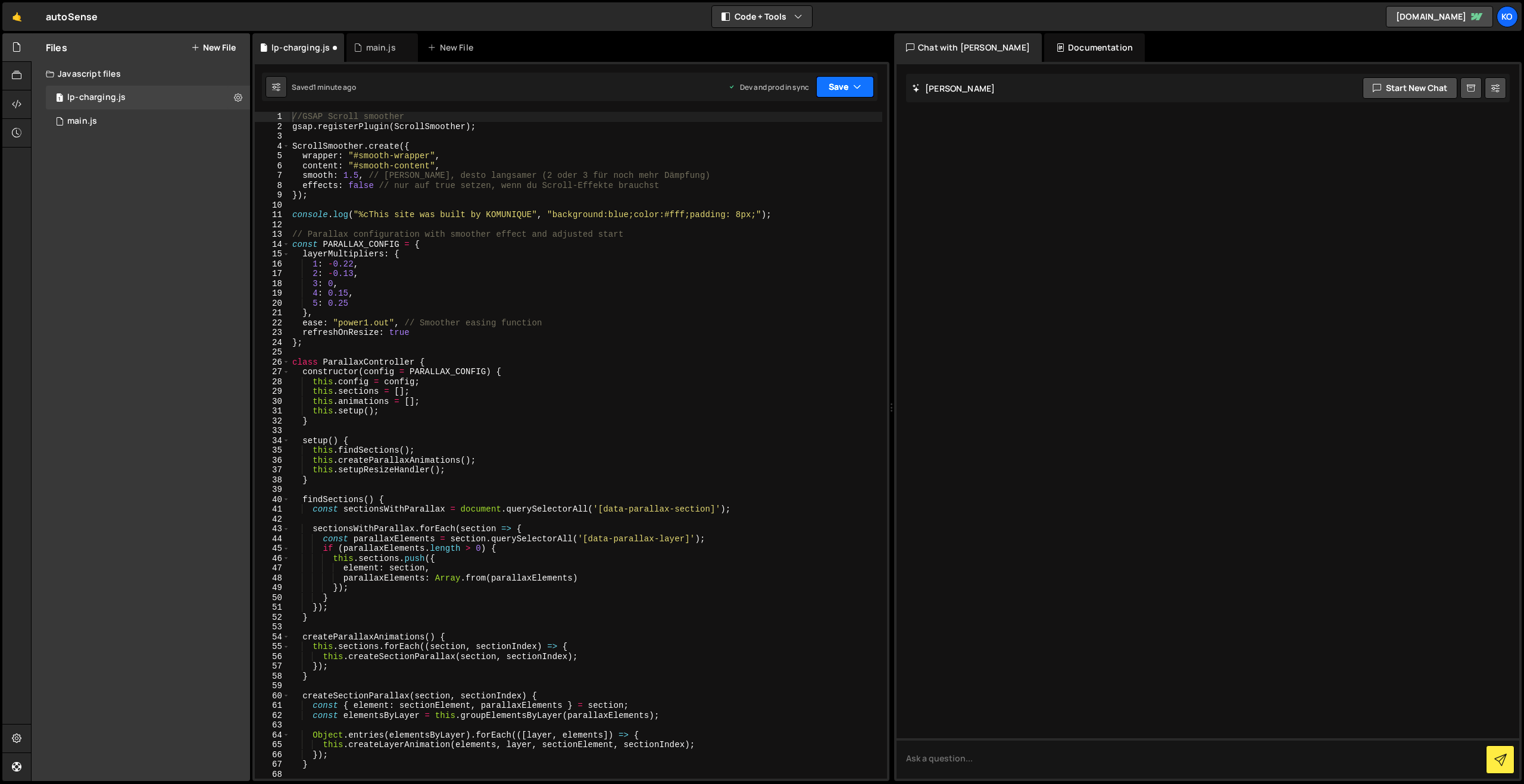
click at [842, 84] on button "Save" at bounding box center [845, 87] width 58 height 22
click at [788, 168] on div "1 minute ago" at bounding box center [784, 167] width 42 height 10
click at [125, 90] on div "1 lp-charging.js 0" at bounding box center [148, 97] width 204 height 24
click at [637, 205] on div "//GSAP Scroll smoother gsap . registerPlugin ( ScrollSmoother ) ; ScrollSmoothe…" at bounding box center [586, 455] width 592 height 686
drag, startPoint x: 806, startPoint y: 213, endPoint x: 274, endPoint y: 217, distance: 532.0
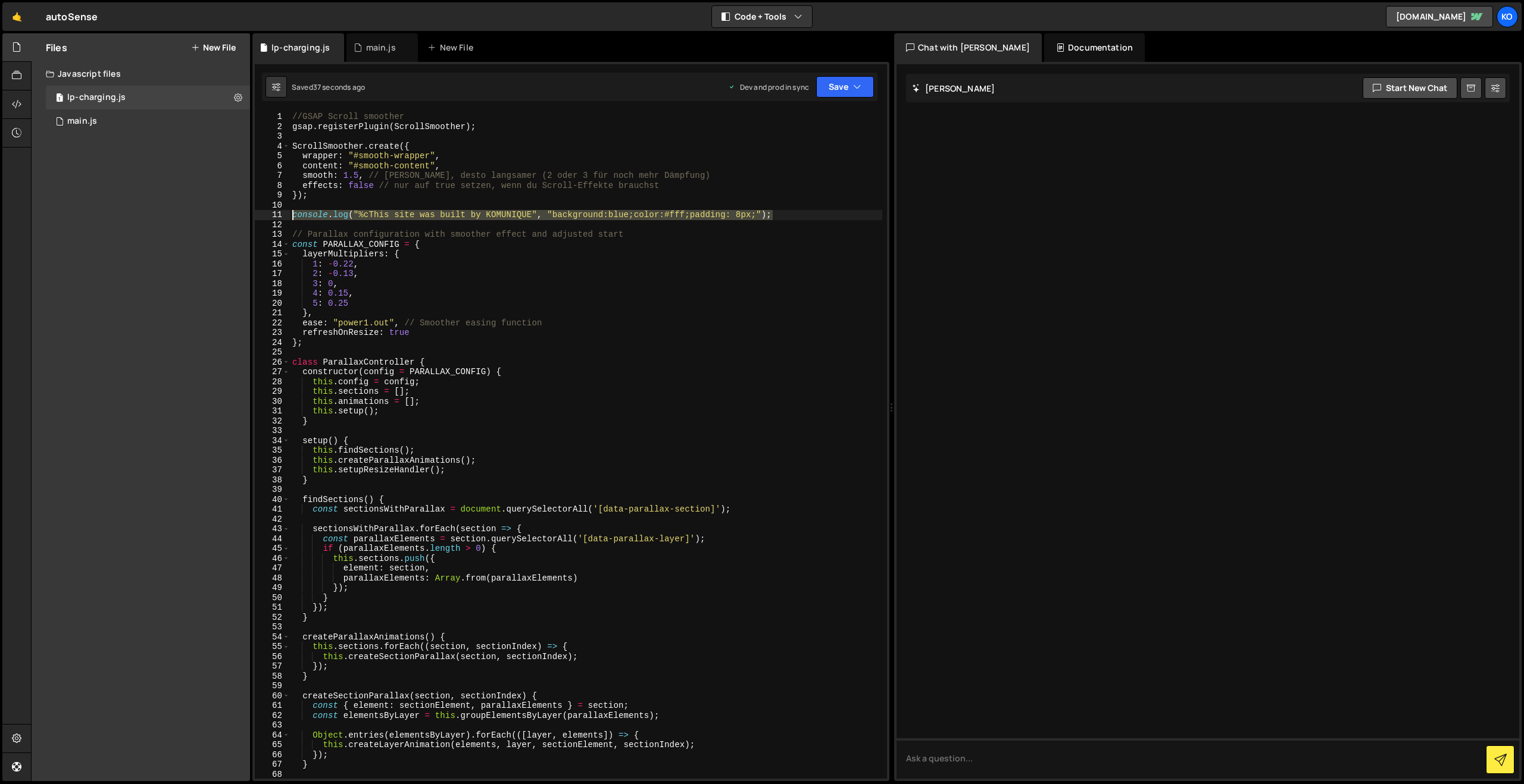
click at [274, 217] on div "1 2 3 4 5 6 7 8 9 10 11 12 13 14 15 16 17 18 19 20 21 22 23 24 25 26 27 28 29 3…" at bounding box center [571, 445] width 632 height 667
type textarea "console.log("%cThis site was built by KOMUNIQUE", "background:blue;color:#fff;p…"
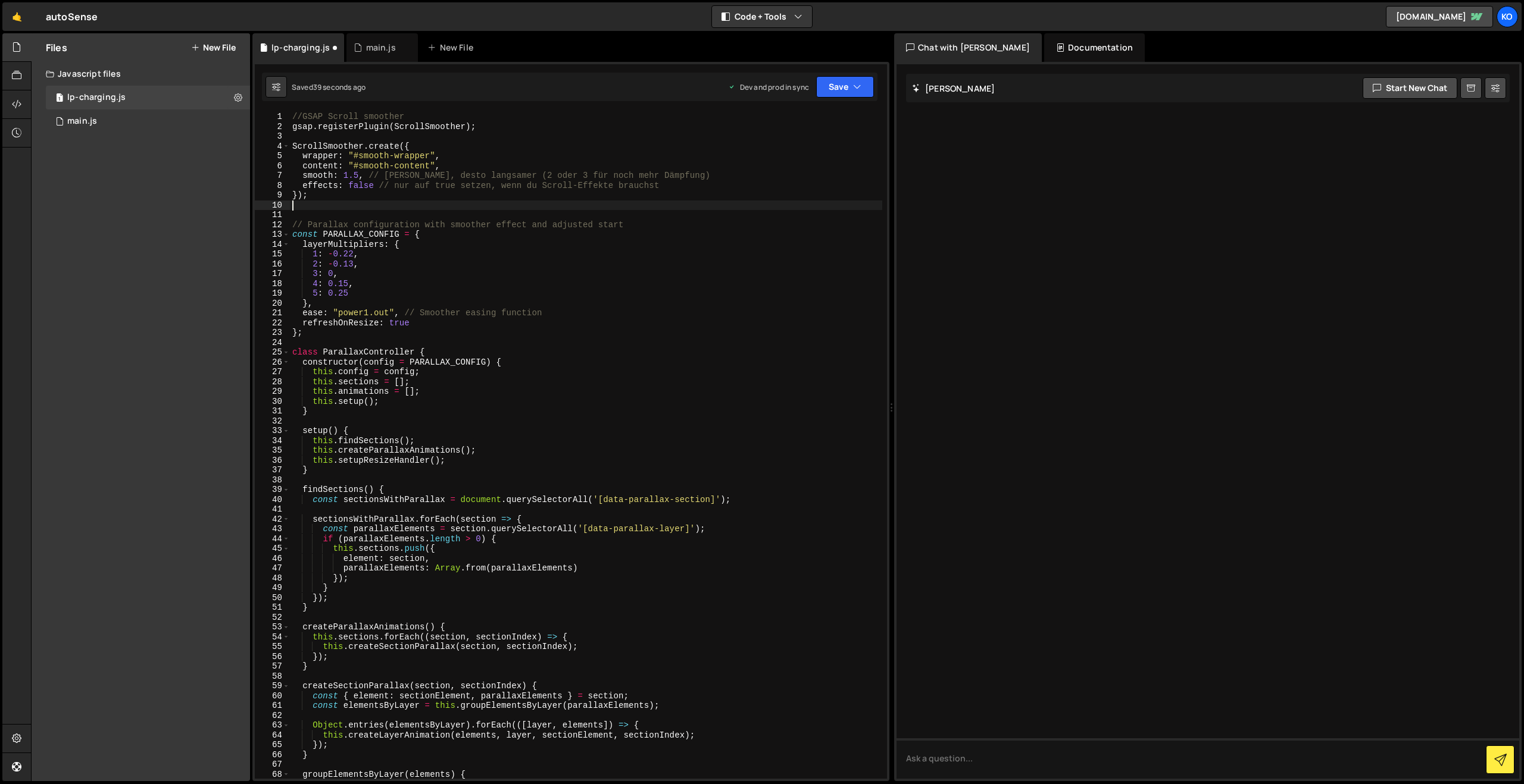
type textarea "});"
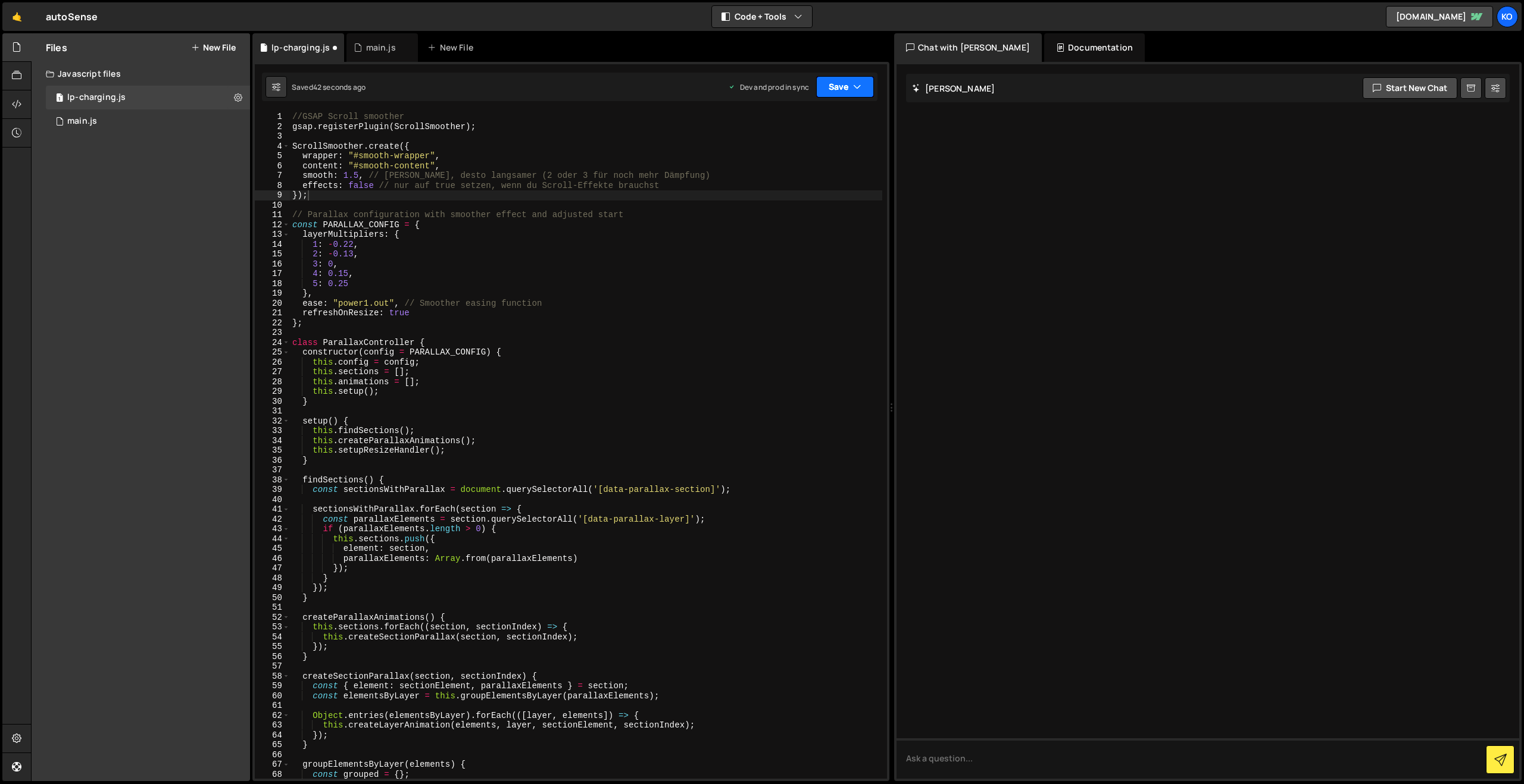
click at [836, 85] on button "Save" at bounding box center [845, 87] width 58 height 22
click at [776, 153] on div "Save to Production S" at bounding box center [804, 154] width 124 height 12
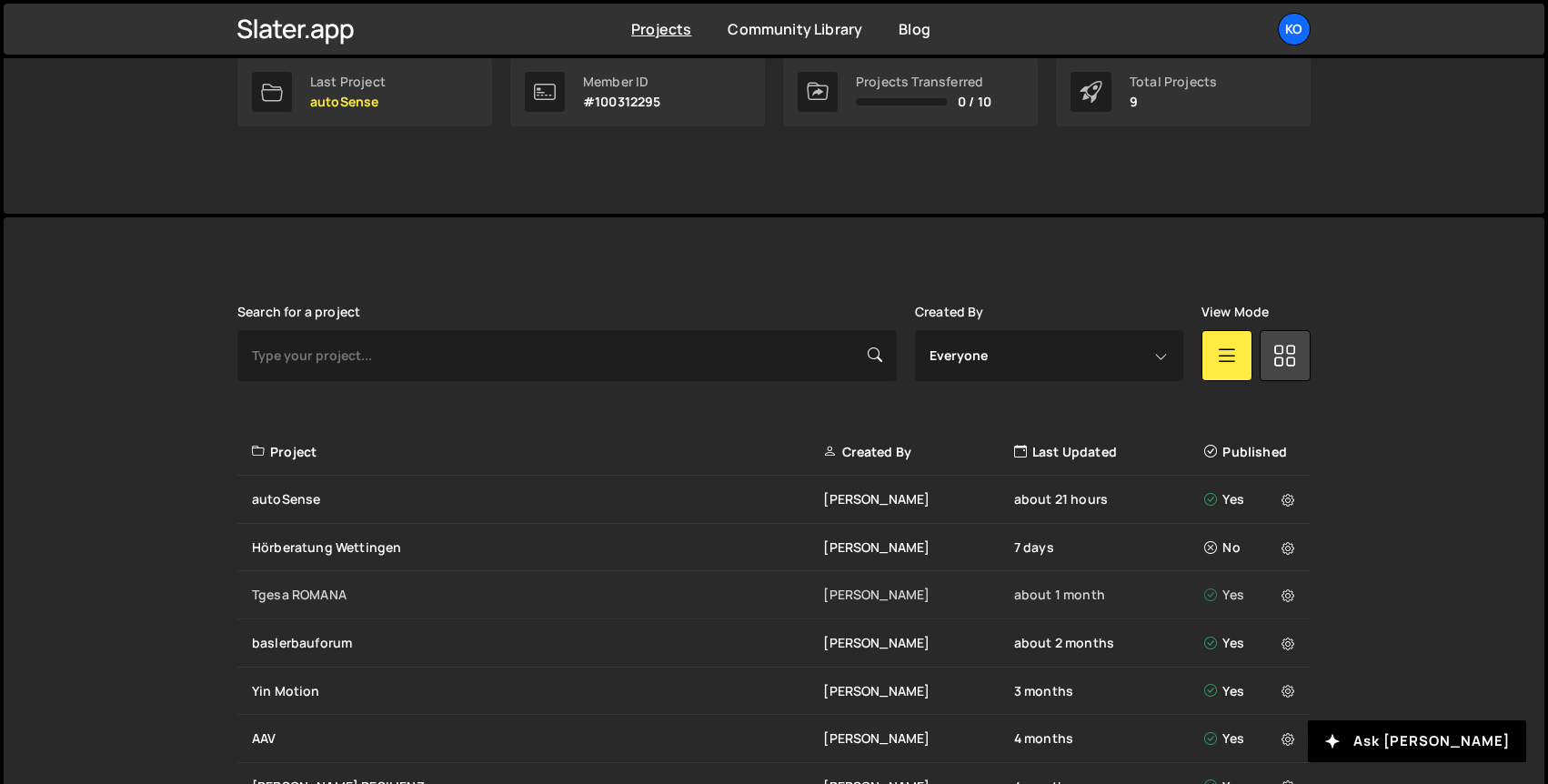
scroll to position [319, 0]
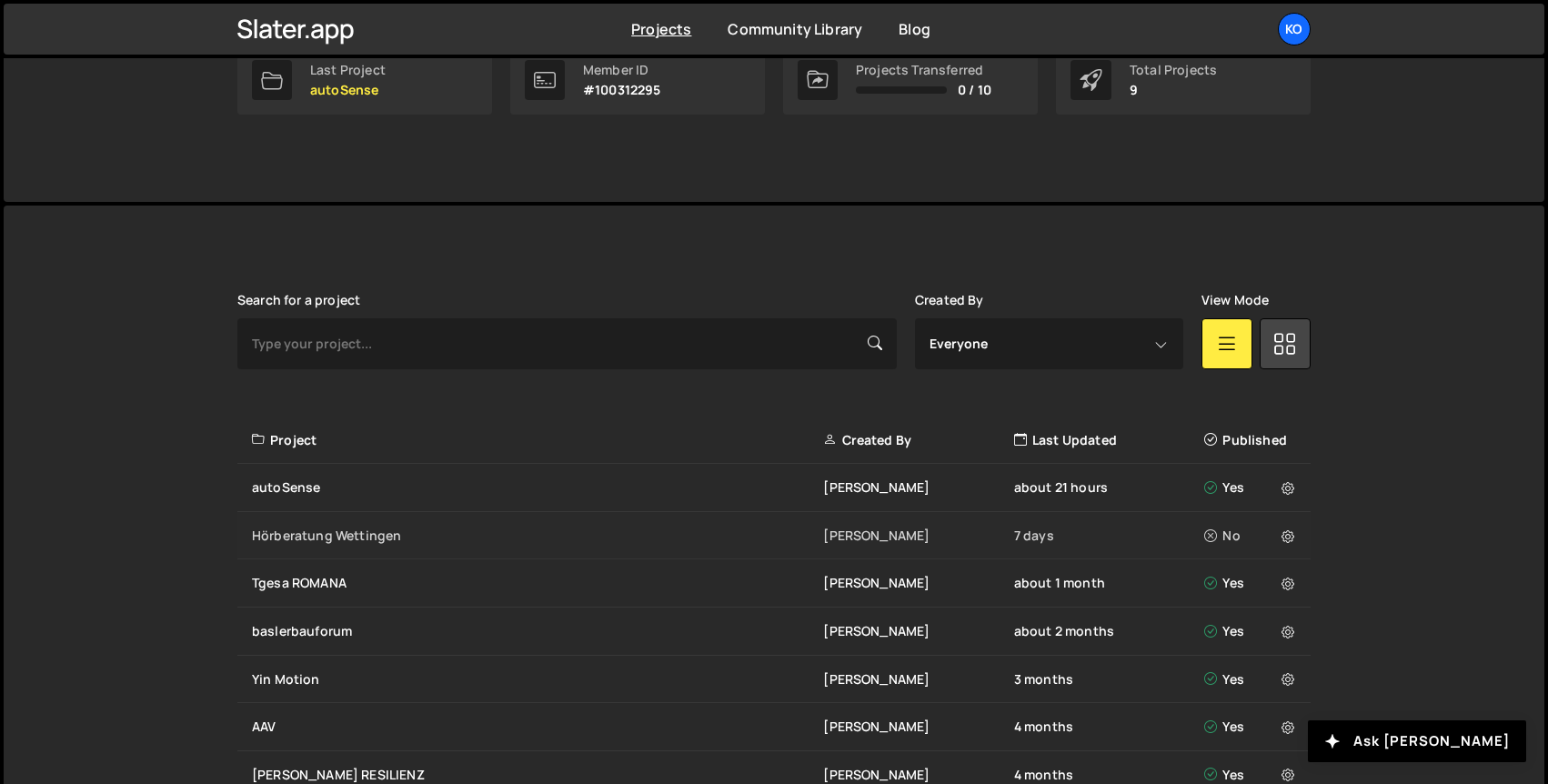
click at [306, 539] on div "Hörberatung Wettingen" at bounding box center [537, 535] width 571 height 18
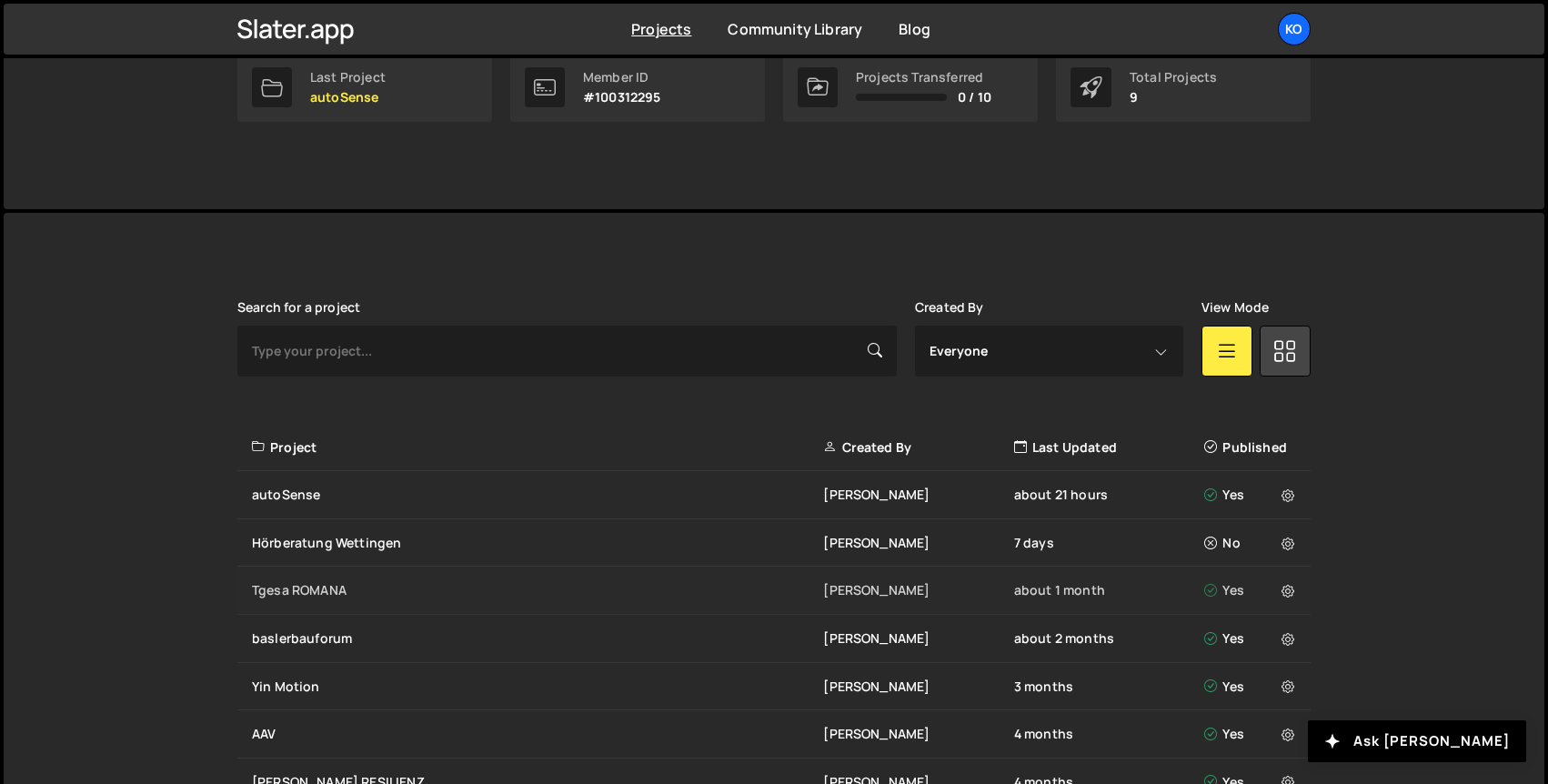
scroll to position [359, 0]
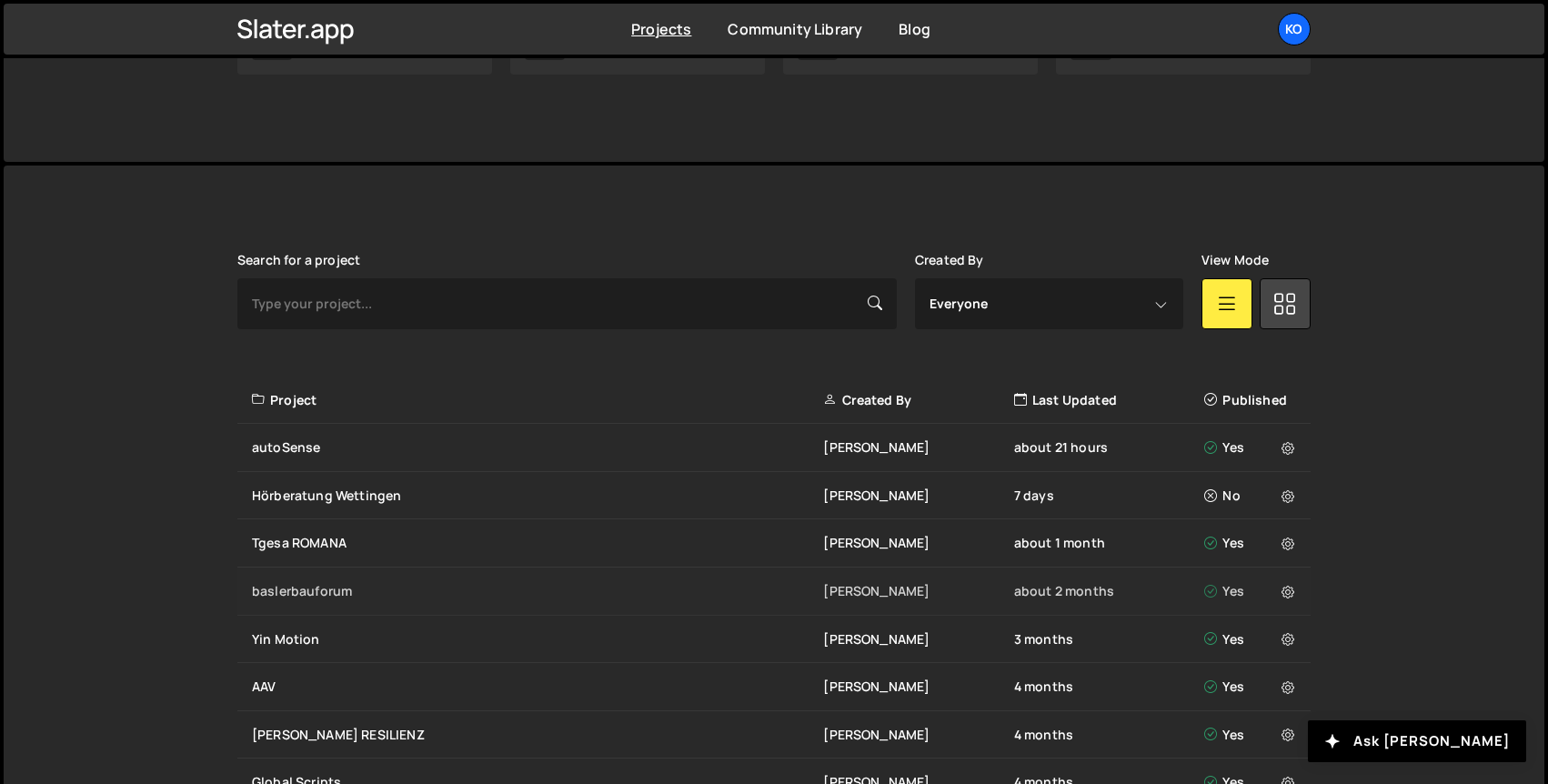
click at [305, 588] on div "baslerbauforum" at bounding box center [537, 591] width 571 height 18
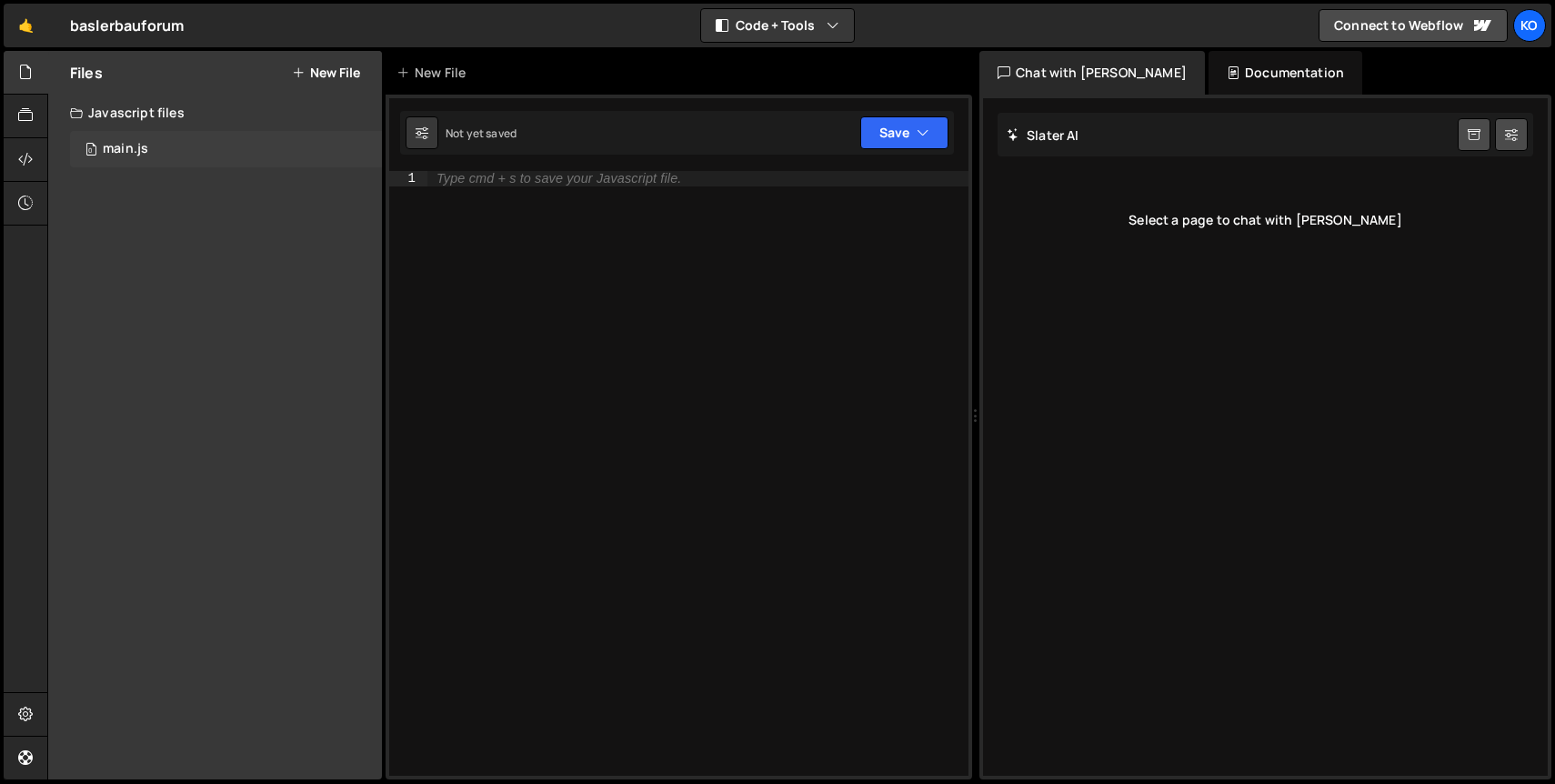
click at [124, 146] on div "main.js" at bounding box center [125, 148] width 45 height 16
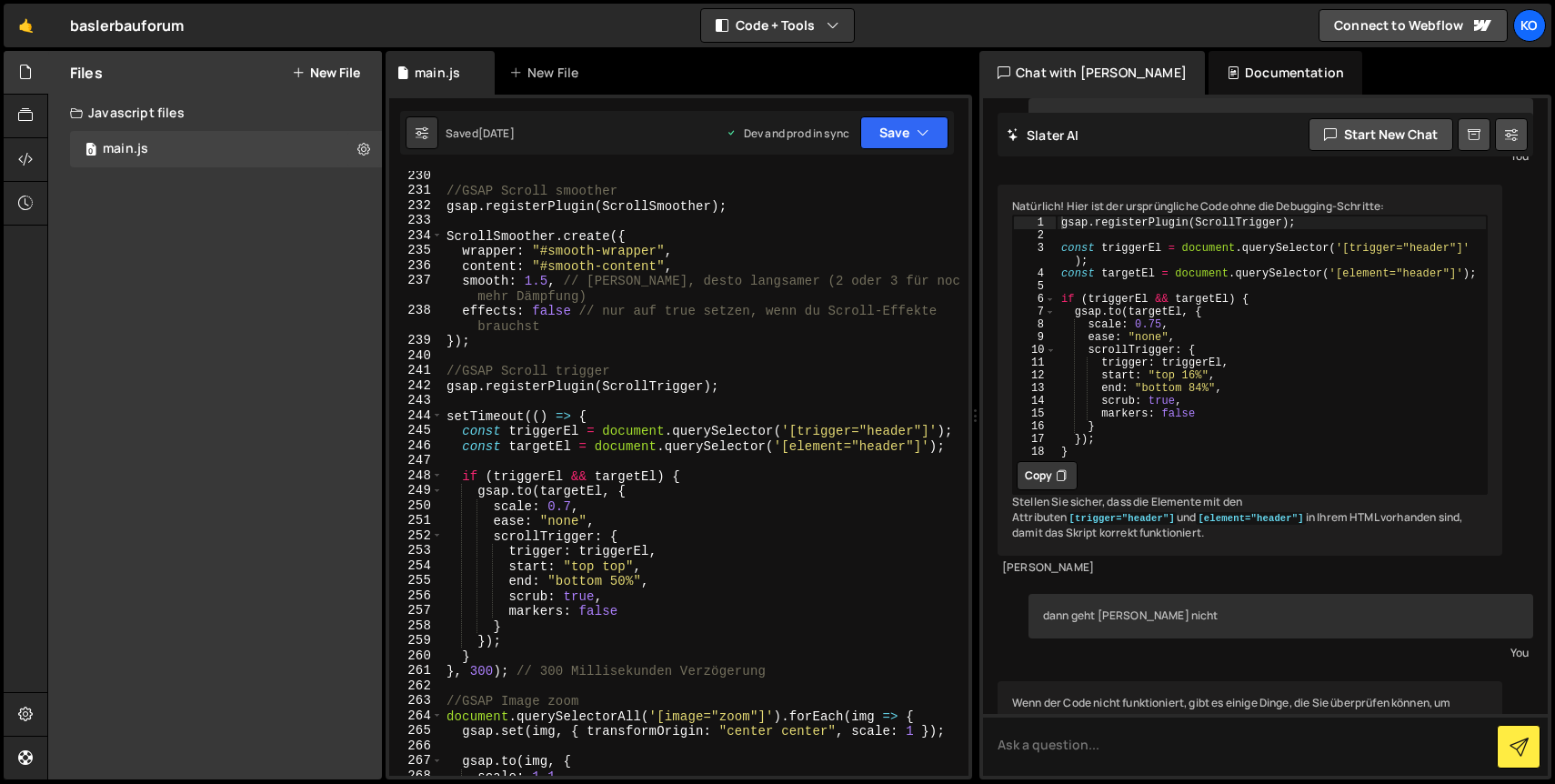
scroll to position [3701, 0]
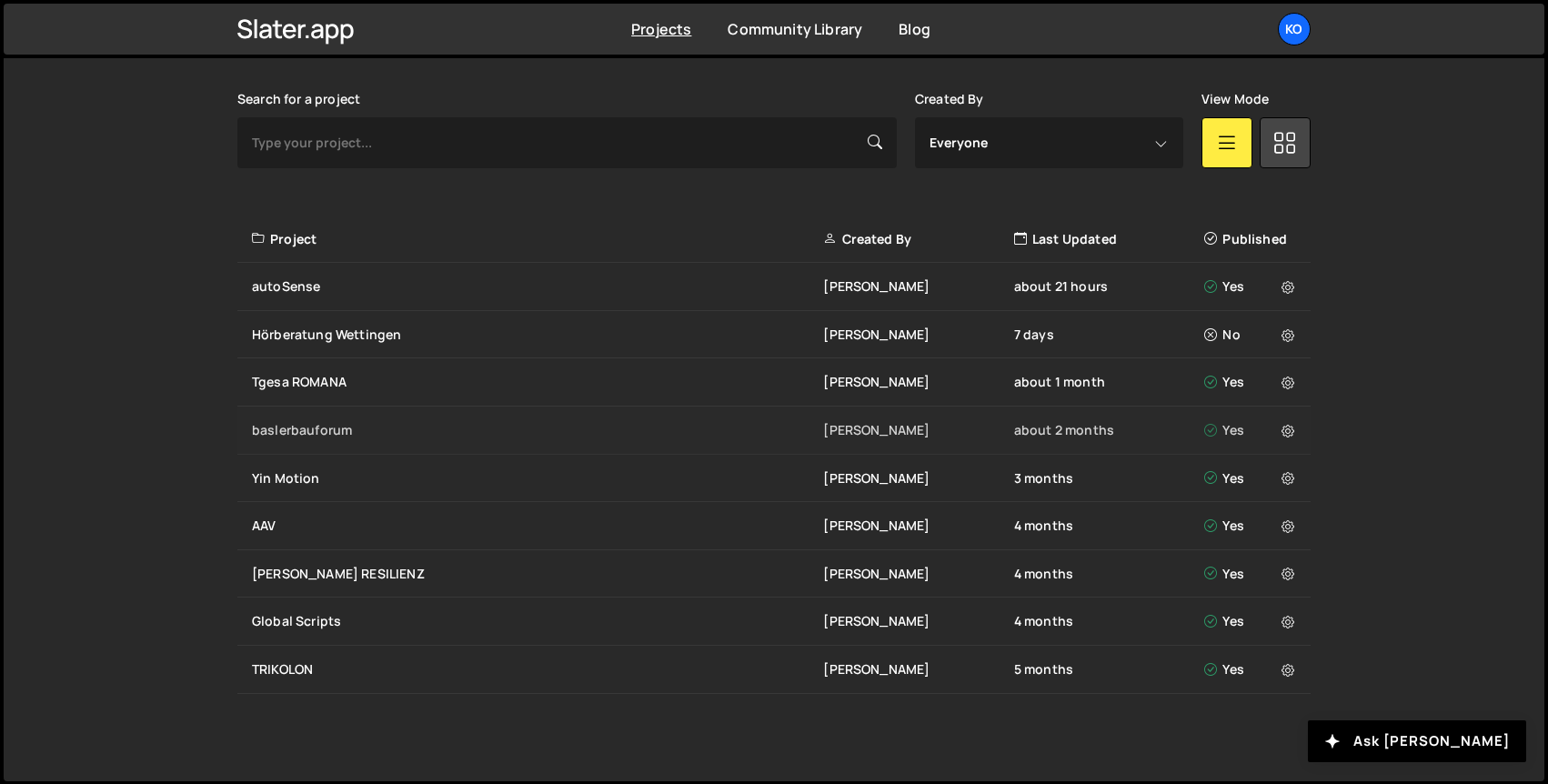
scroll to position [509, 0]
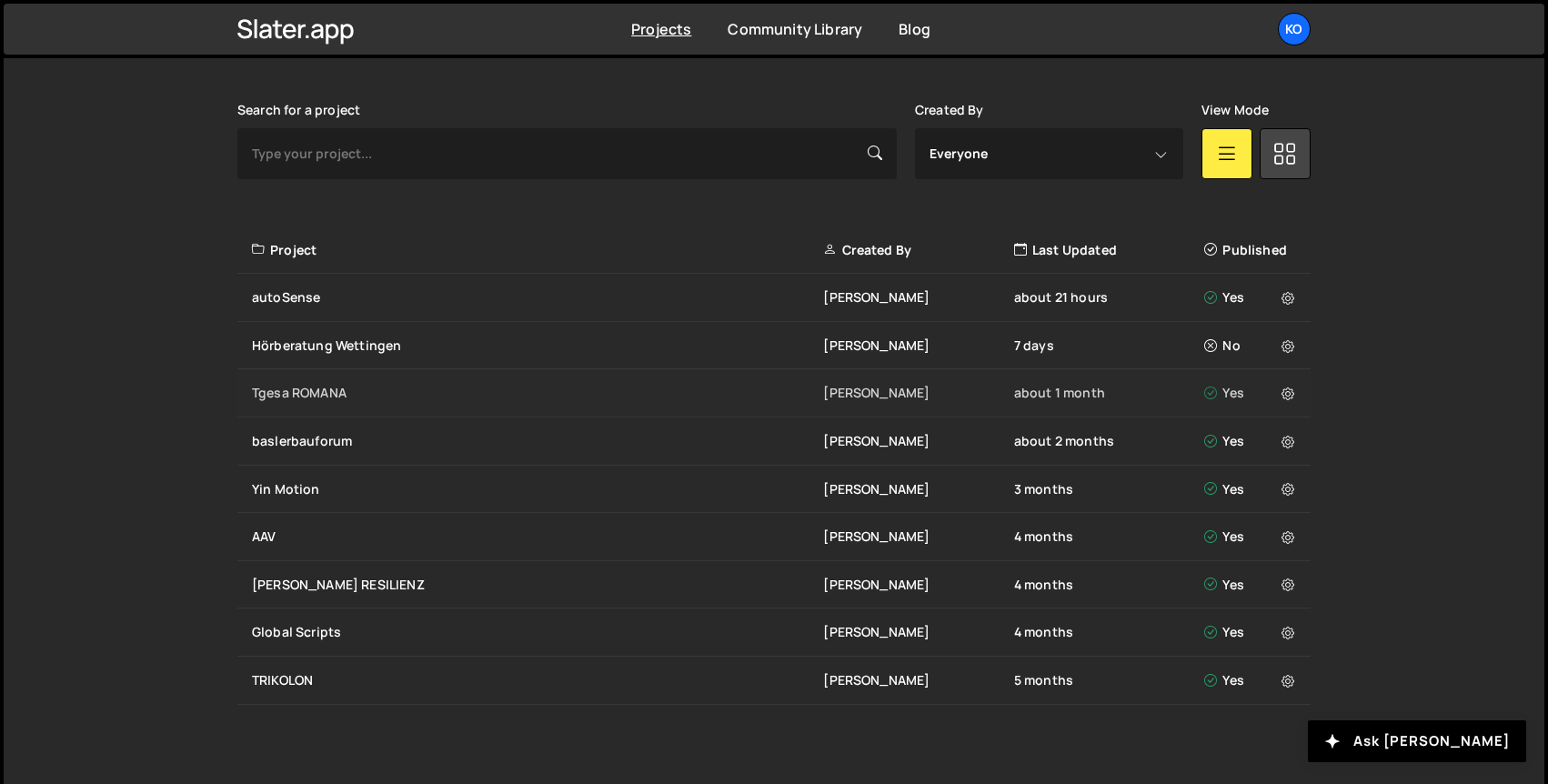
click at [287, 397] on div "Tgesa ROMANA" at bounding box center [537, 392] width 571 height 18
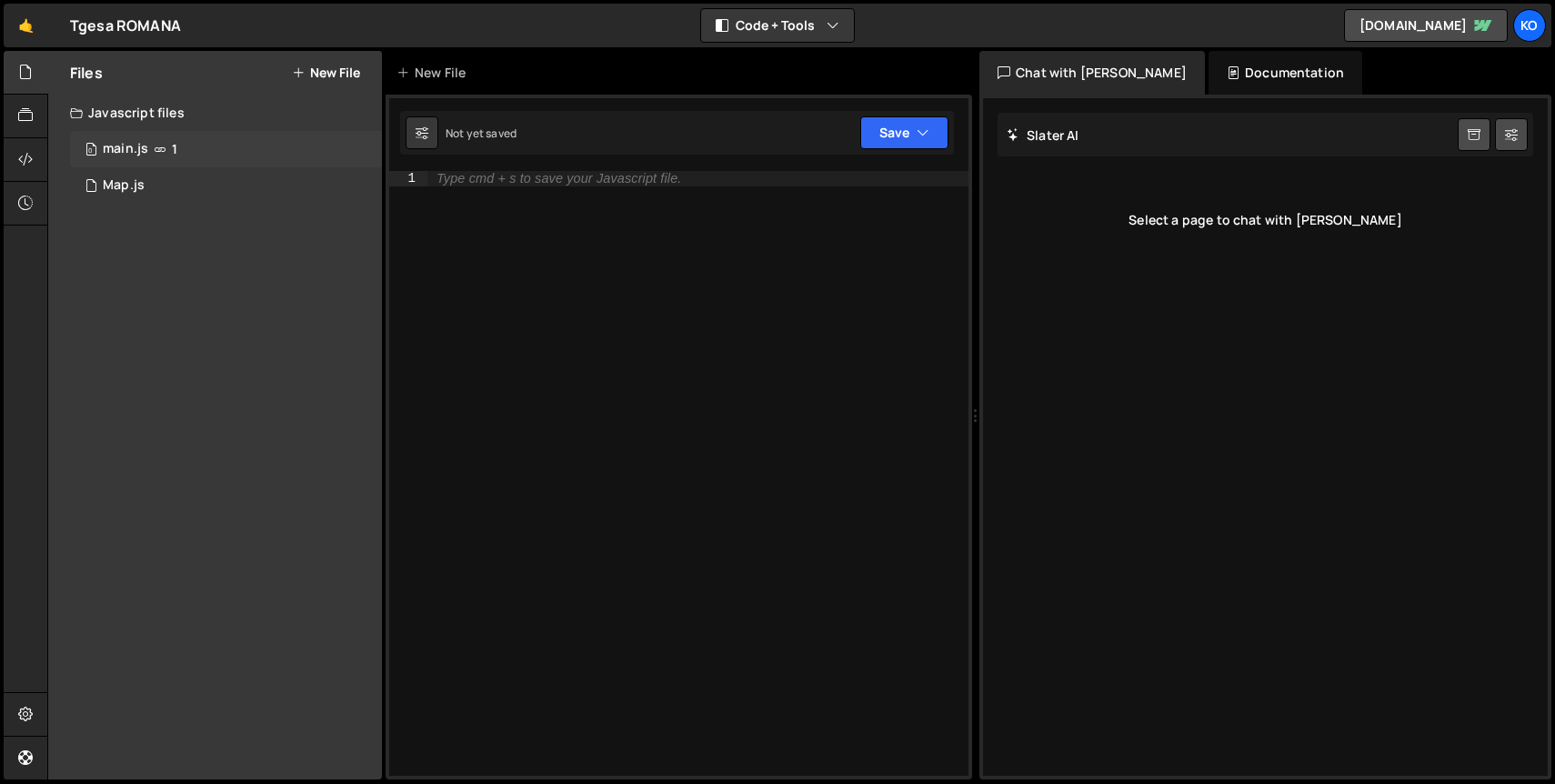
click at [158, 151] on icon at bounding box center [161, 148] width 13 height 14
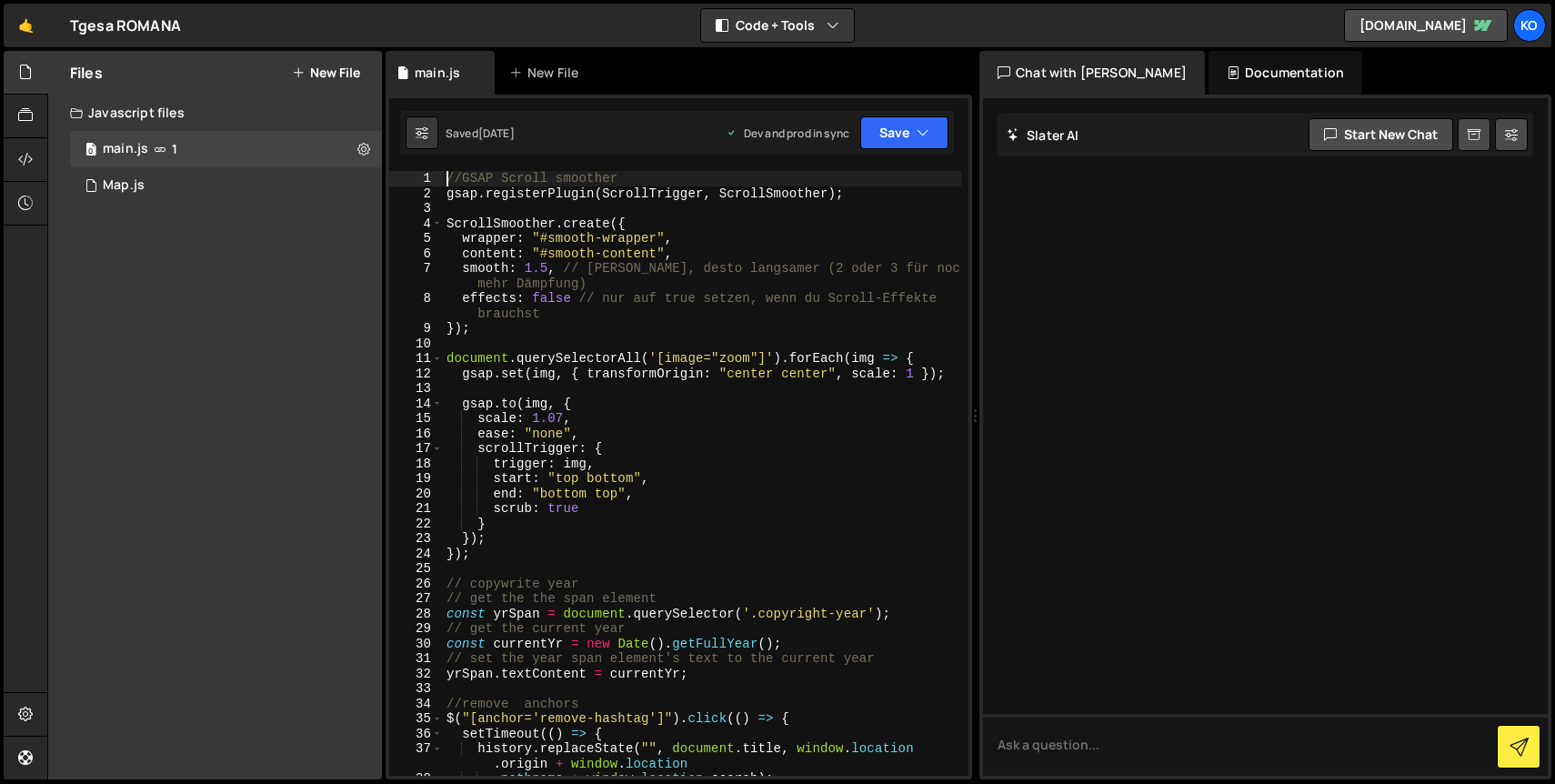
click at [438, 171] on div "1" at bounding box center [415, 178] width 54 height 15
drag, startPoint x: 442, startPoint y: 178, endPoint x: 512, endPoint y: 289, distance: 131.2
click at [512, 289] on div "//GSAP Scroll smoother 1 2 3 4 5 6 7 8 9 10 11 12 13 14 15 16 17 18 19 20 21 22…" at bounding box center [678, 473] width 579 height 605
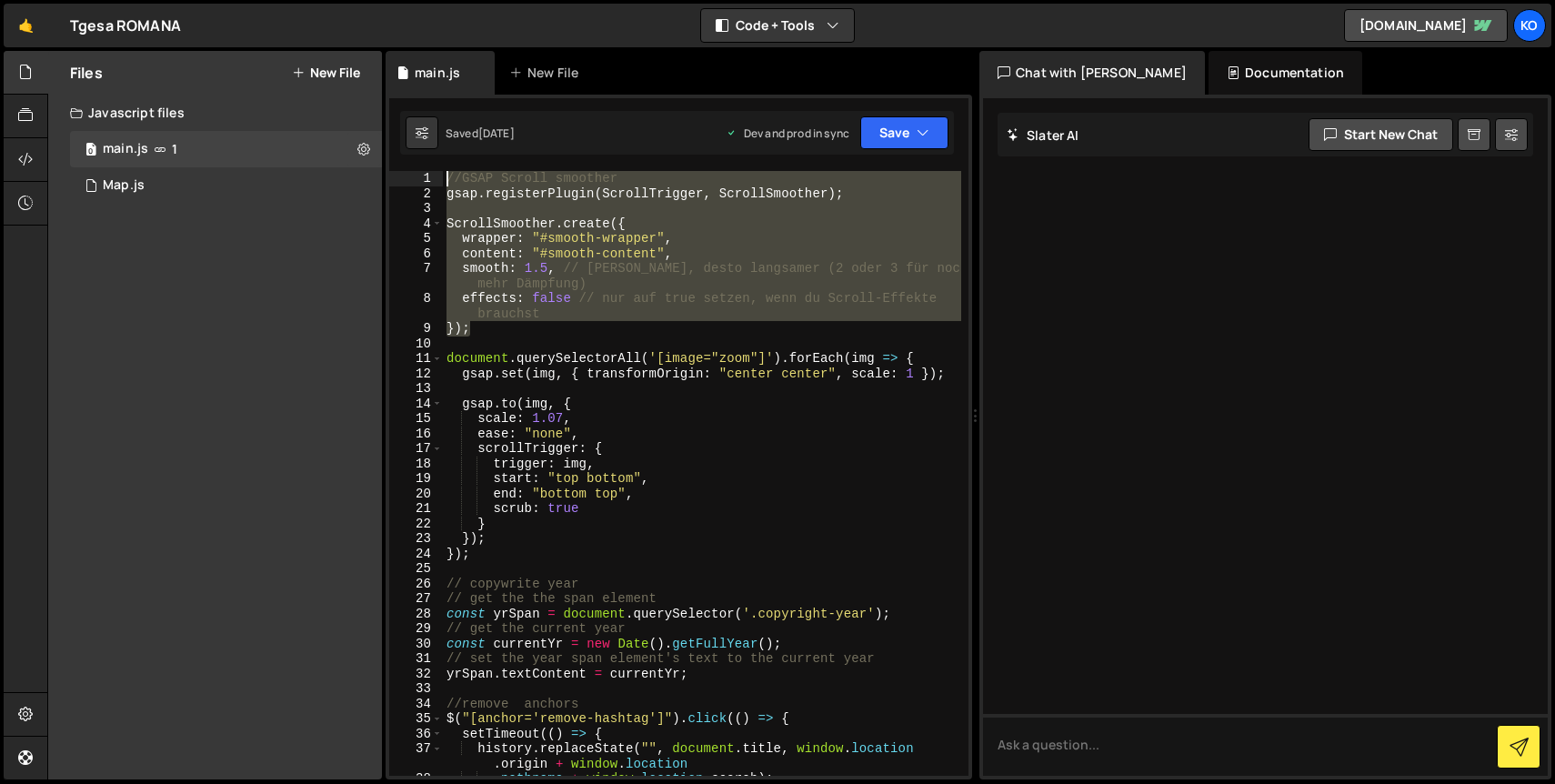
drag, startPoint x: 502, startPoint y: 326, endPoint x: 400, endPoint y: 156, distance: 198.3
click at [401, 156] on div "1 Type cmd + s to save your Javascript file. הההההההההההההההההההההההההההההההההה…" at bounding box center [679, 437] width 587 height 684
type textarea "//GSAP Scroll smoother gsap.registerPlugin(ScrollTrigger, ScrollSmoother);"
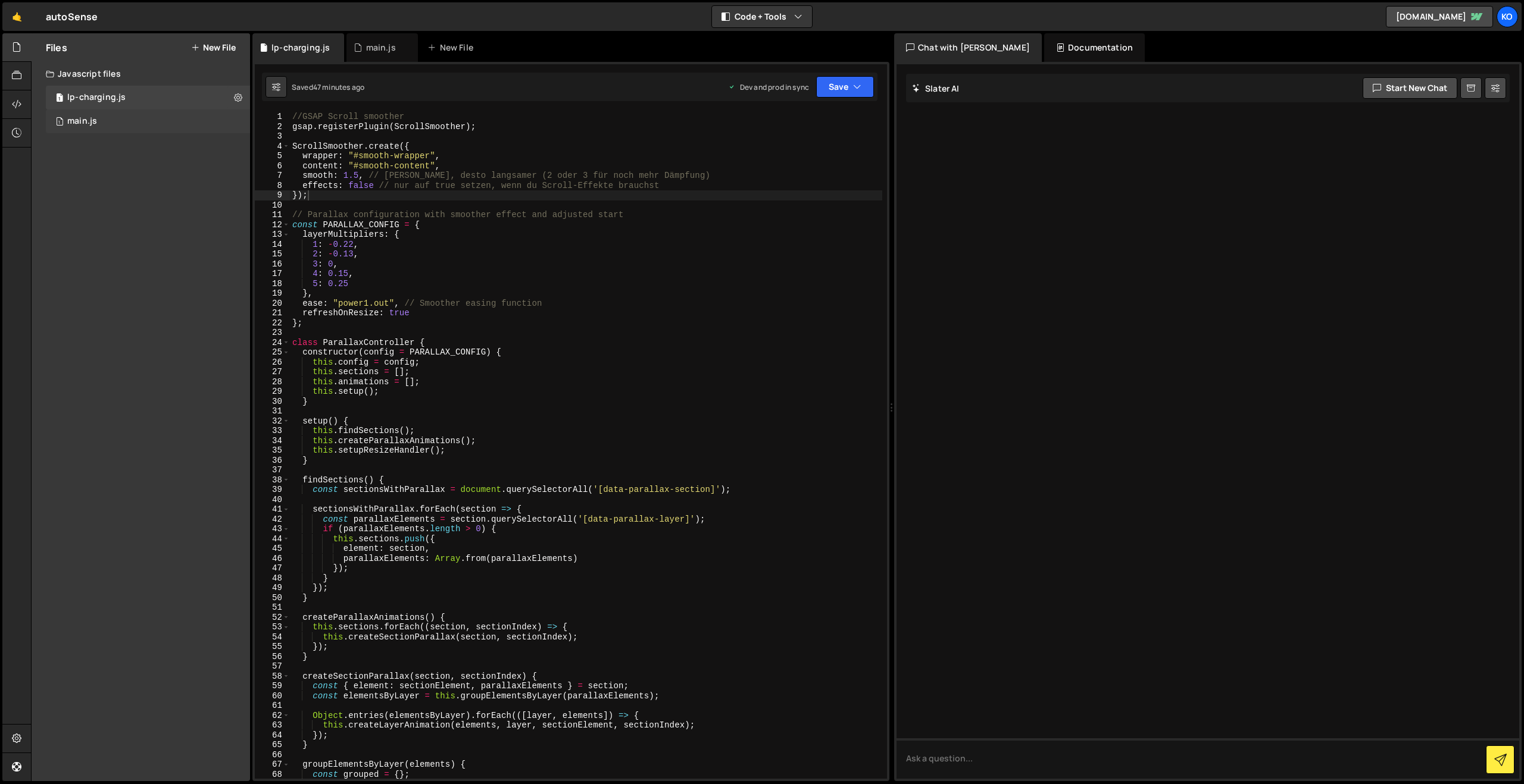
click at [88, 123] on div "main.js" at bounding box center [82, 121] width 30 height 10
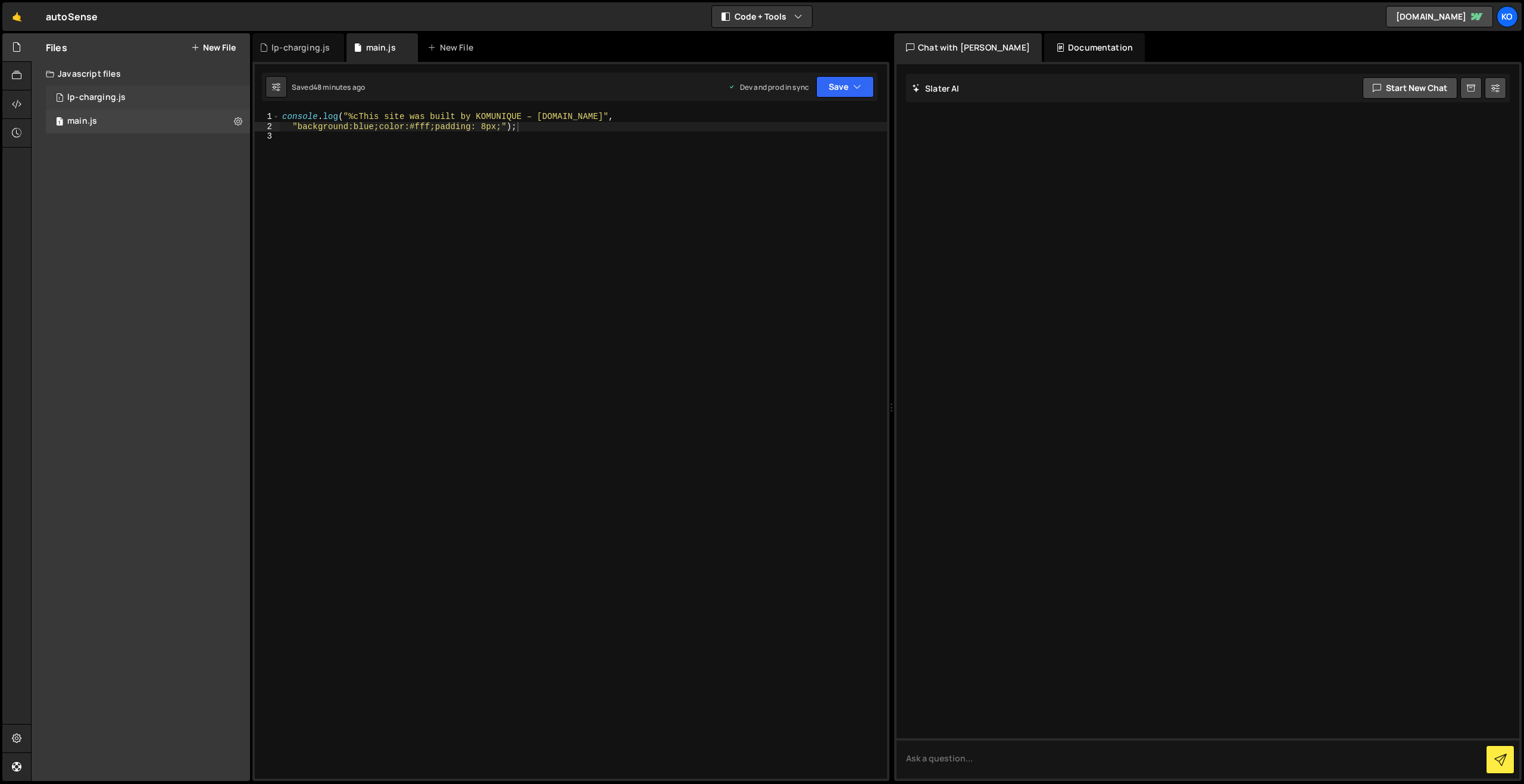
click at [97, 94] on div "lp-charging.js" at bounding box center [96, 97] width 58 height 10
